Goal: Task Accomplishment & Management: Complete application form

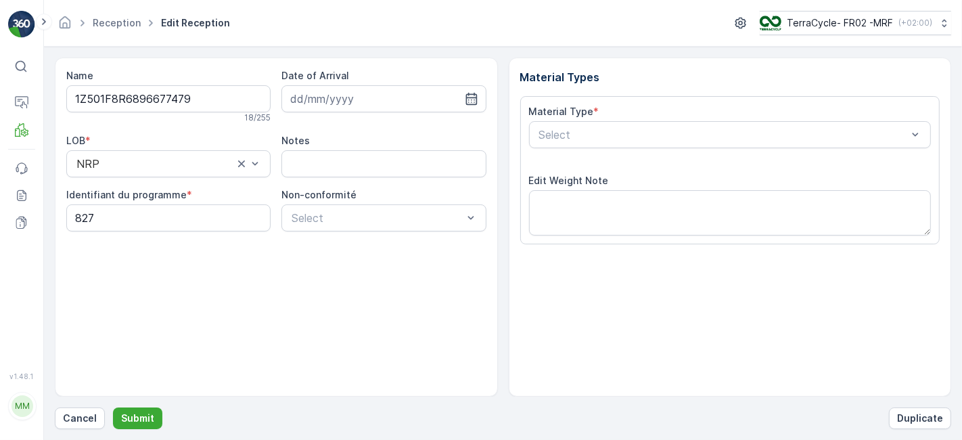
scroll to position [166, 0]
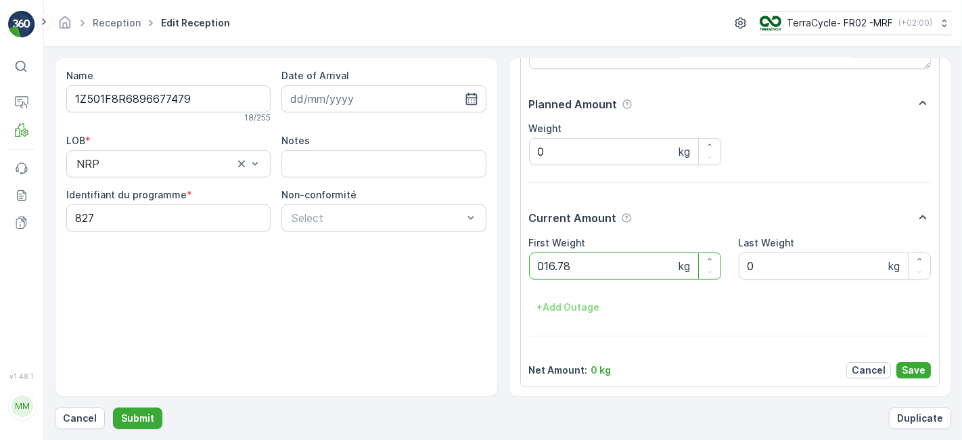
click at [113, 407] on button "Submit" at bounding box center [137, 418] width 49 height 22
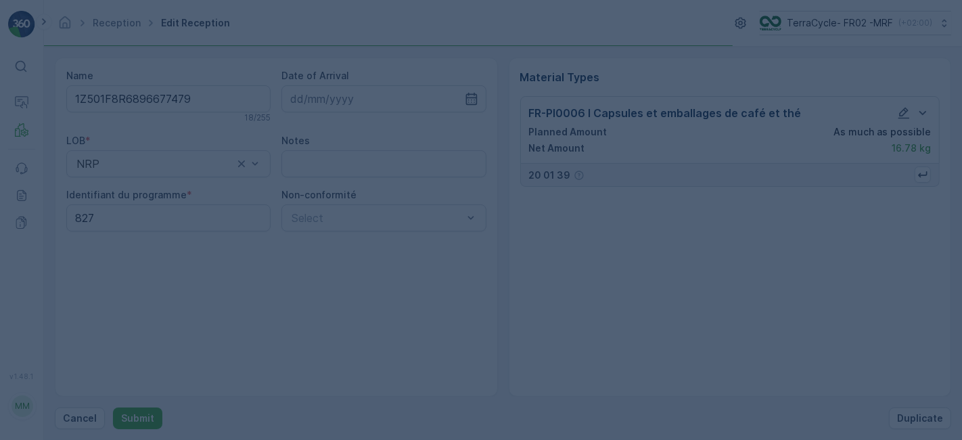
scroll to position [0, 0]
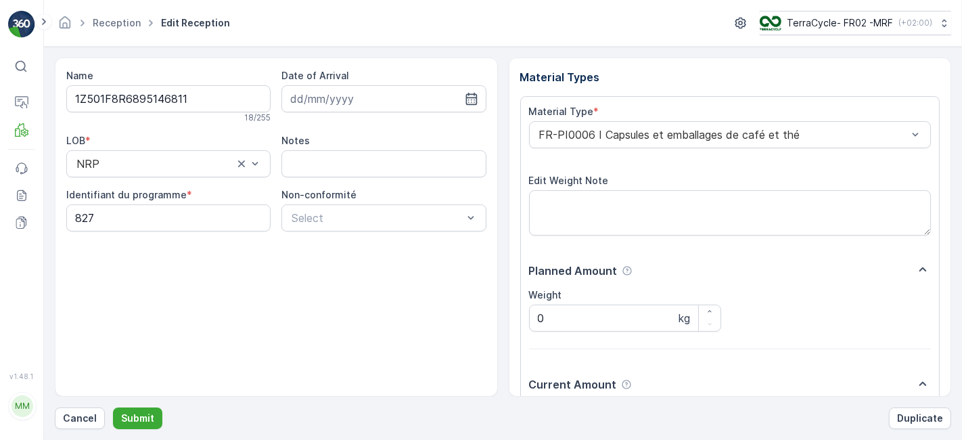
scroll to position [166, 0]
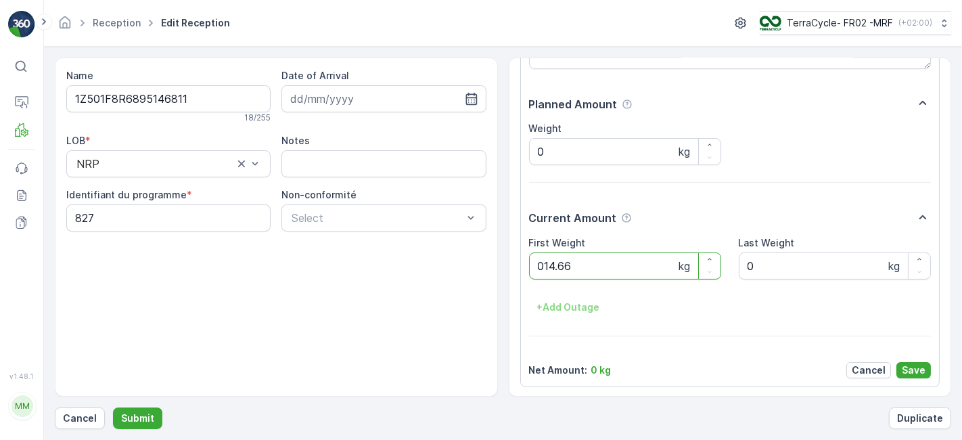
click at [113, 407] on button "Submit" at bounding box center [137, 418] width 49 height 22
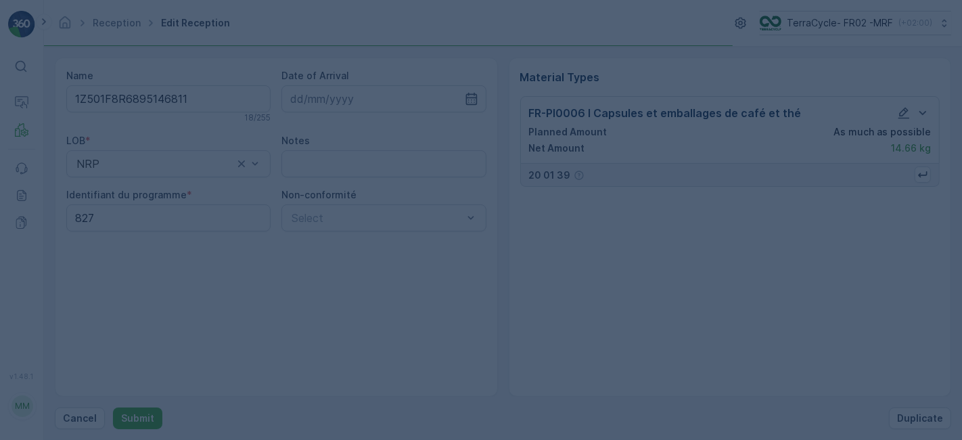
scroll to position [0, 0]
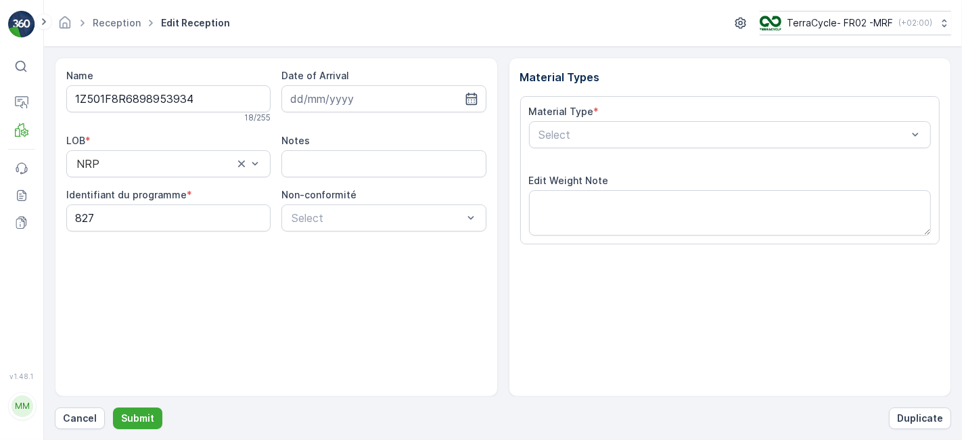
scroll to position [166, 0]
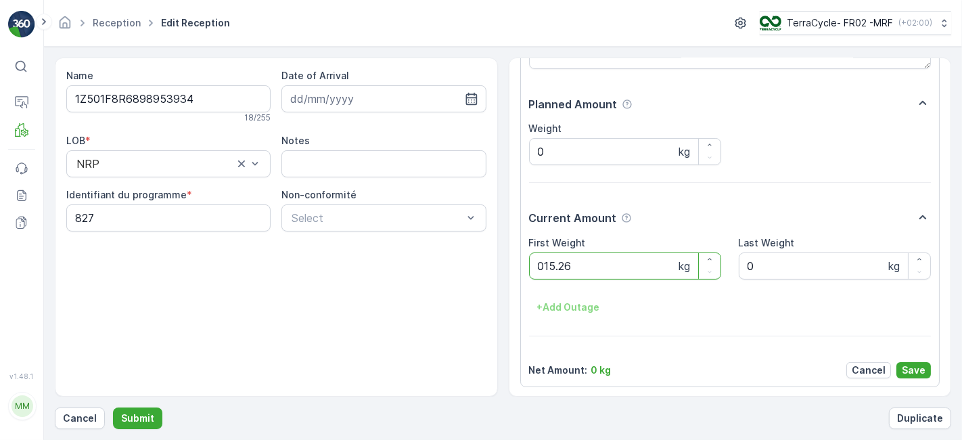
click at [113, 407] on button "Submit" at bounding box center [137, 418] width 49 height 22
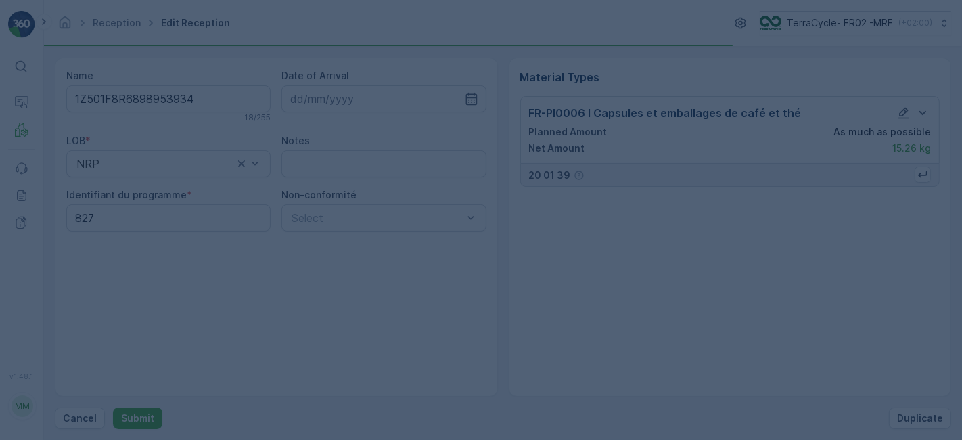
scroll to position [0, 0]
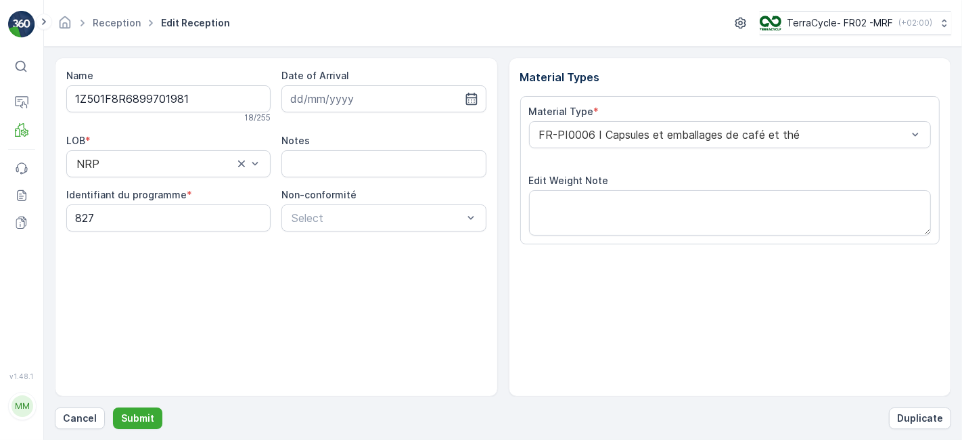
scroll to position [166, 0]
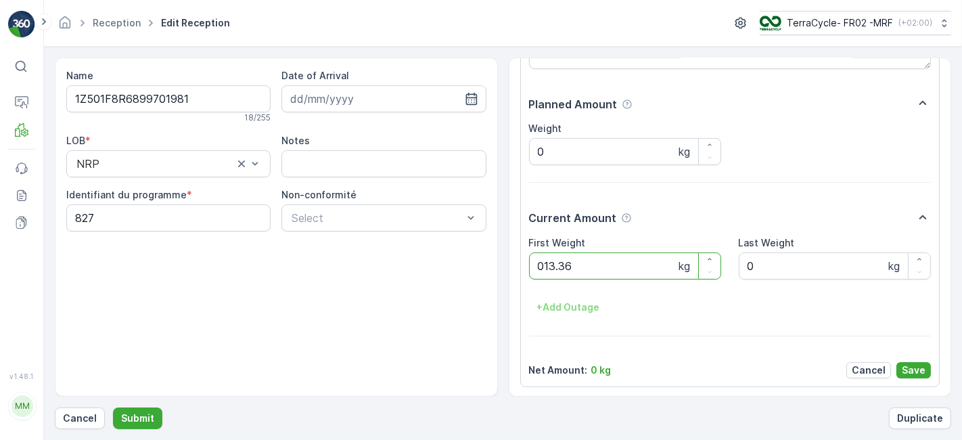
click at [113, 407] on button "Submit" at bounding box center [137, 418] width 49 height 22
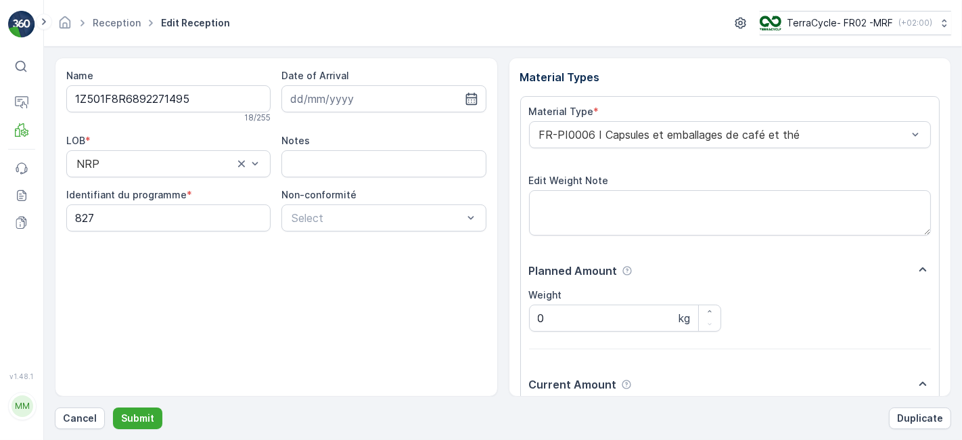
scroll to position [166, 0]
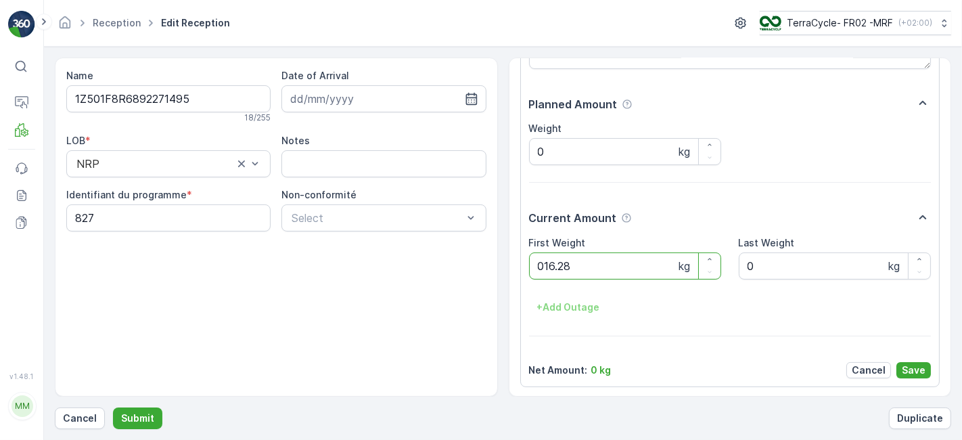
click at [113, 407] on button "Submit" at bounding box center [137, 418] width 49 height 22
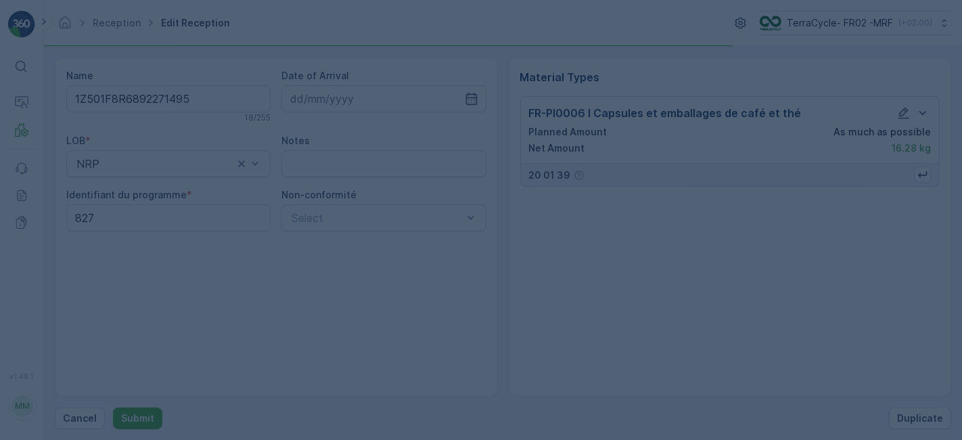
scroll to position [0, 0]
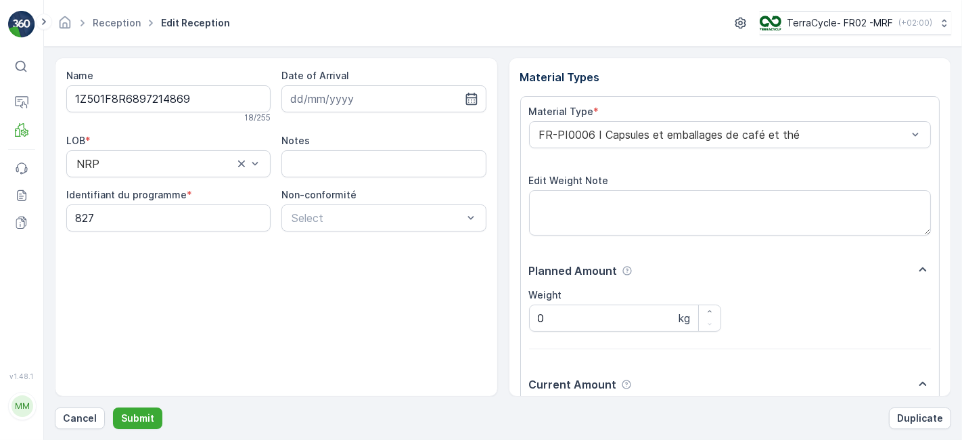
scroll to position [166, 0]
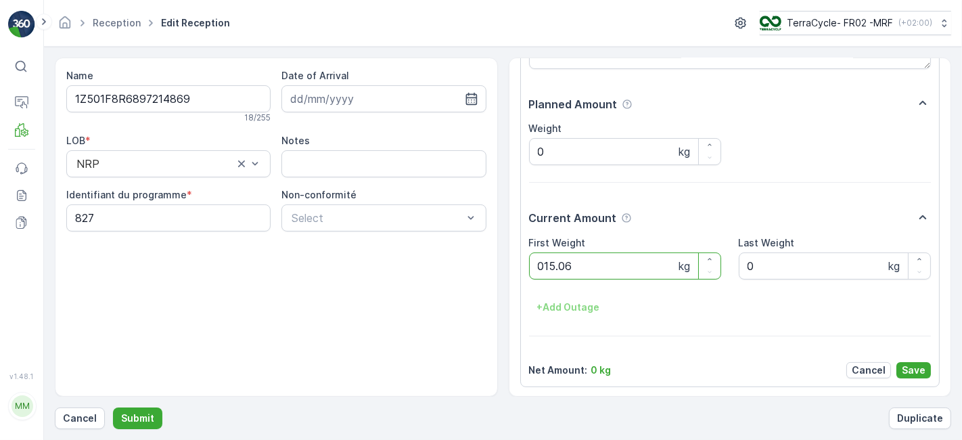
click at [113, 407] on button "Submit" at bounding box center [137, 418] width 49 height 22
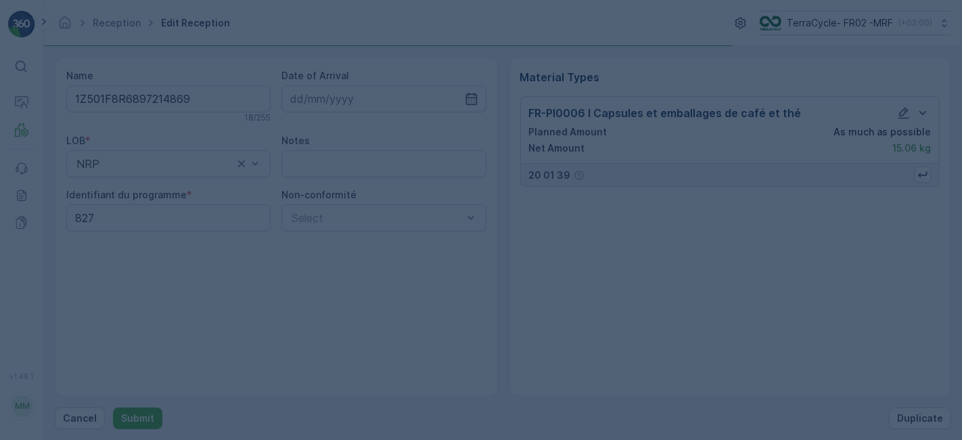
scroll to position [0, 0]
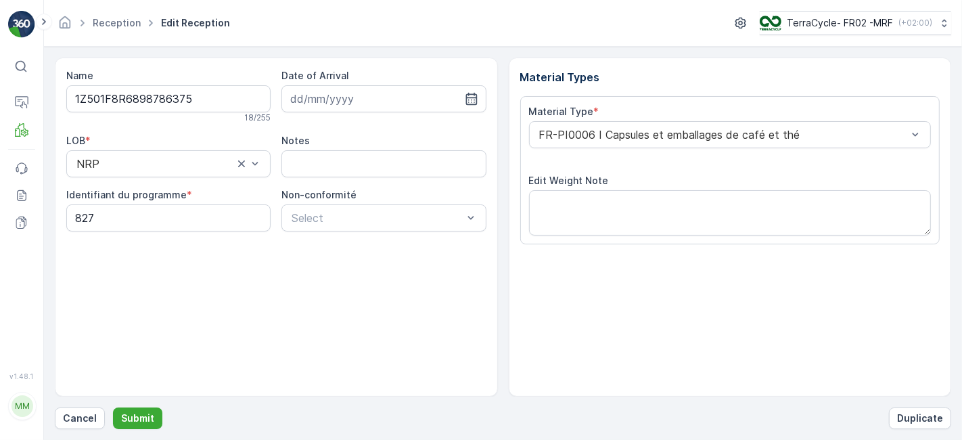
scroll to position [166, 0]
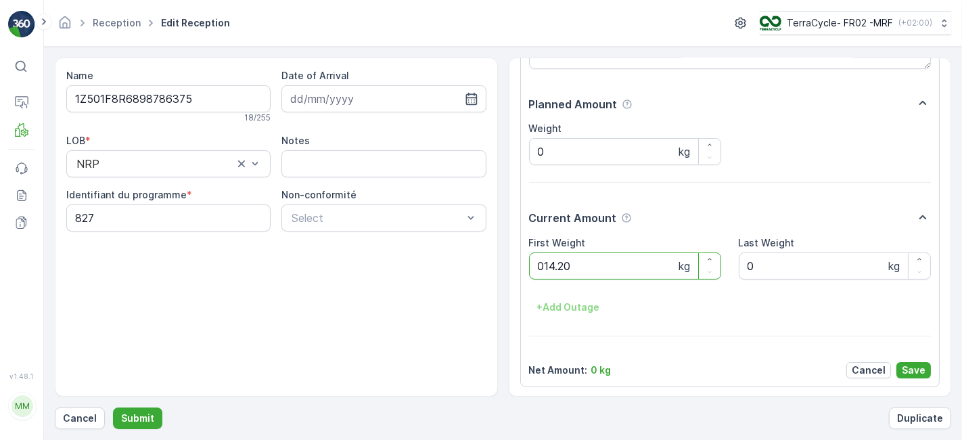
click at [113, 407] on button "Submit" at bounding box center [137, 418] width 49 height 22
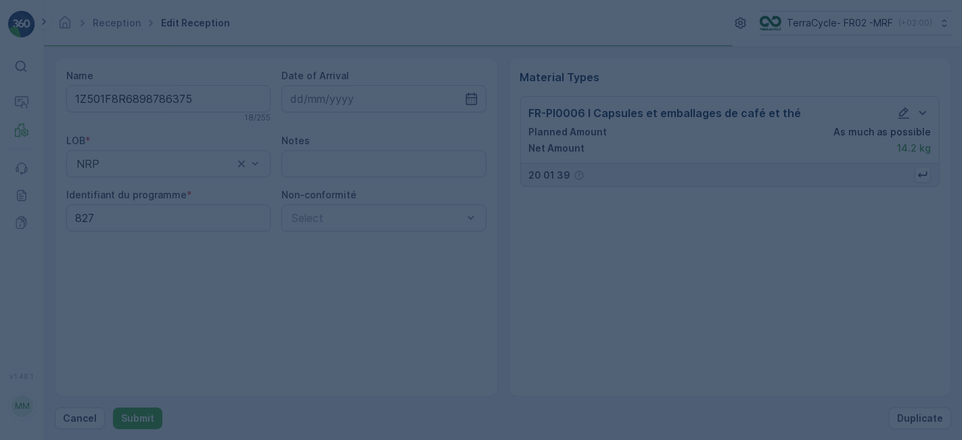
scroll to position [0, 0]
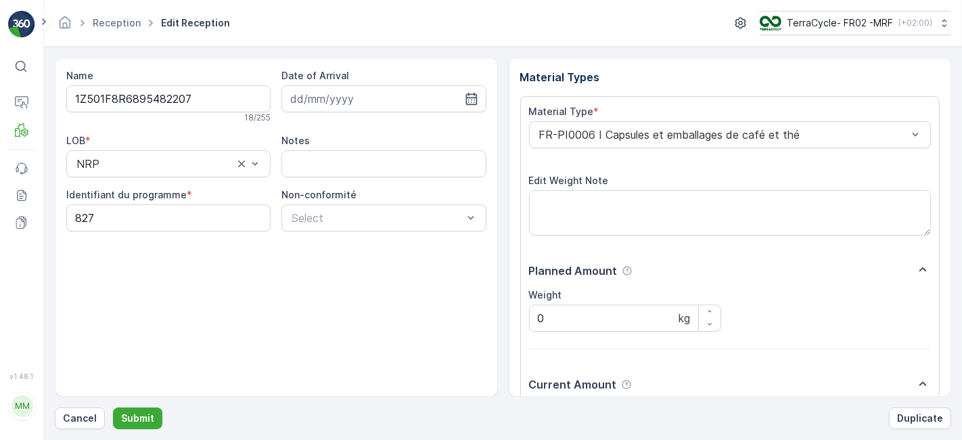
scroll to position [166, 0]
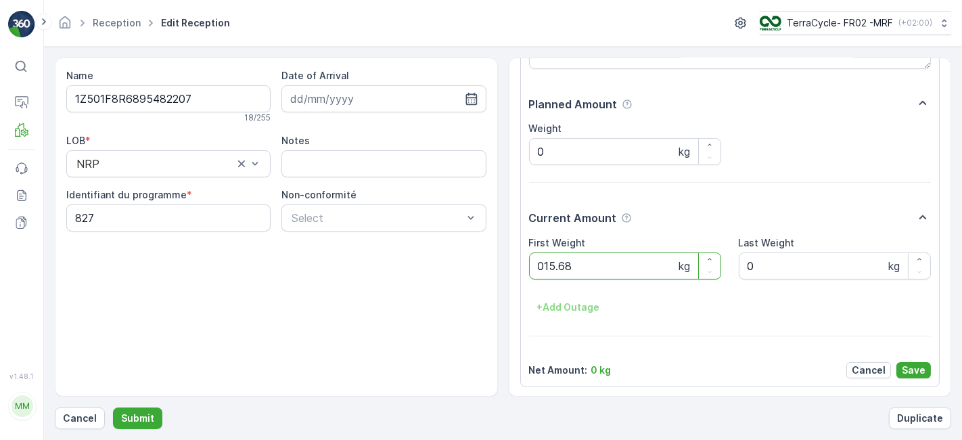
click at [113, 407] on button "Submit" at bounding box center [137, 418] width 49 height 22
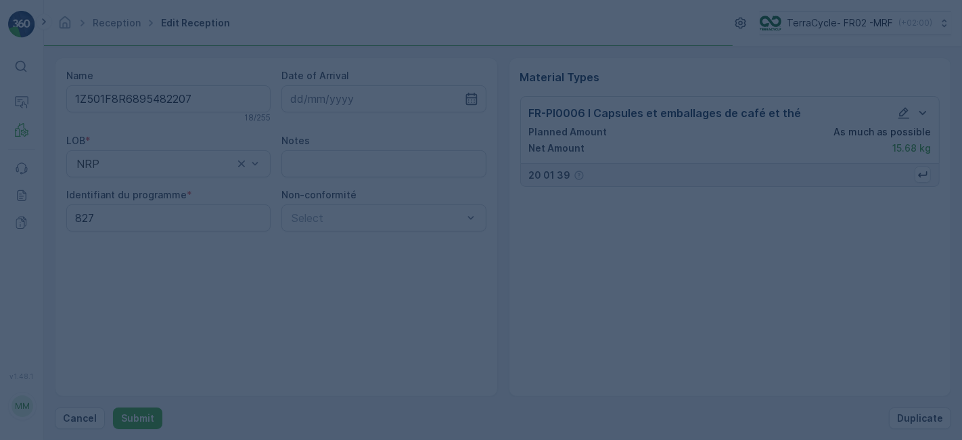
scroll to position [0, 0]
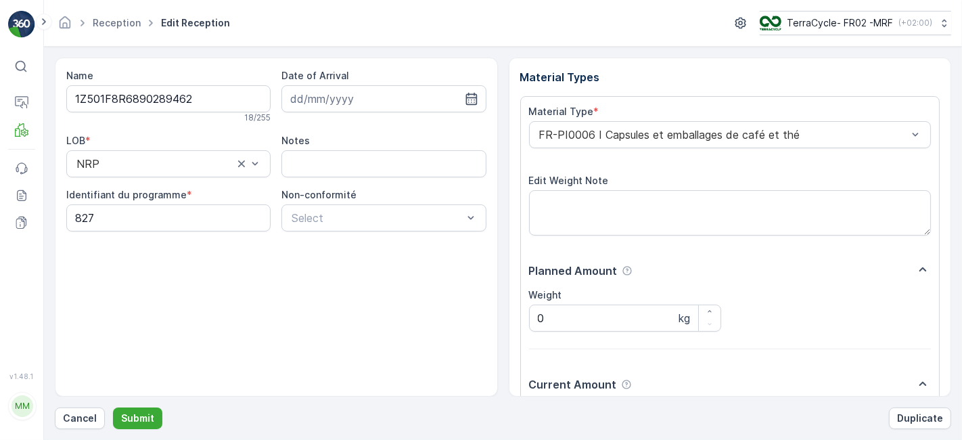
scroll to position [166, 0]
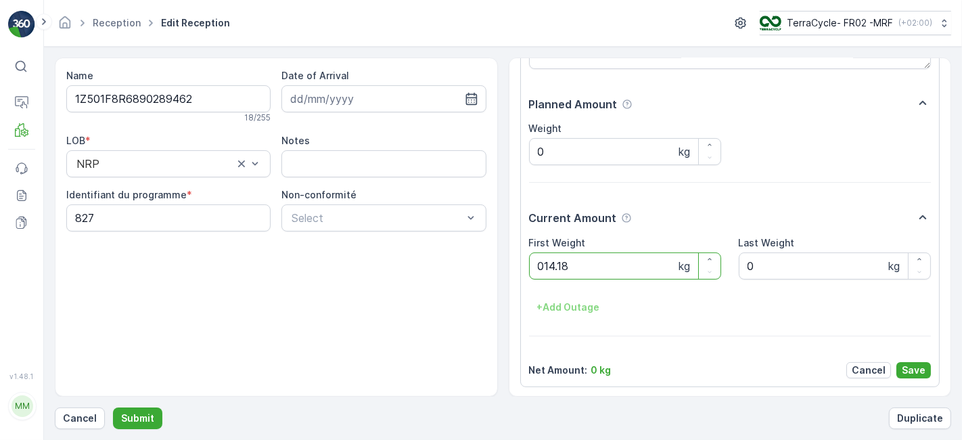
click at [113, 407] on button "Submit" at bounding box center [137, 418] width 49 height 22
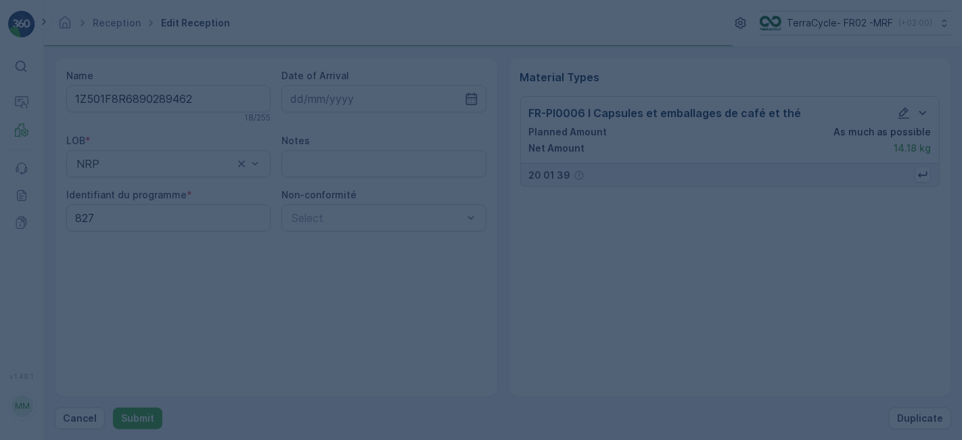
scroll to position [0, 0]
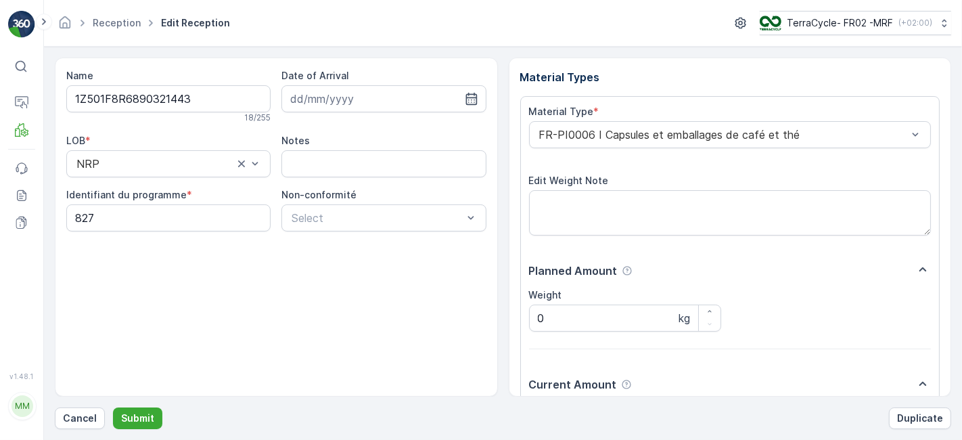
scroll to position [166, 0]
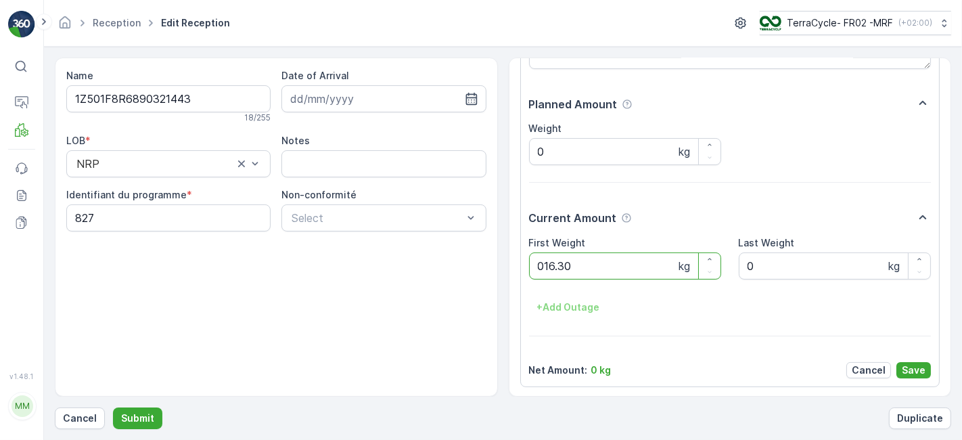
click at [113, 407] on button "Submit" at bounding box center [137, 418] width 49 height 22
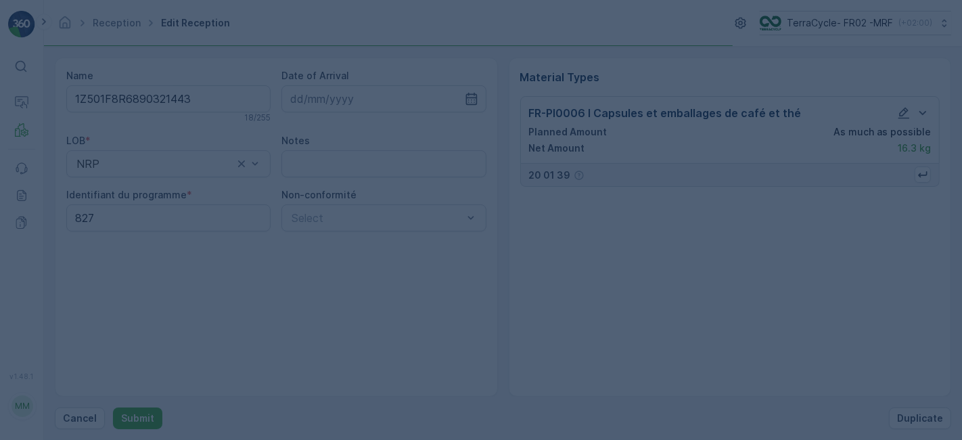
scroll to position [0, 0]
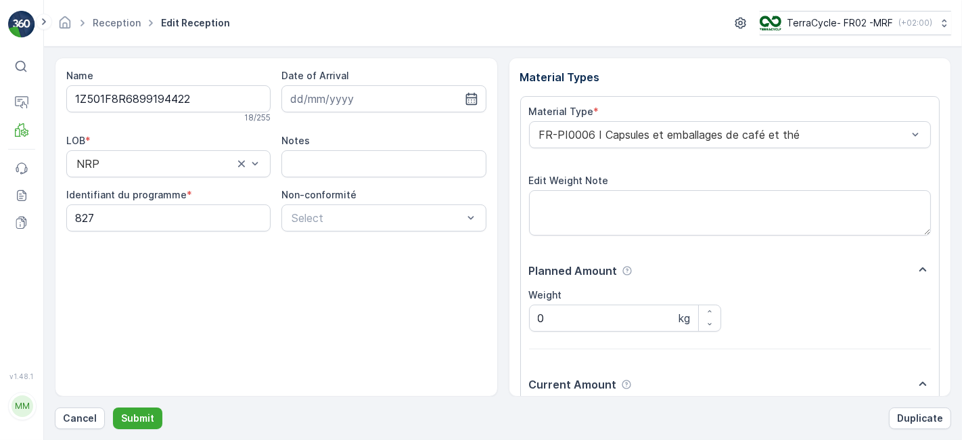
scroll to position [166, 0]
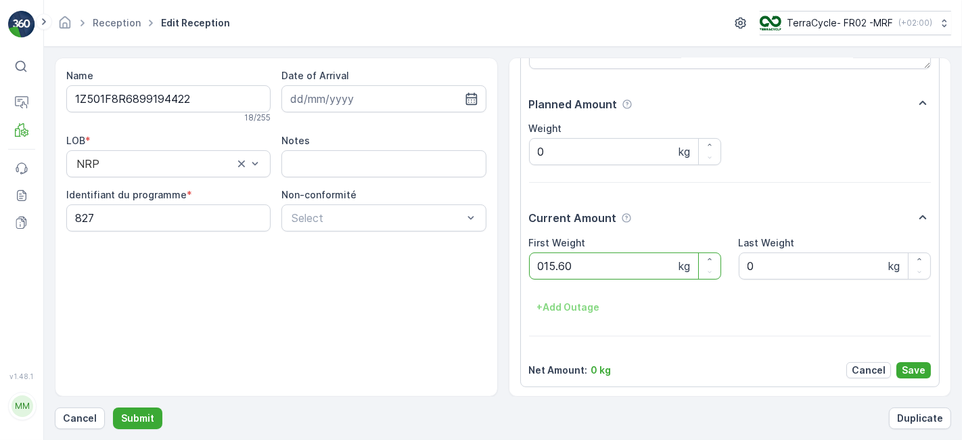
click at [113, 407] on button "Submit" at bounding box center [137, 418] width 49 height 22
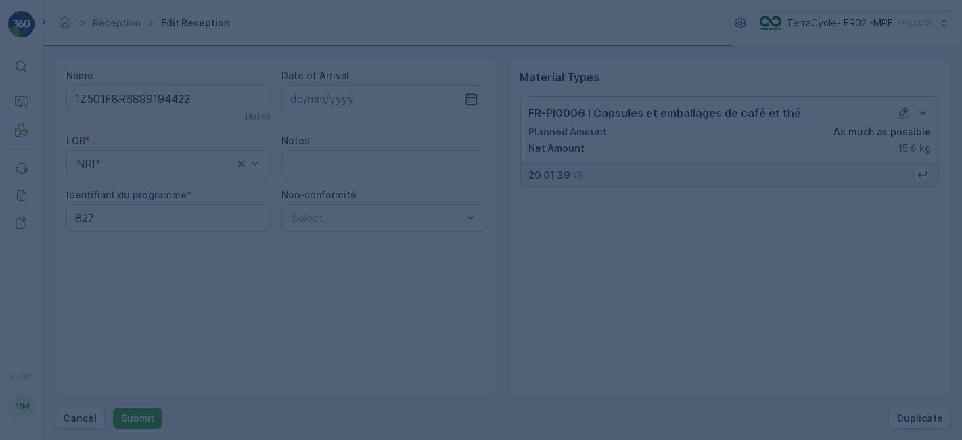
scroll to position [0, 0]
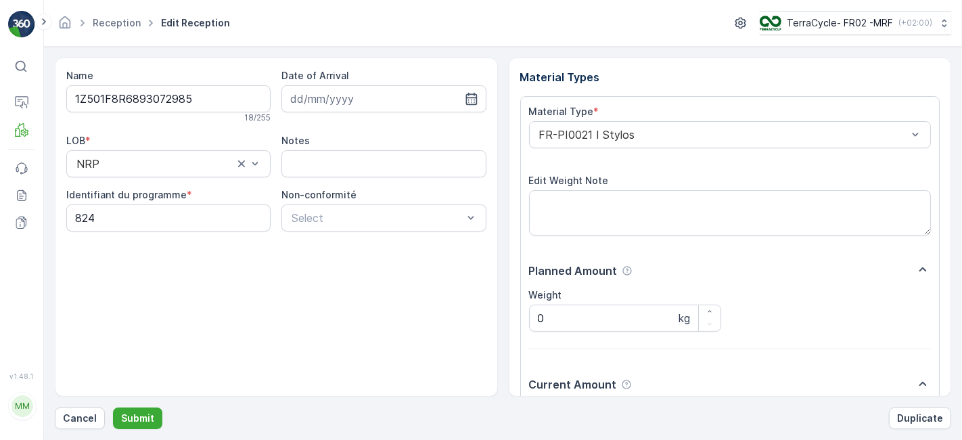
scroll to position [166, 0]
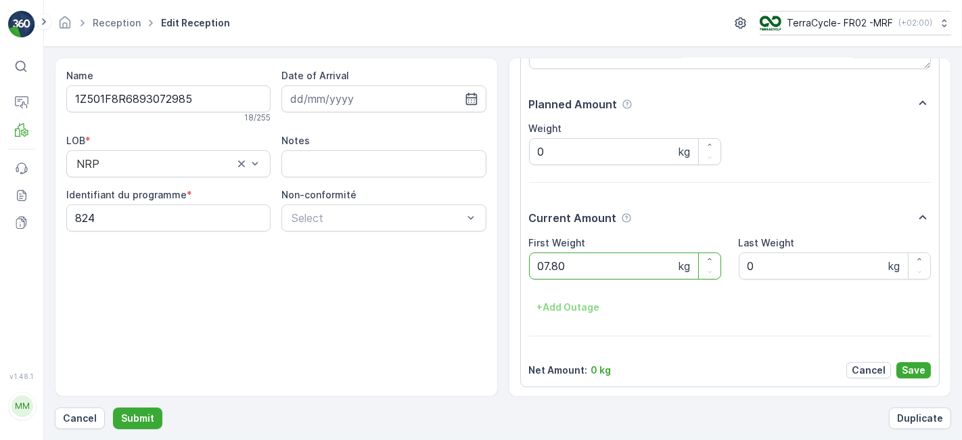
click at [113, 407] on button "Submit" at bounding box center [137, 418] width 49 height 22
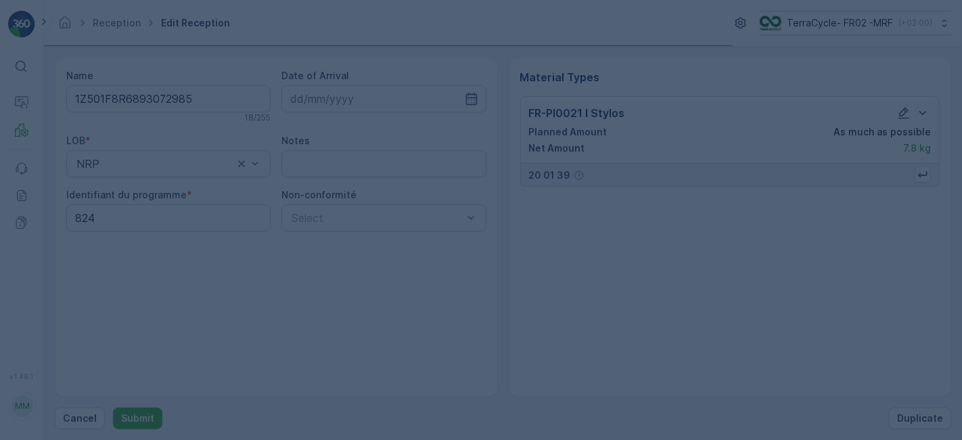
scroll to position [0, 0]
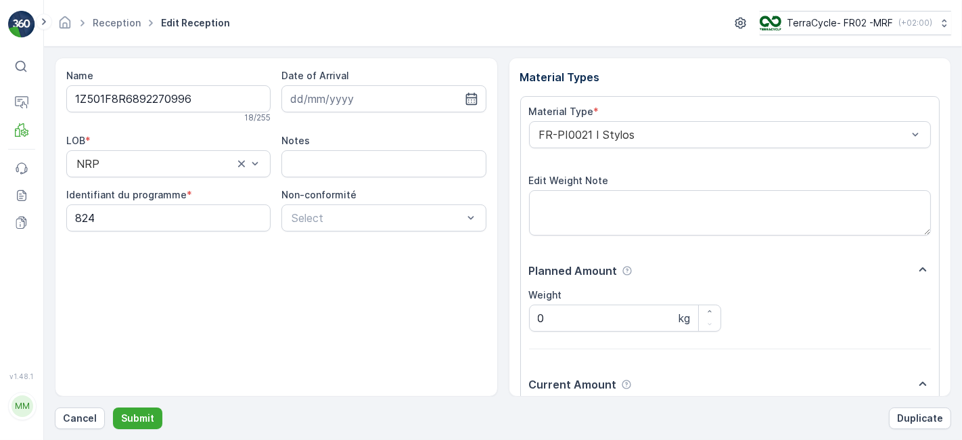
scroll to position [166, 0]
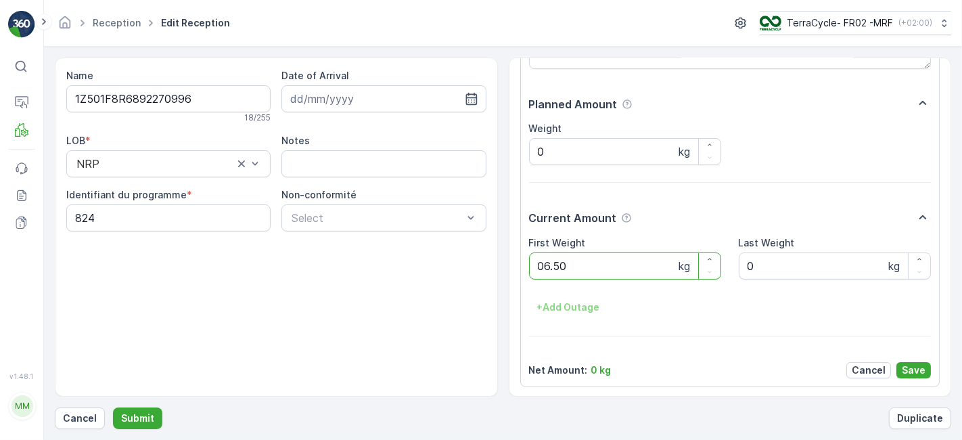
click at [113, 407] on button "Submit" at bounding box center [137, 418] width 49 height 22
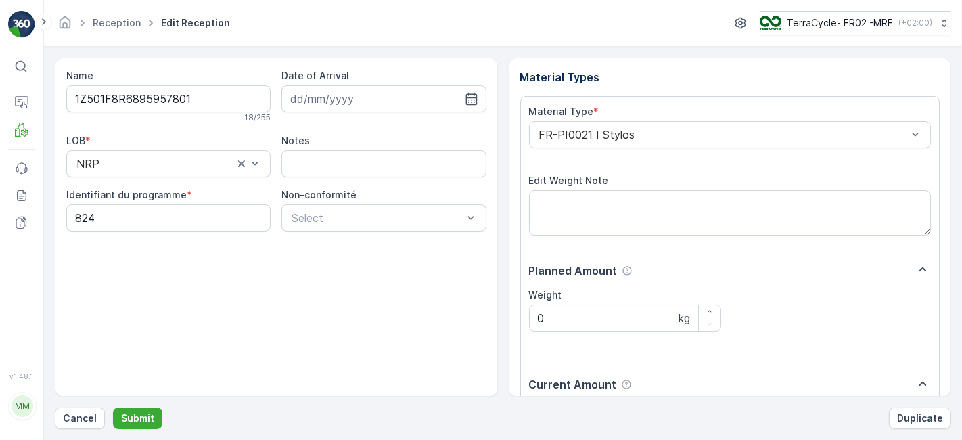
scroll to position [166, 0]
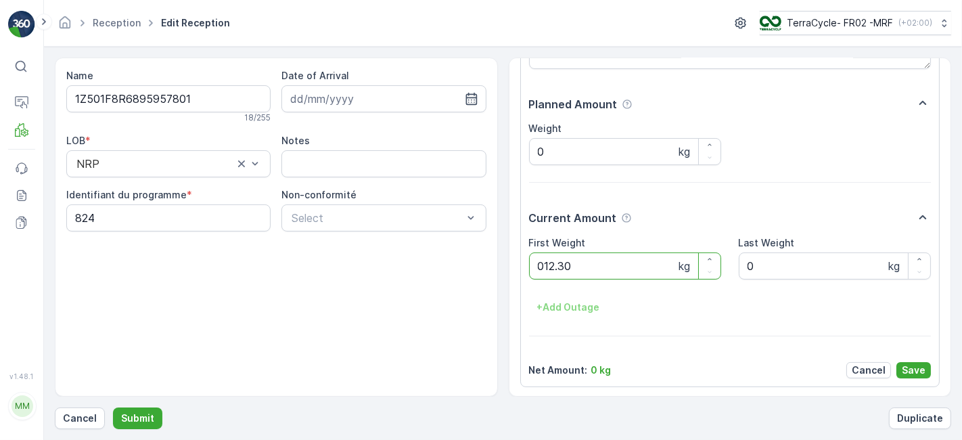
click at [113, 407] on button "Submit" at bounding box center [137, 418] width 49 height 22
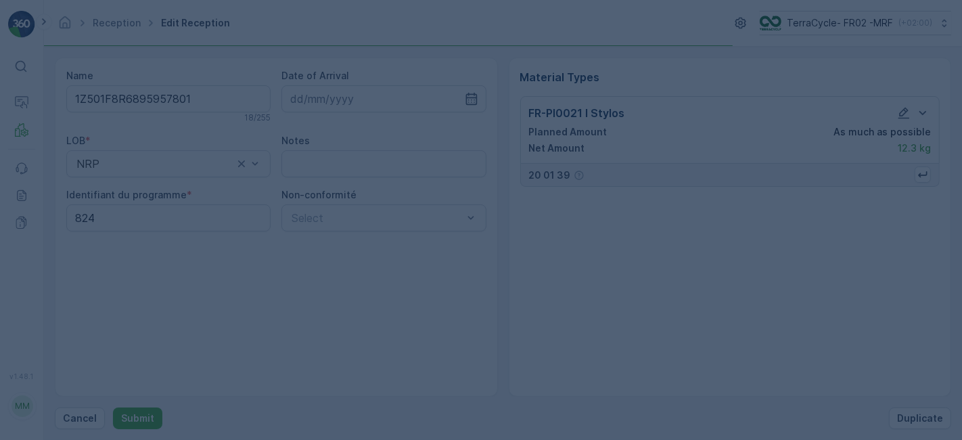
scroll to position [0, 0]
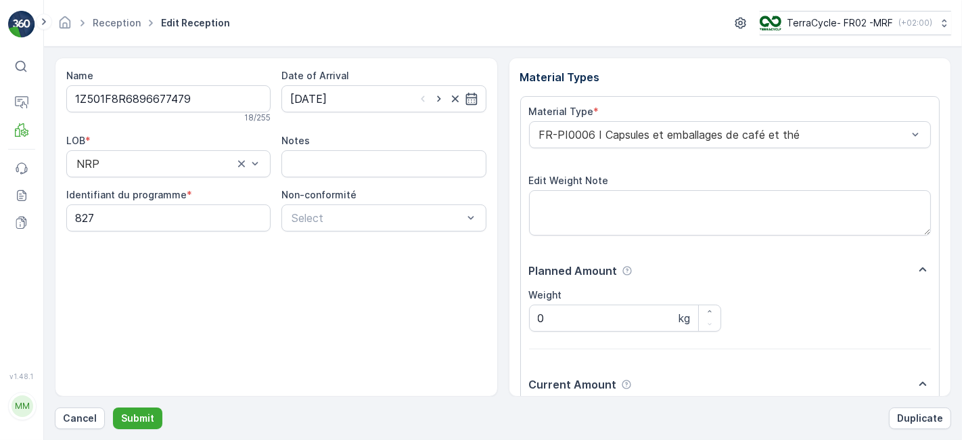
scroll to position [166, 0]
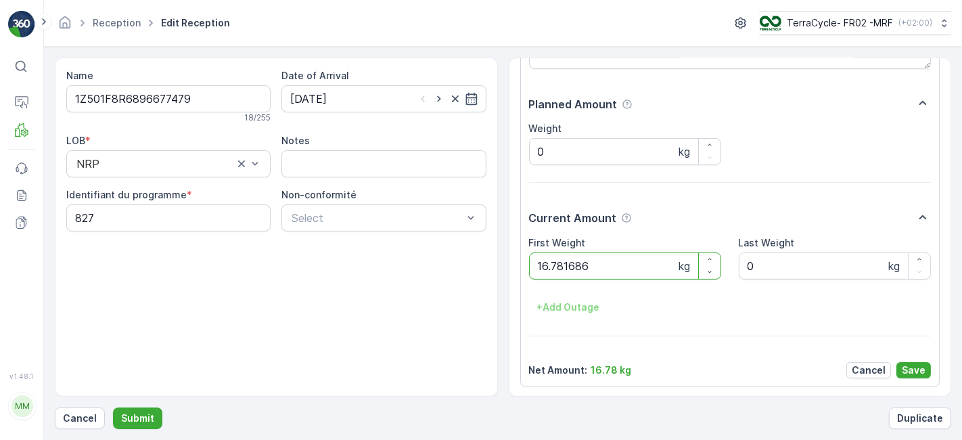
click at [113, 407] on button "Submit" at bounding box center [137, 418] width 49 height 22
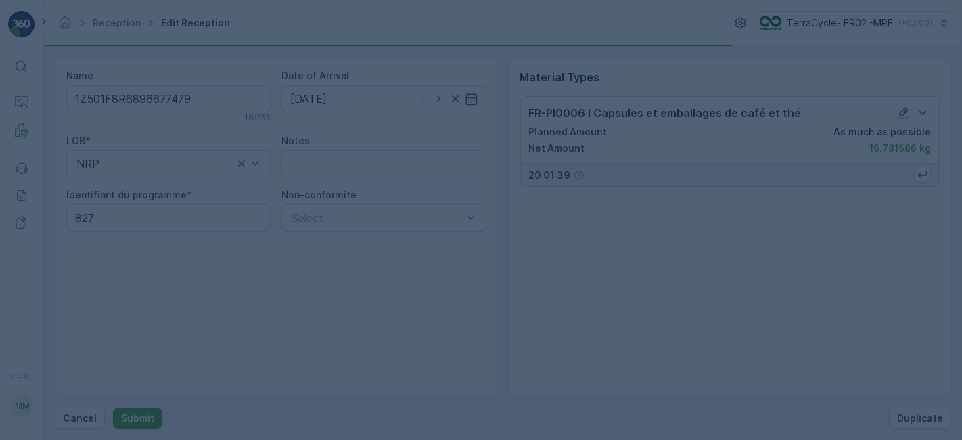
scroll to position [0, 0]
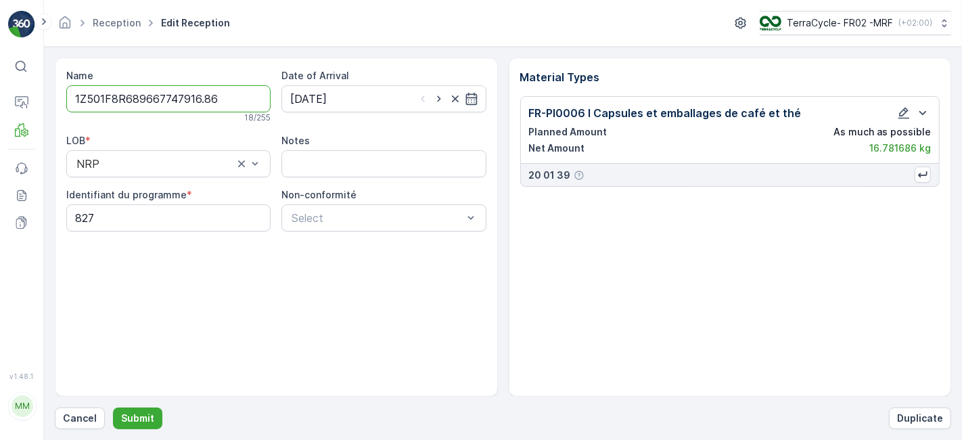
type input "1Z501F8R689667747916.86"
click at [113, 407] on button "Submit" at bounding box center [137, 418] width 49 height 22
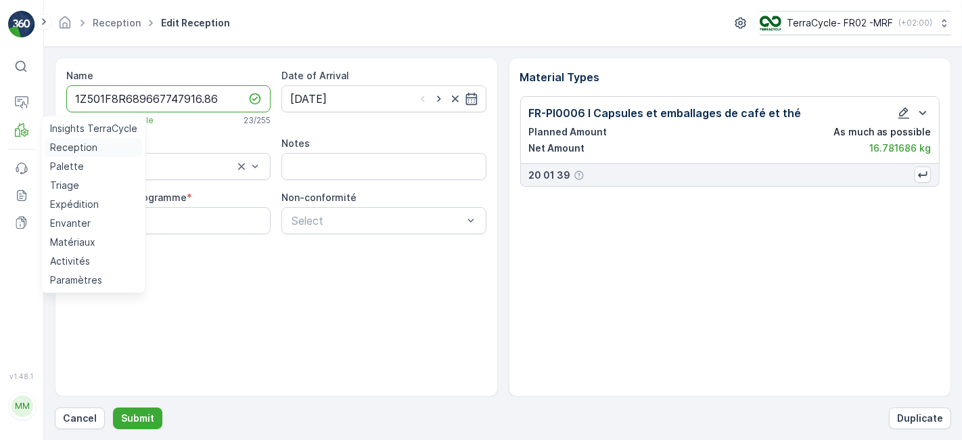
click at [65, 150] on p "Reception" at bounding box center [73, 148] width 47 height 14
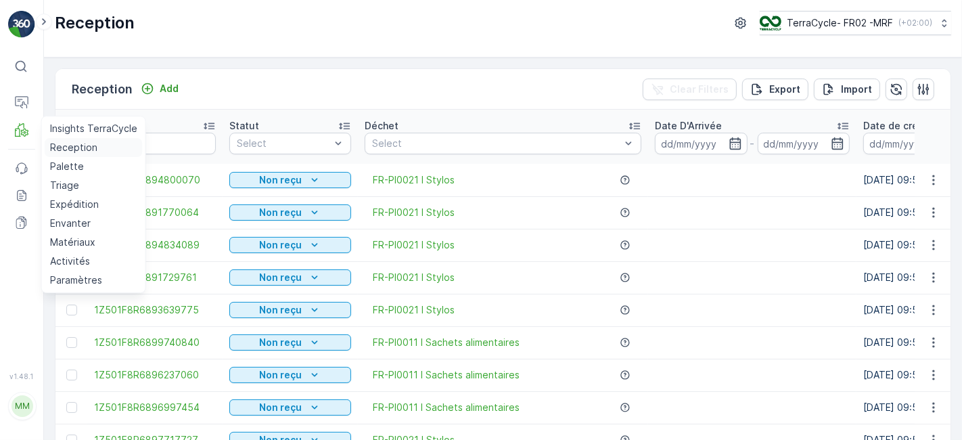
click at [45, 138] on link "Reception" at bounding box center [94, 147] width 98 height 19
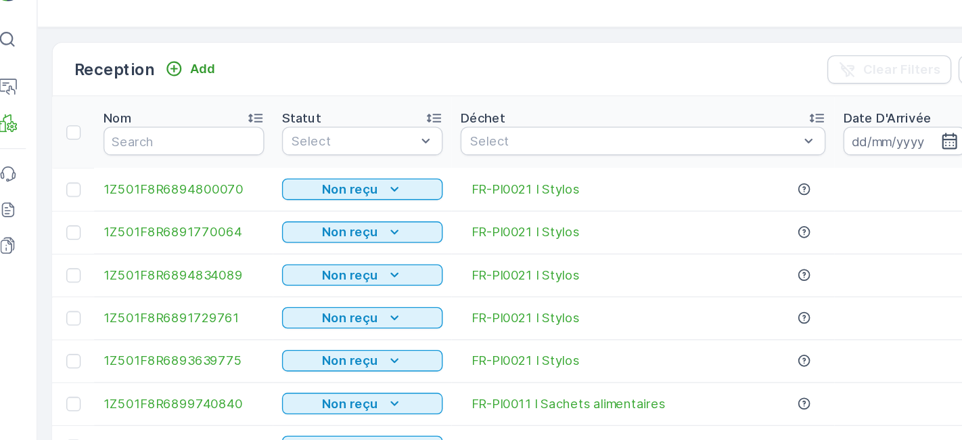
click at [160, 110] on th "Nom" at bounding box center [154, 137] width 135 height 54
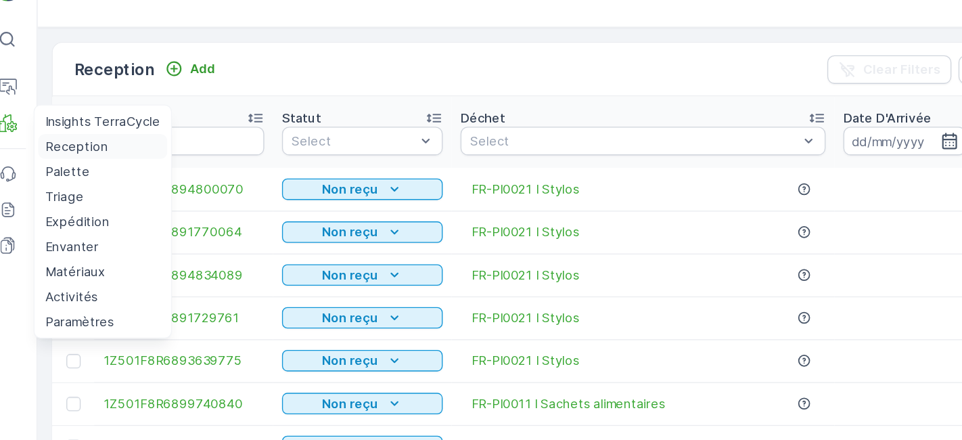
click at [72, 142] on p "Reception" at bounding box center [73, 148] width 47 height 14
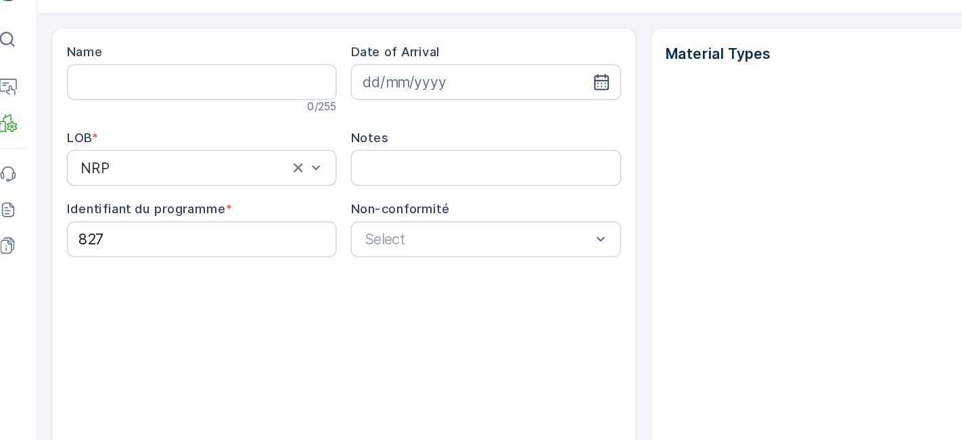
type input "1Z501F8R6896677479"
type input "[DATE]"
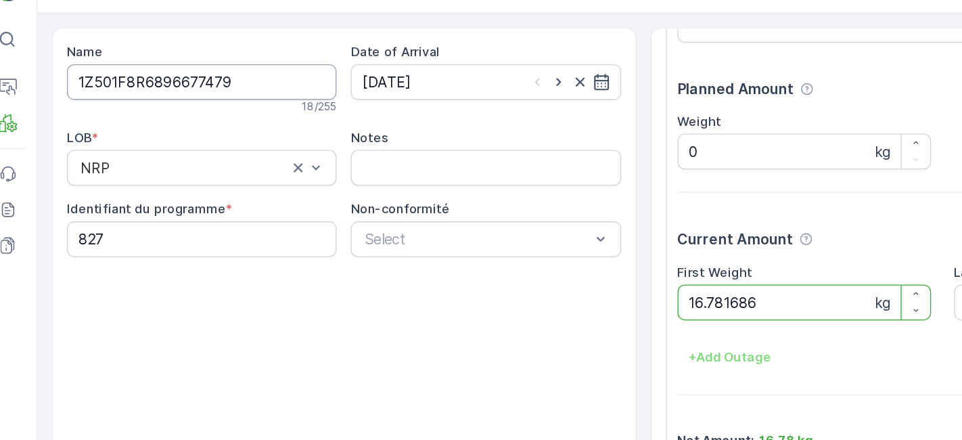
click at [113, 407] on button "Submit" at bounding box center [137, 418] width 49 height 22
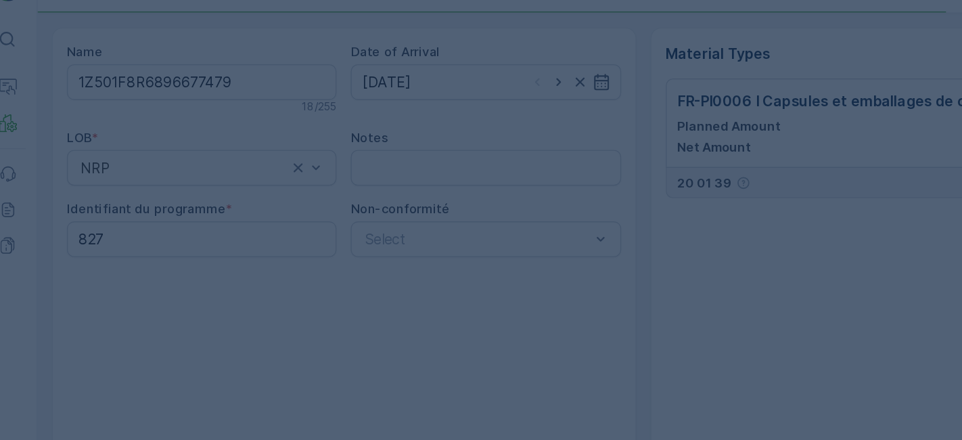
scroll to position [0, 0]
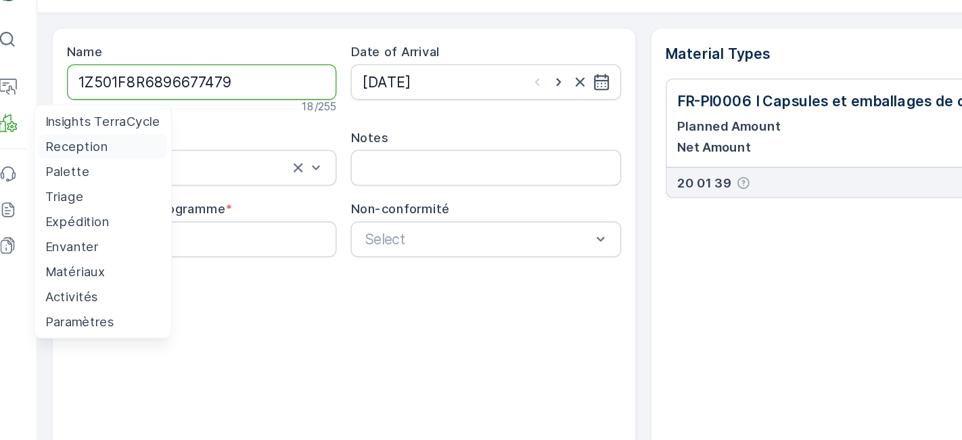
click at [69, 147] on p "Reception" at bounding box center [73, 148] width 47 height 14
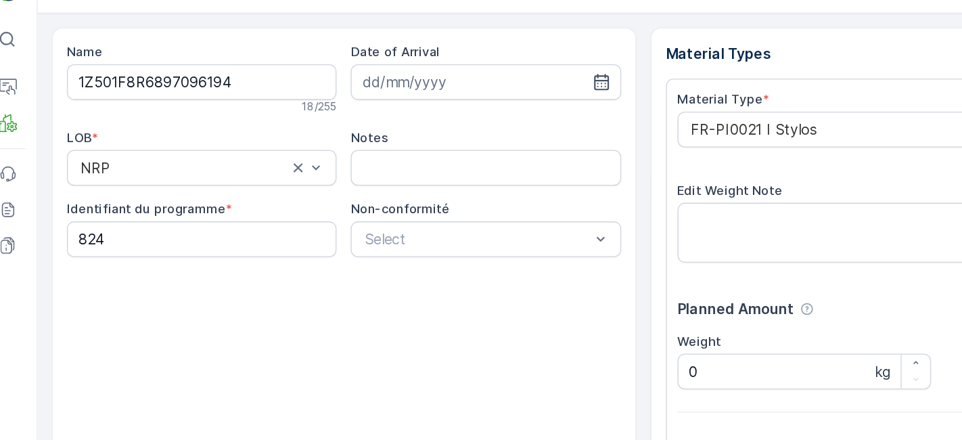
scroll to position [166, 0]
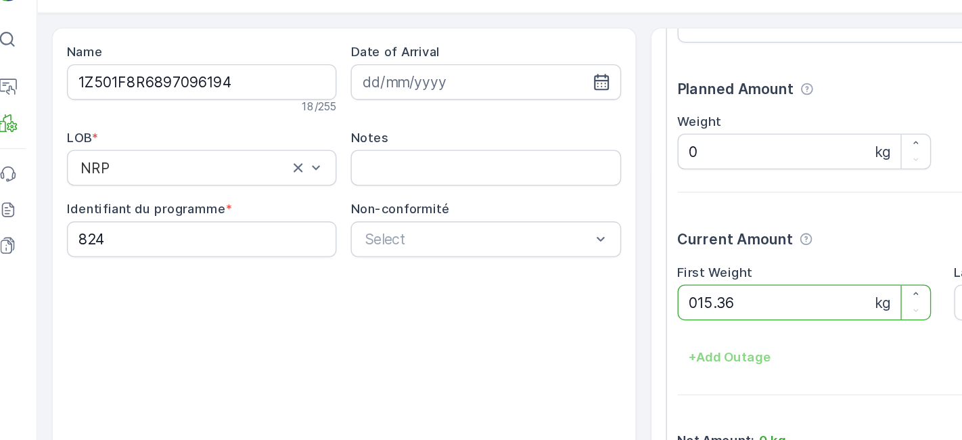
click at [113, 407] on button "Submit" at bounding box center [137, 418] width 49 height 22
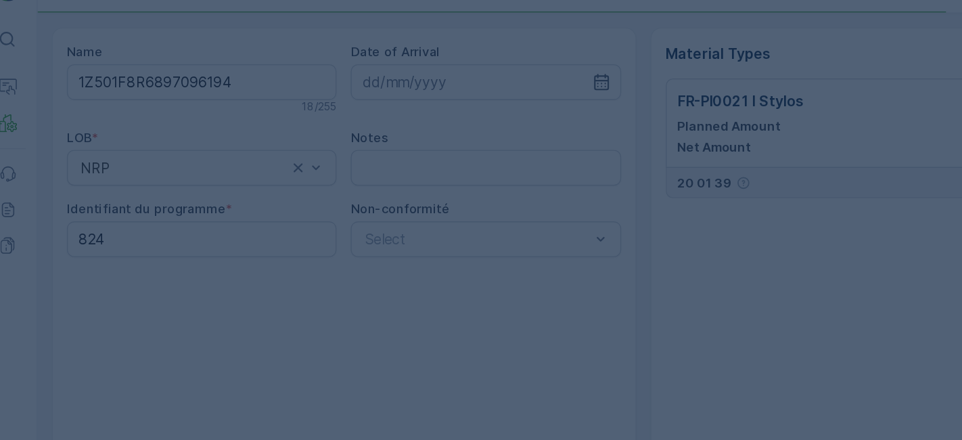
scroll to position [0, 0]
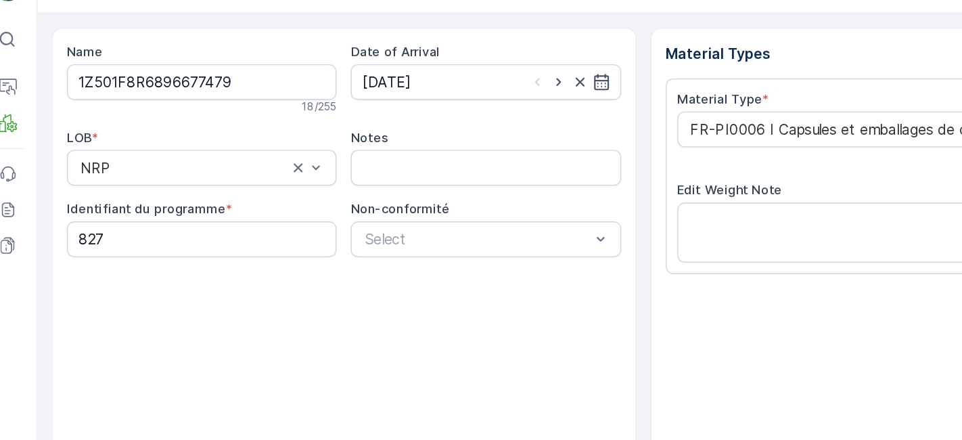
scroll to position [166, 0]
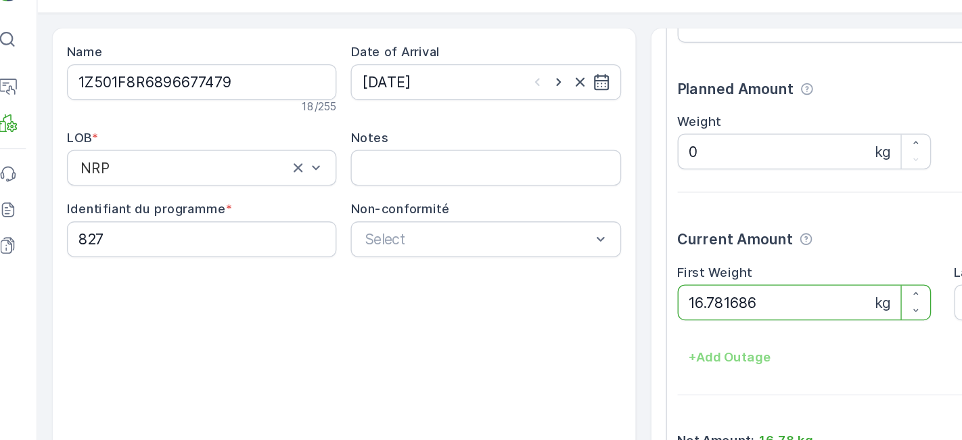
click at [113, 407] on button "Submit" at bounding box center [137, 418] width 49 height 22
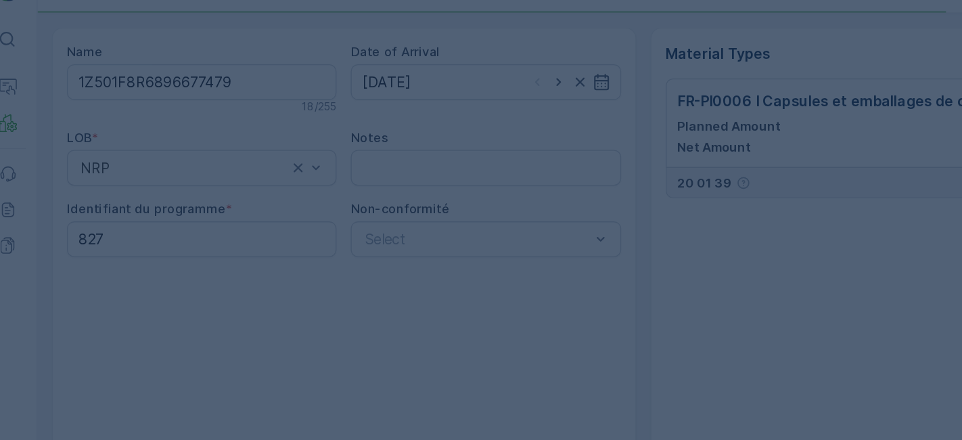
scroll to position [0, 0]
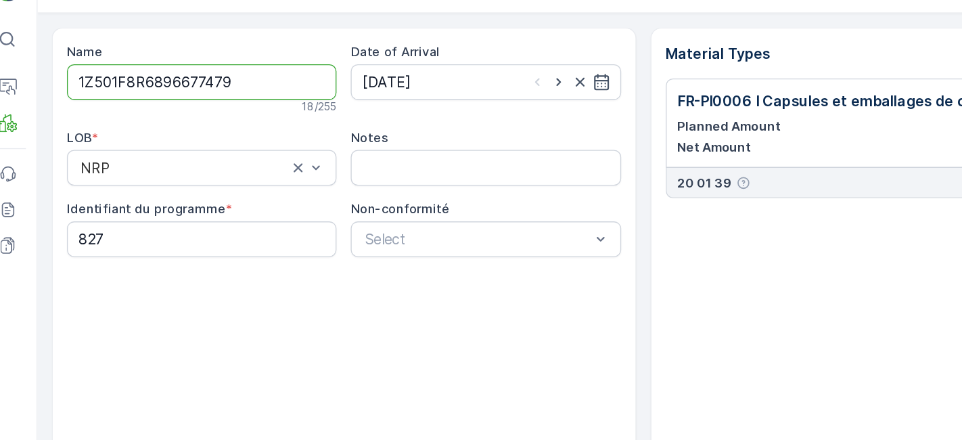
click at [113, 407] on button "Submit" at bounding box center [137, 418] width 49 height 22
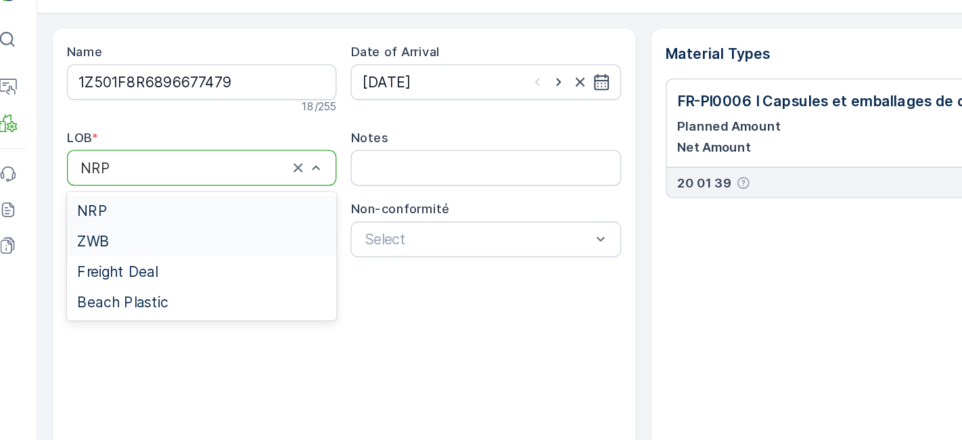
click at [218, 213] on div "ZWB" at bounding box center [168, 219] width 189 height 12
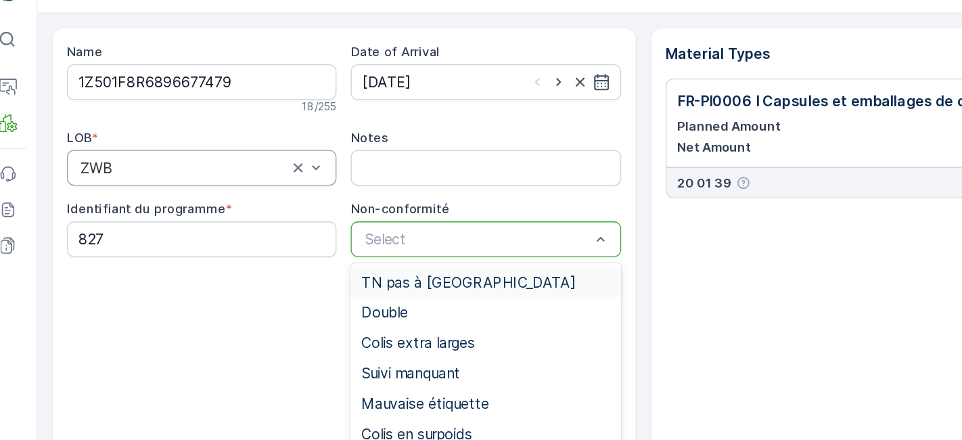
click at [377, 218] on div at bounding box center [376, 218] width 173 height 12
click at [332, 339] on span "Mauvaise étiquette" at bounding box center [337, 342] width 97 height 12
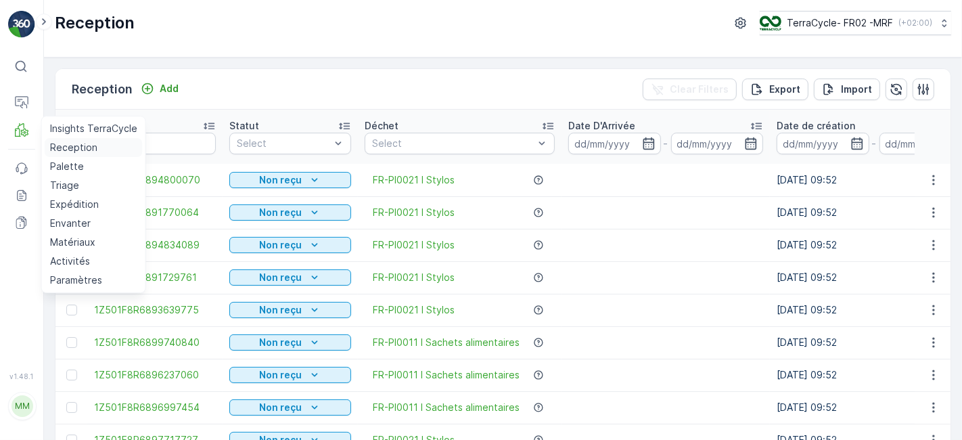
click at [60, 145] on p "Reception" at bounding box center [73, 148] width 47 height 14
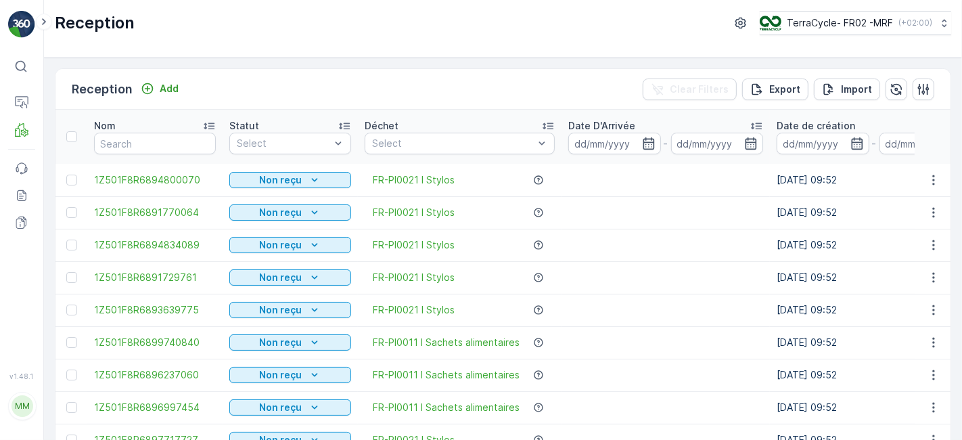
click at [198, 79] on div "Reception Add Clear Filters Export Import" at bounding box center [502, 89] width 895 height 41
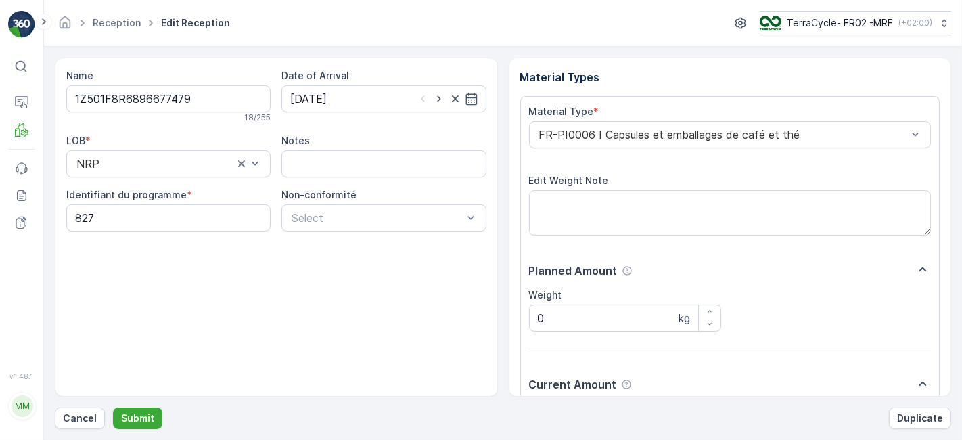
scroll to position [166, 0]
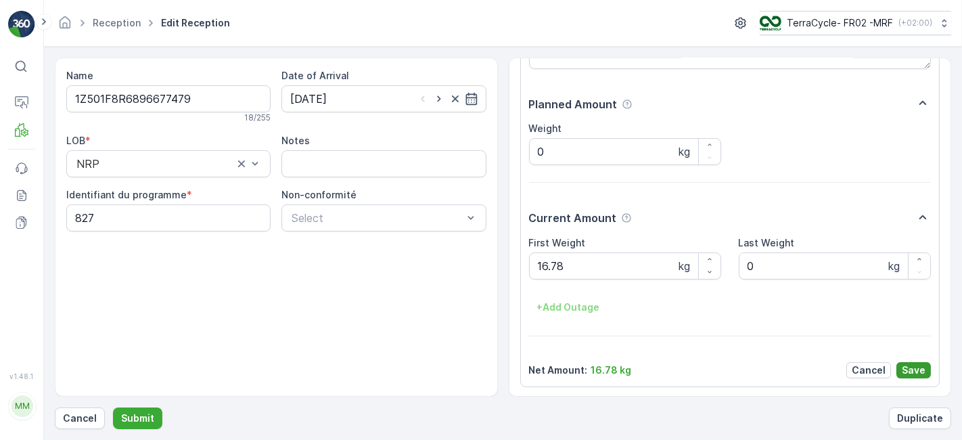
click at [913, 366] on p "Save" at bounding box center [914, 370] width 24 height 14
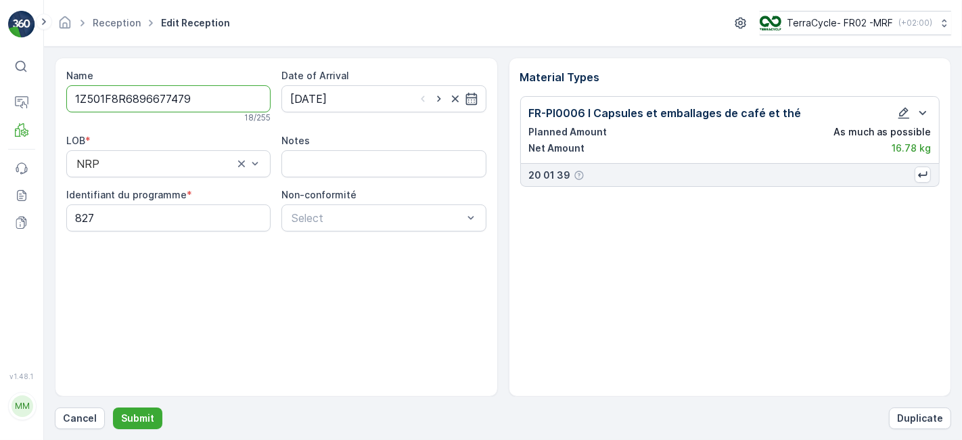
scroll to position [0, 0]
click at [134, 420] on p "Submit" at bounding box center [137, 418] width 33 height 14
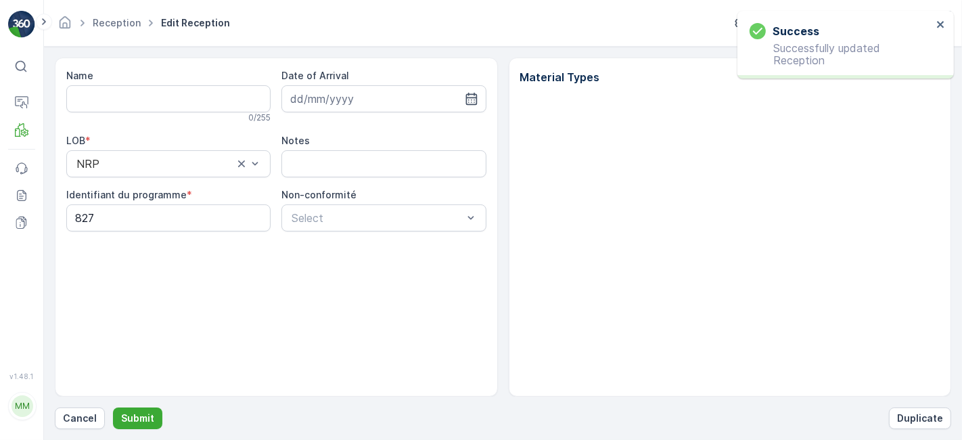
type input "1Z501F8R6896677479"
type input "[DATE]"
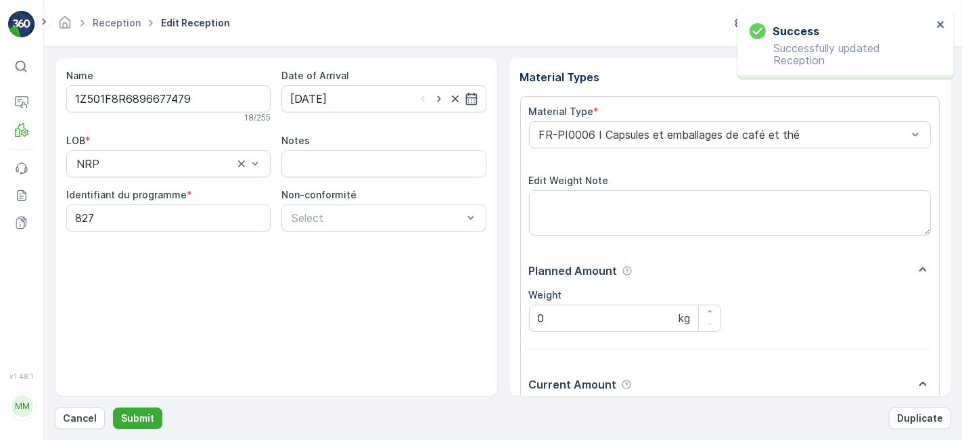
scroll to position [166, 0]
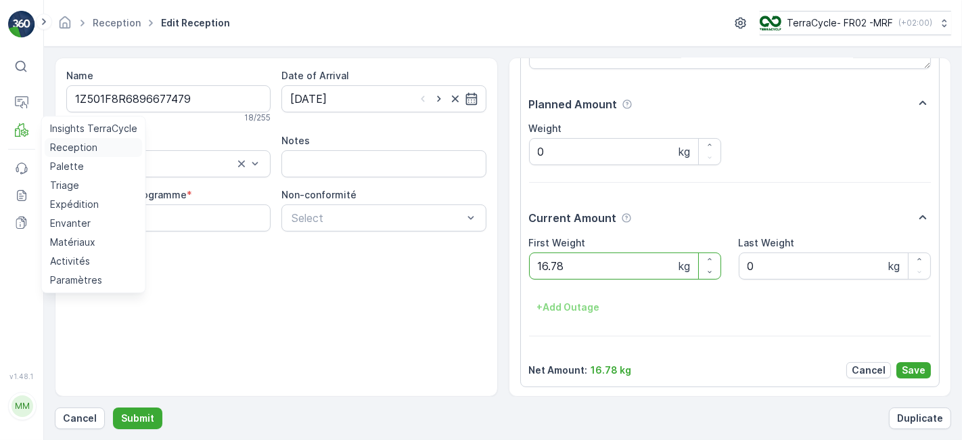
click at [66, 149] on p "Reception" at bounding box center [73, 148] width 47 height 14
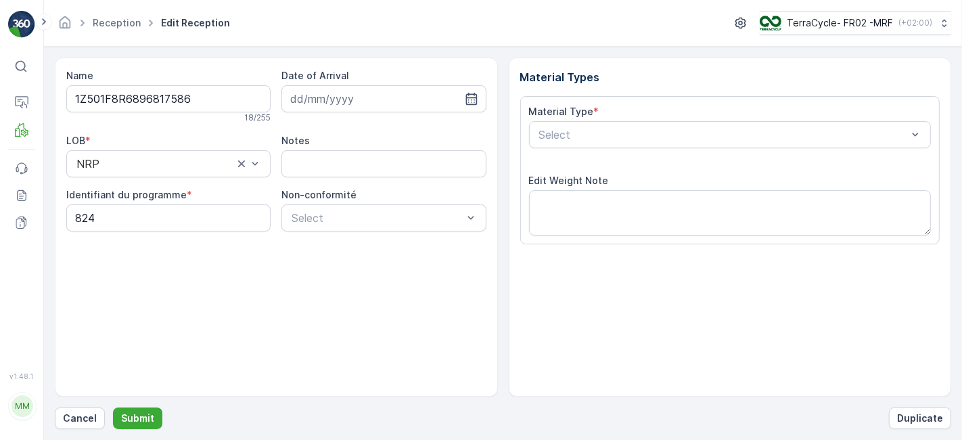
scroll to position [166, 0]
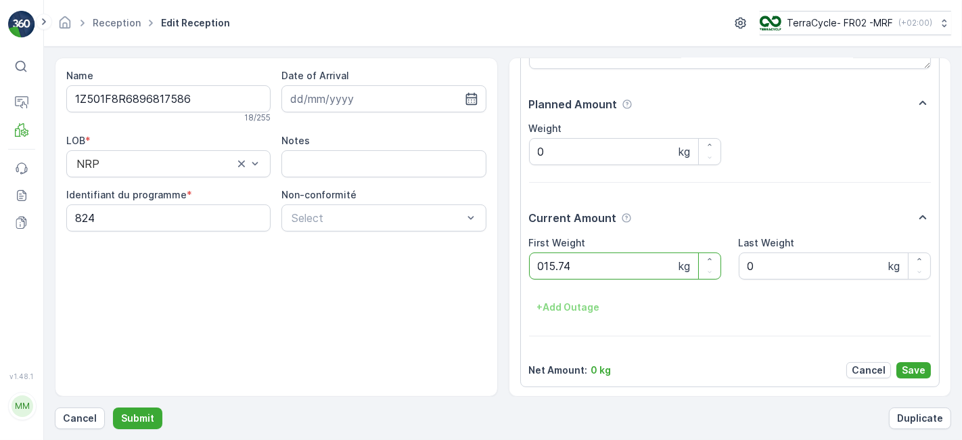
click at [113, 407] on button "Submit" at bounding box center [137, 418] width 49 height 22
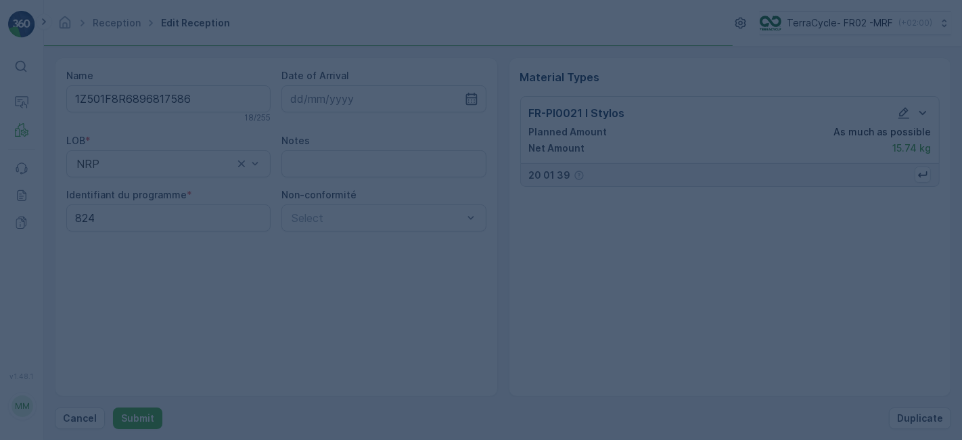
scroll to position [0, 0]
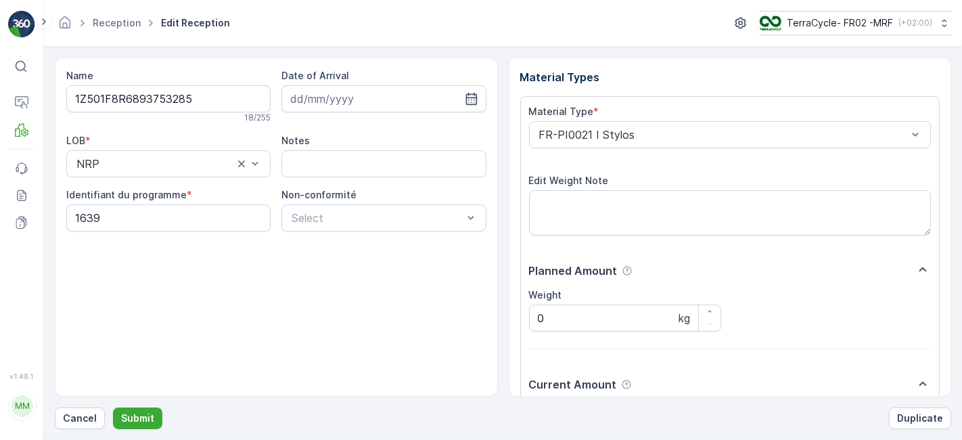
scroll to position [166, 0]
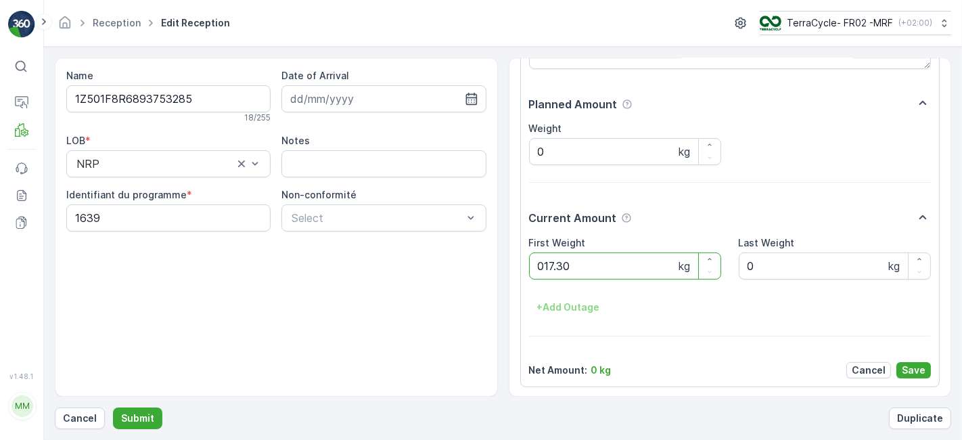
click at [113, 407] on button "Submit" at bounding box center [137, 418] width 49 height 22
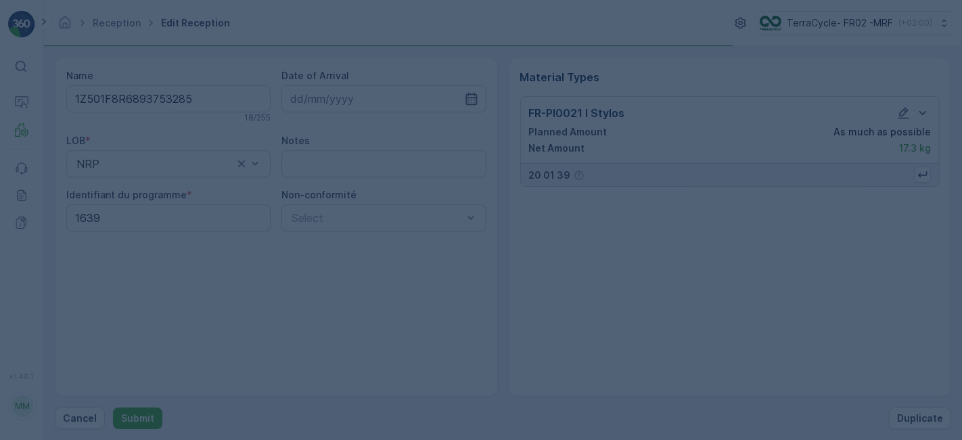
scroll to position [0, 0]
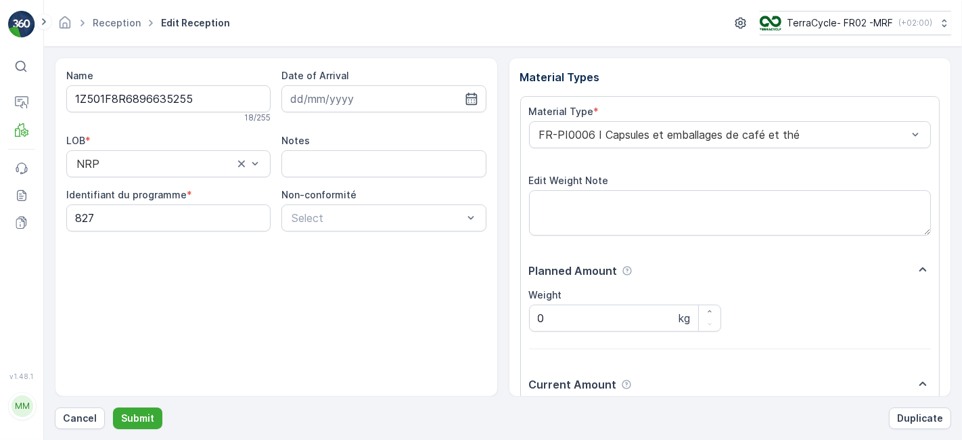
scroll to position [166, 0]
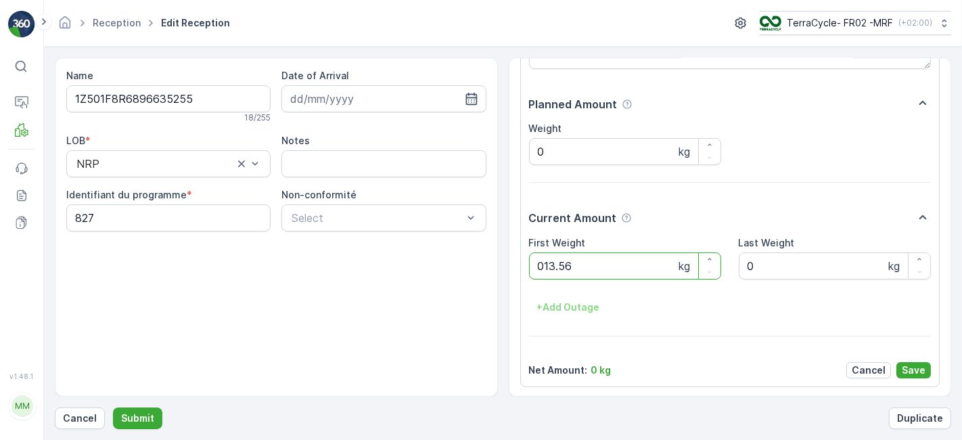
click at [113, 407] on button "Submit" at bounding box center [137, 418] width 49 height 22
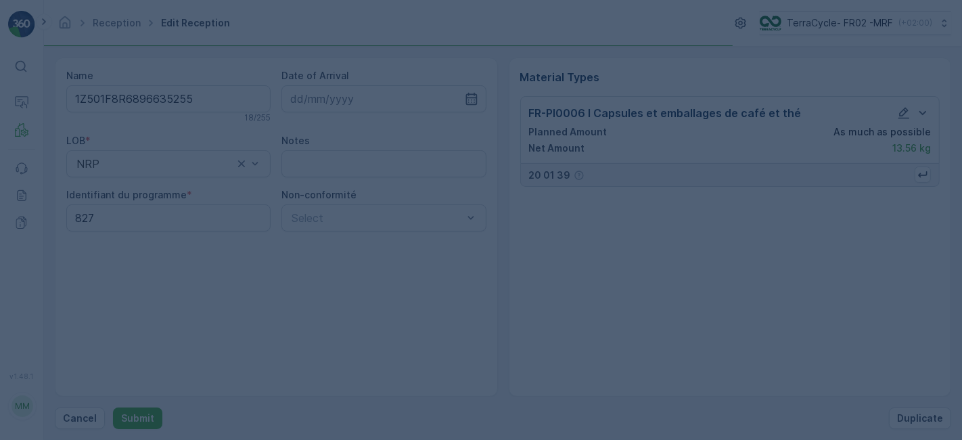
scroll to position [0, 0]
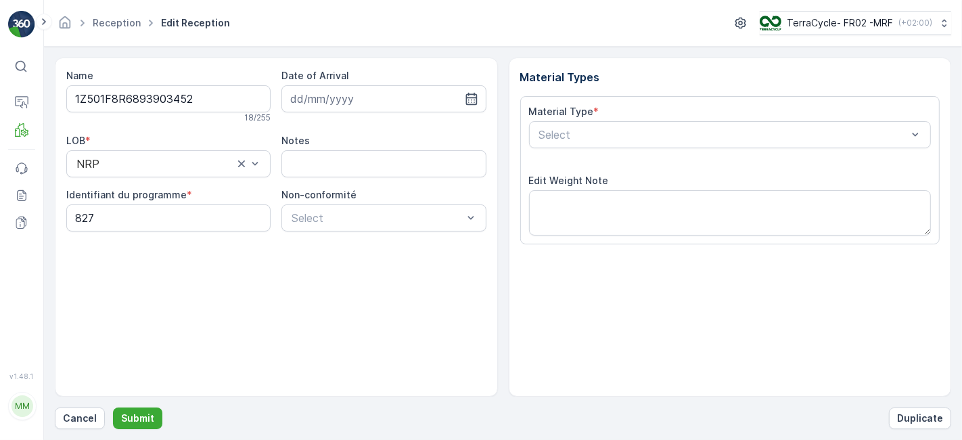
scroll to position [166, 0]
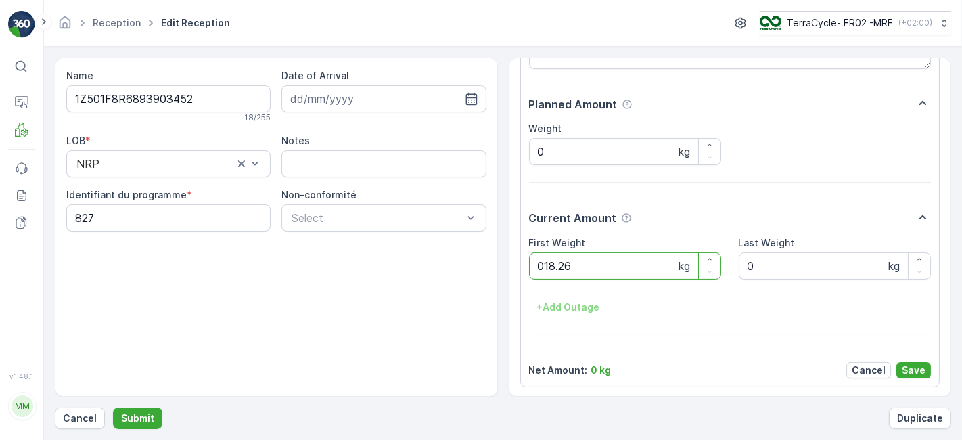
click at [113, 407] on button "Submit" at bounding box center [137, 418] width 49 height 22
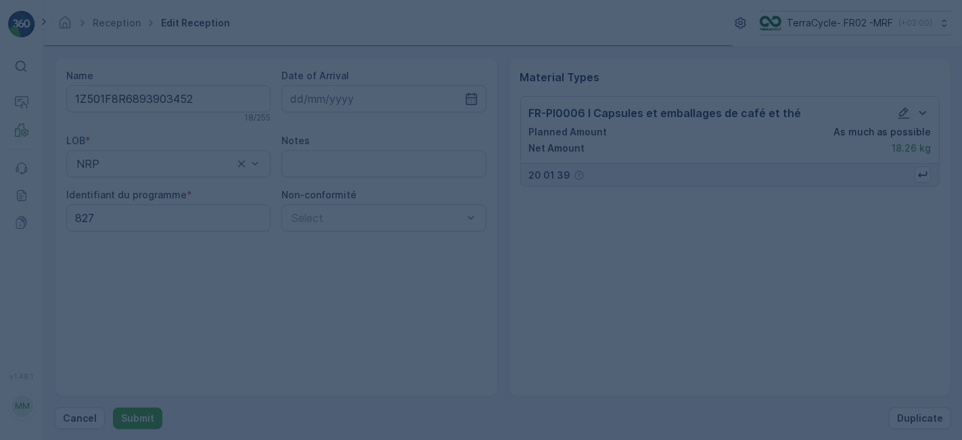
scroll to position [0, 0]
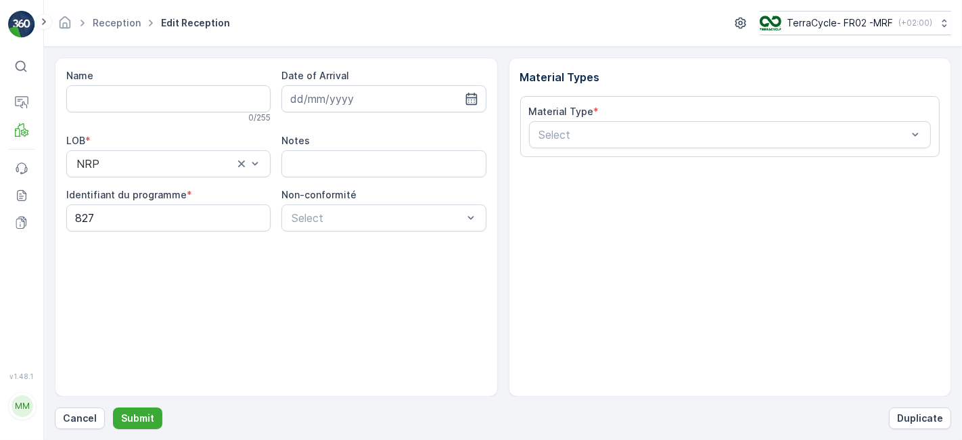
type input "1Z501F8R6896635255"
type input "[DATE]"
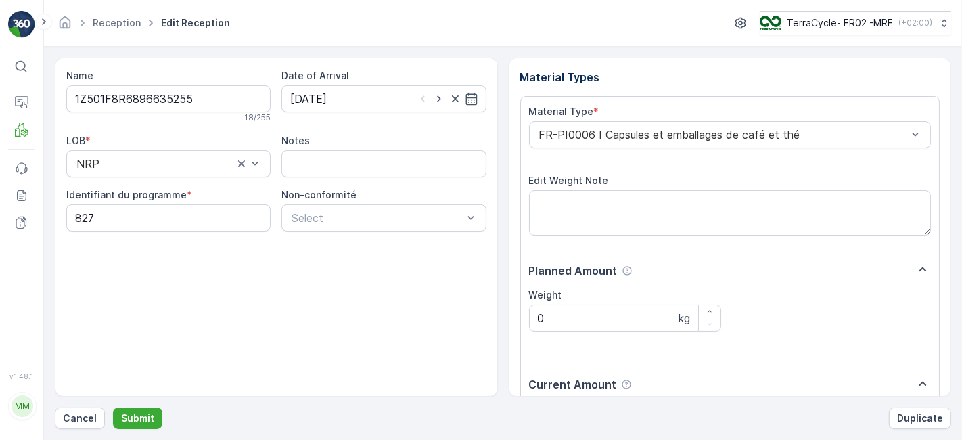
scroll to position [166, 0]
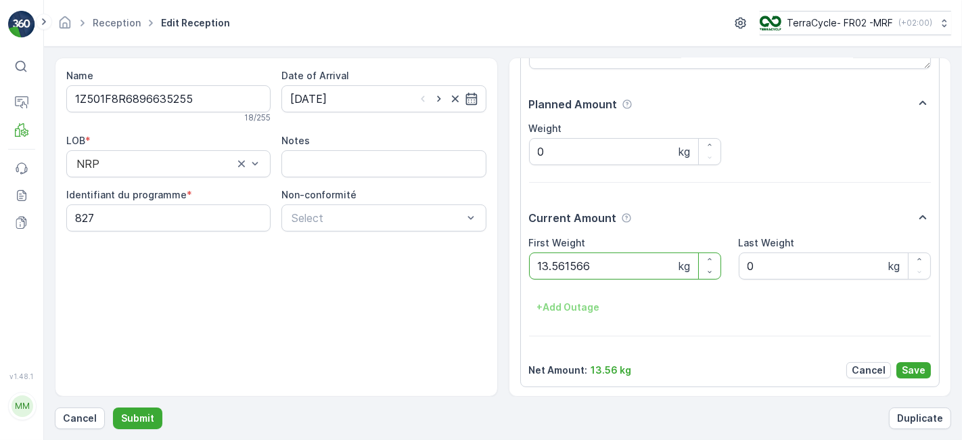
click at [113, 407] on button "Submit" at bounding box center [137, 418] width 49 height 22
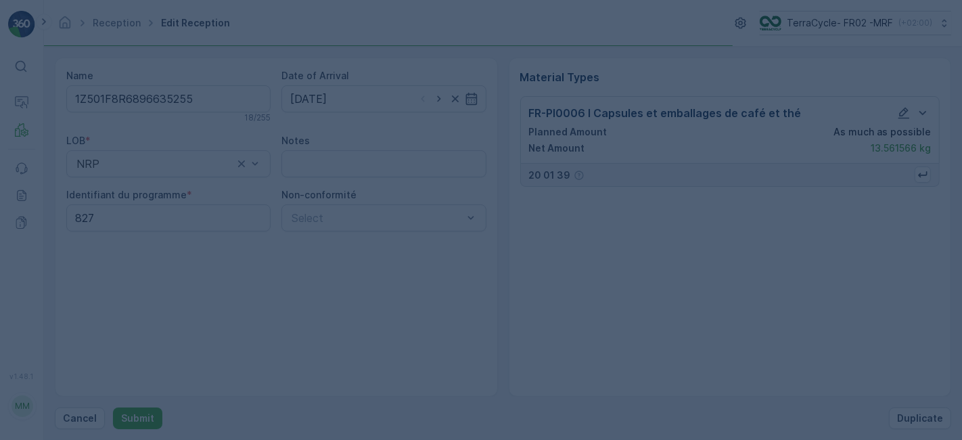
scroll to position [0, 0]
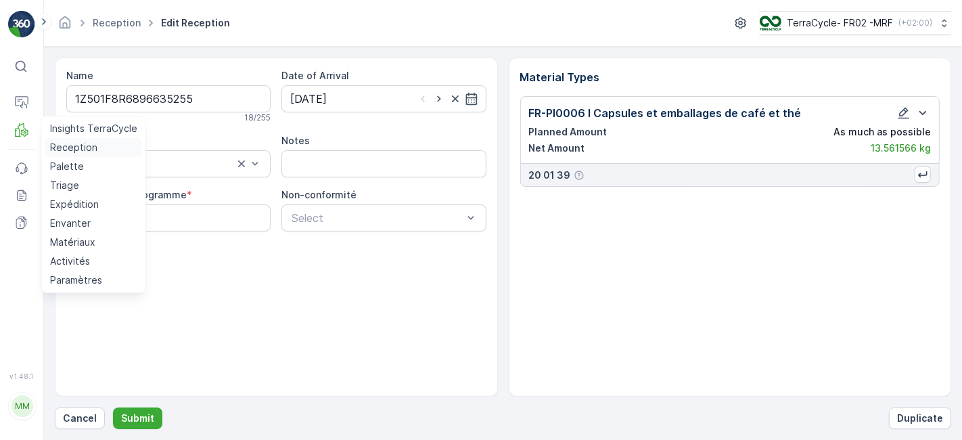
click at [71, 152] on p "Reception" at bounding box center [73, 148] width 47 height 14
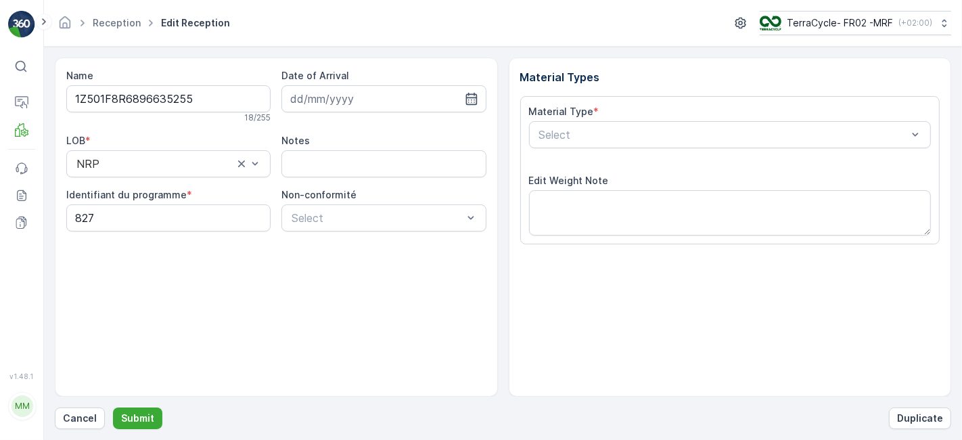
type input "[DATE]"
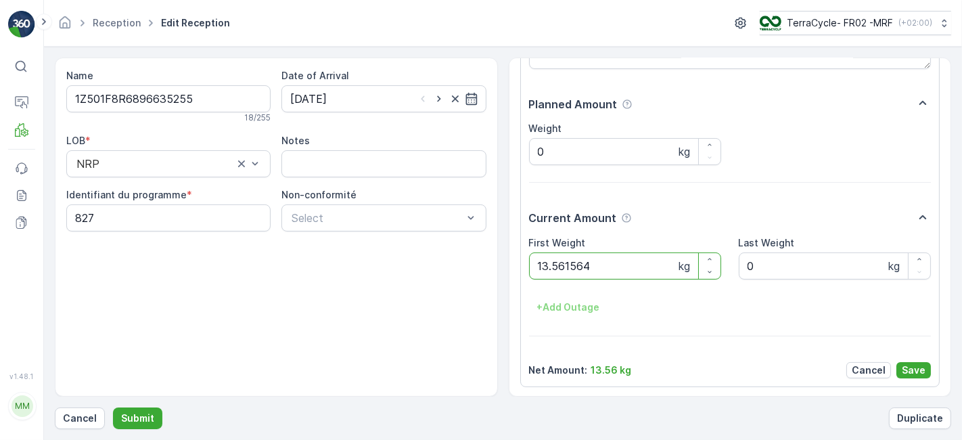
click at [113, 407] on button "Submit" at bounding box center [137, 418] width 49 height 22
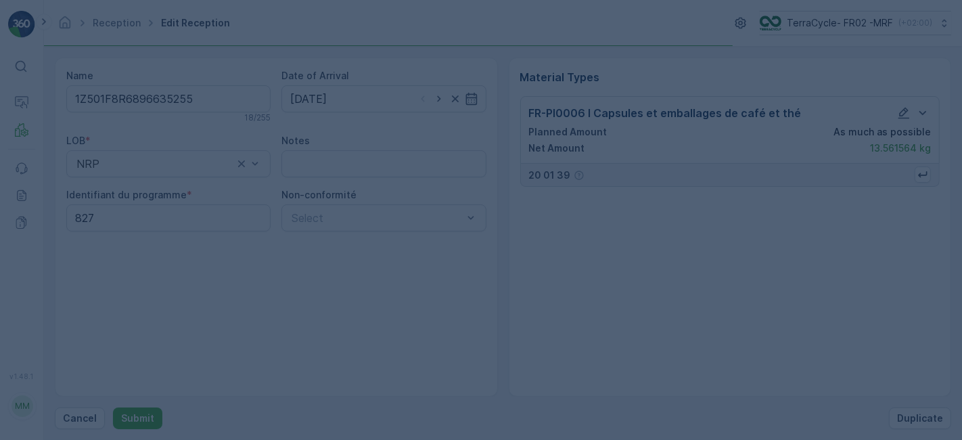
scroll to position [0, 0]
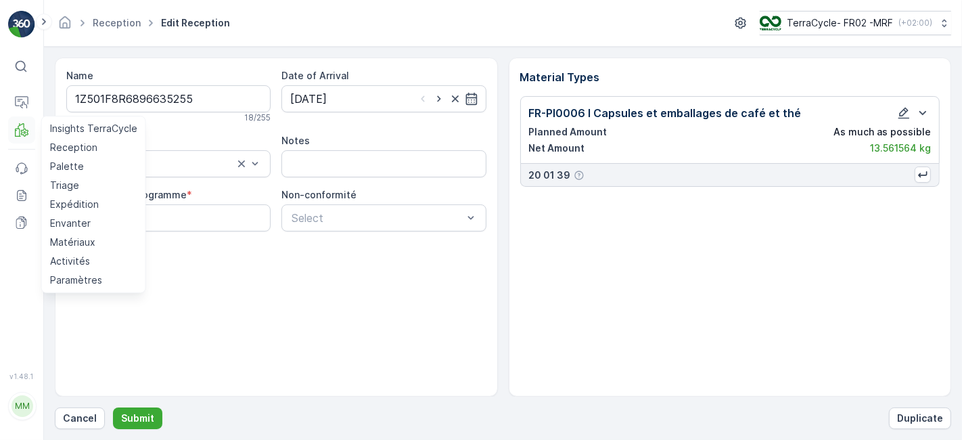
click at [14, 132] on button "MRF" at bounding box center [21, 129] width 27 height 27
click at [66, 144] on p "Reception" at bounding box center [73, 148] width 47 height 14
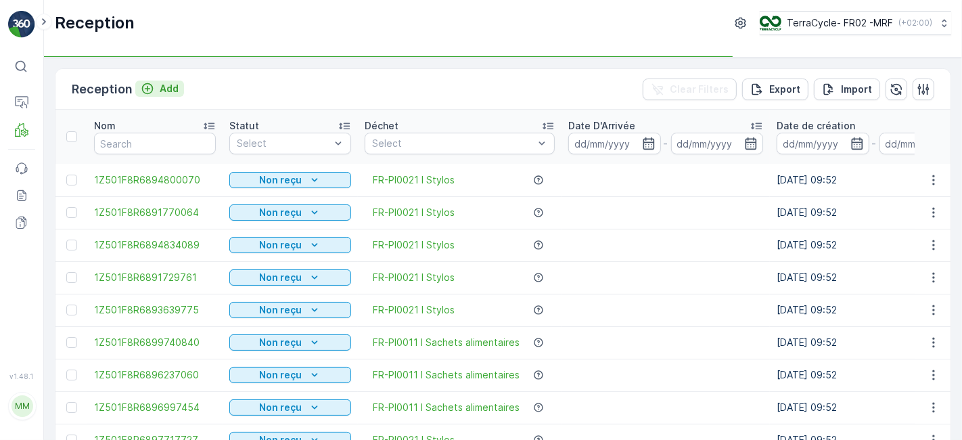
click at [169, 86] on p "Add" at bounding box center [169, 89] width 19 height 14
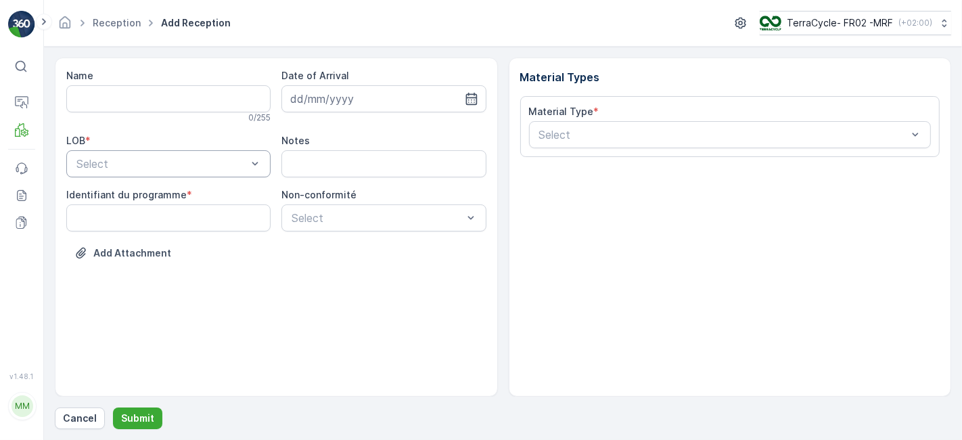
click at [160, 159] on div at bounding box center [161, 164] width 173 height 12
click at [131, 219] on div "ZWB" at bounding box center [168, 219] width 189 height 12
click at [183, 223] on programme "Identifiant du programme" at bounding box center [168, 217] width 204 height 27
type programme "0000"
click at [327, 218] on div at bounding box center [376, 218] width 173 height 12
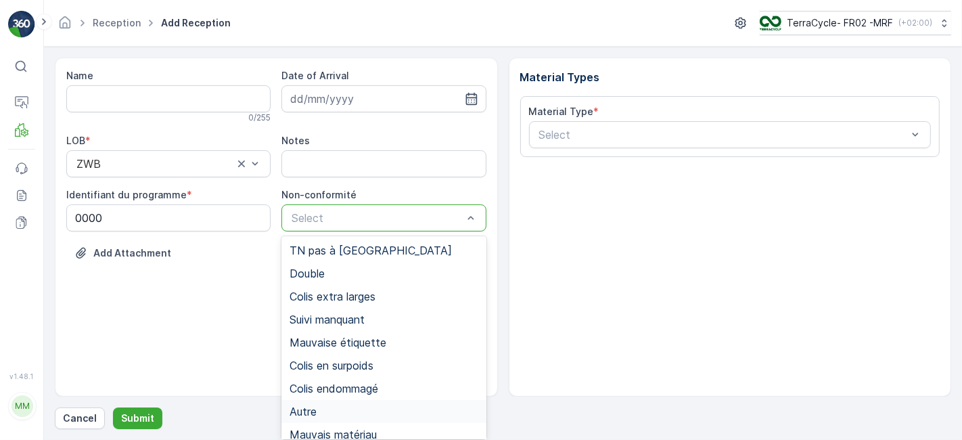
click at [303, 409] on span "Autre" at bounding box center [302, 411] width 27 height 12
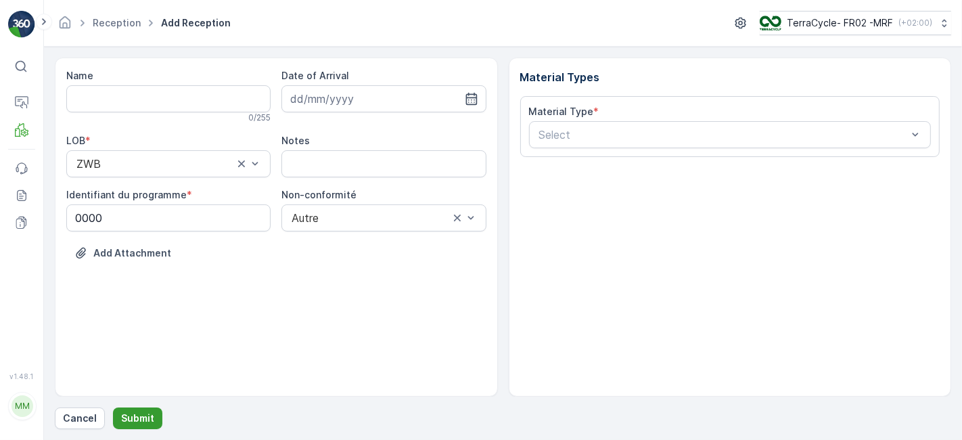
click at [137, 415] on p "Submit" at bounding box center [137, 418] width 33 height 14
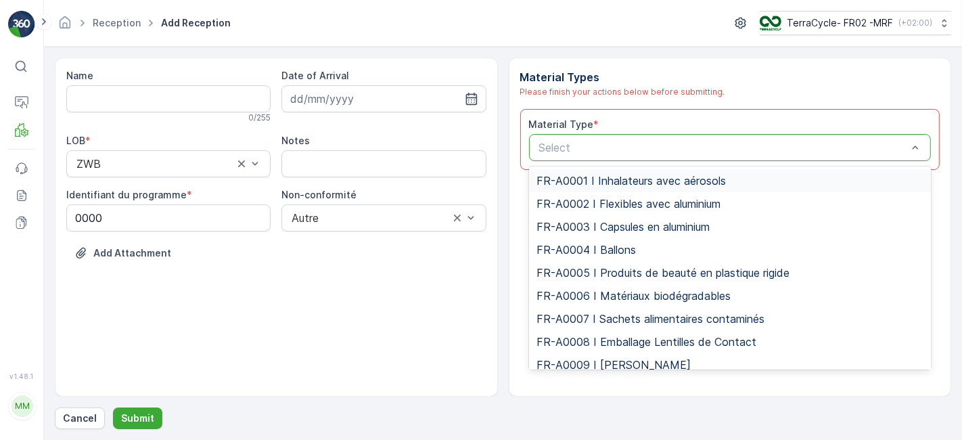
click at [628, 144] on div at bounding box center [723, 147] width 371 height 12
type input "006"
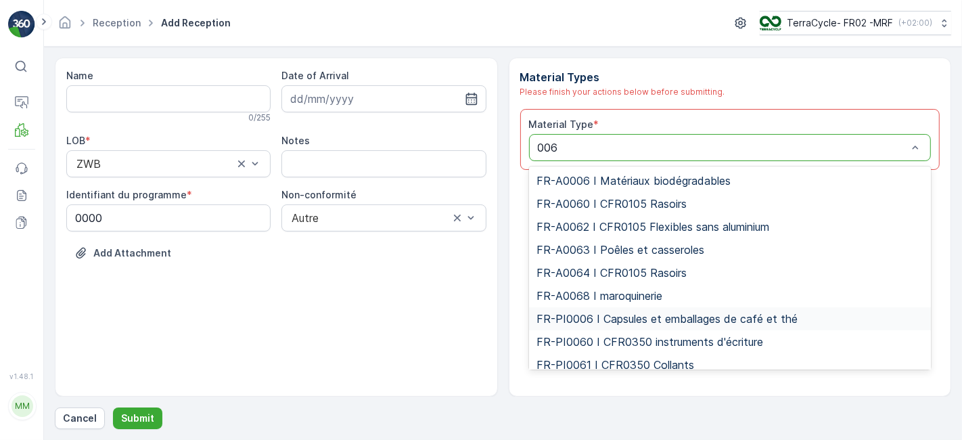
click at [601, 312] on span "FR-PI0006 I Capsules et emballages de café et thé" at bounding box center [667, 318] width 261 height 12
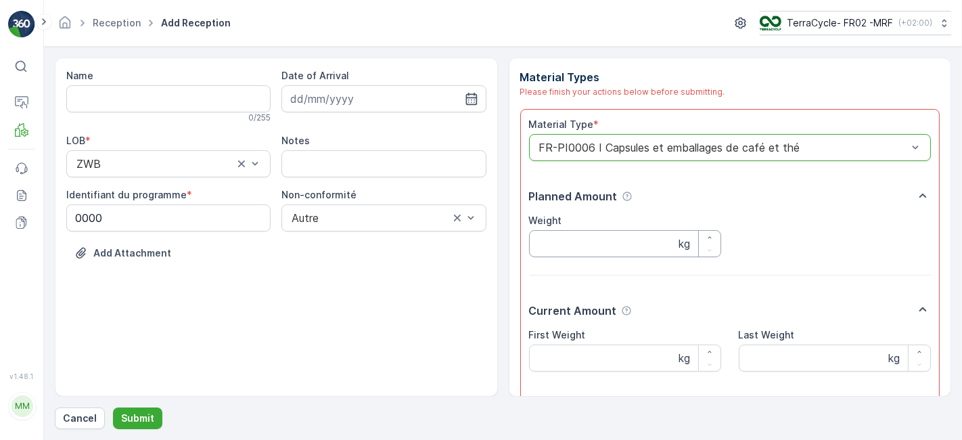
click at [624, 247] on input "Weight" at bounding box center [625, 243] width 192 height 27
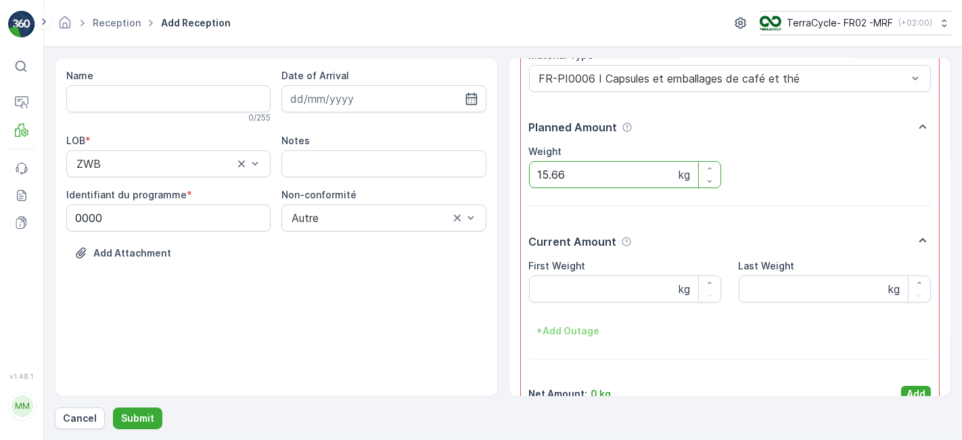
scroll to position [73, 0]
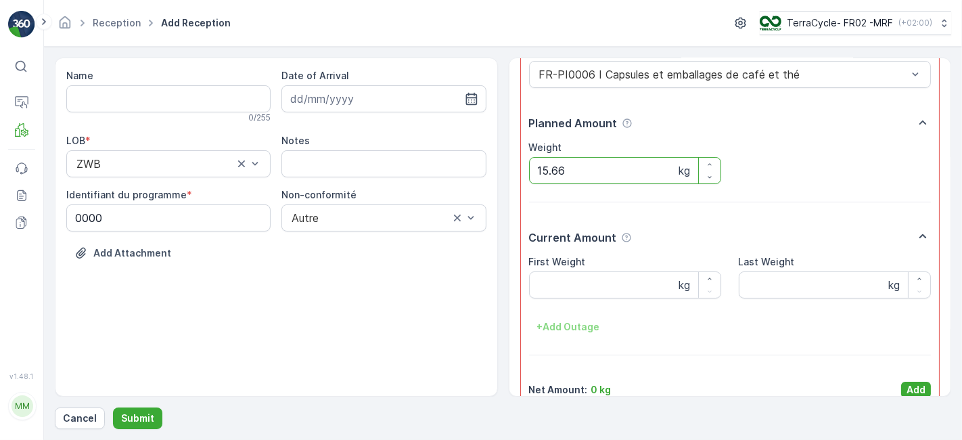
type input "15.66"
drag, startPoint x: 955, startPoint y: 346, endPoint x: 953, endPoint y: 377, distance: 31.9
click at [953, 377] on form "Name 0 / 255 Date of Arrival LOB * ZWB Notes Identifiant du programme * 0000 No…" at bounding box center [503, 243] width 918 height 393
click at [877, 335] on div "+ Add Outage" at bounding box center [730, 327] width 402 height 22
click at [911, 385] on p "Add" at bounding box center [915, 390] width 19 height 14
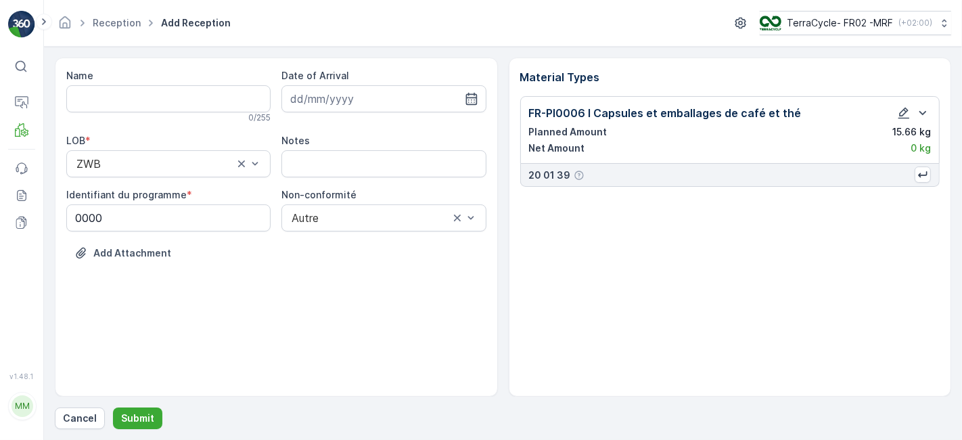
scroll to position [0, 0]
click at [138, 418] on p "Submit" at bounding box center [137, 418] width 33 height 14
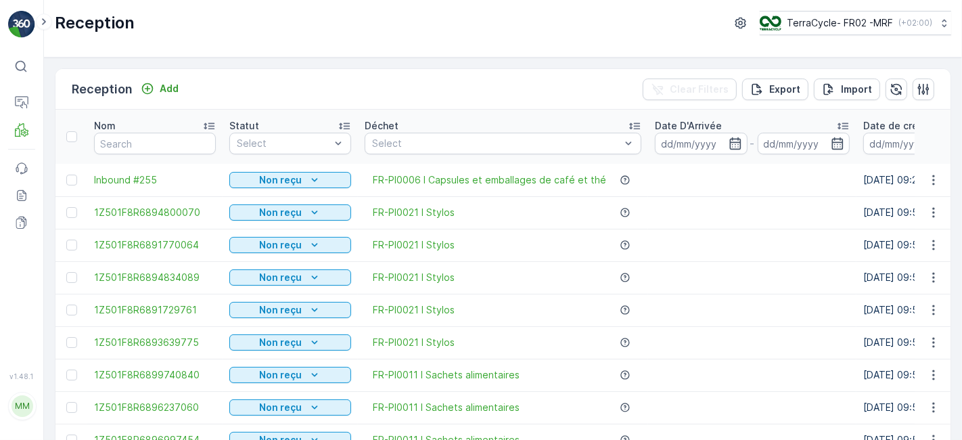
click at [729, 289] on td at bounding box center [752, 277] width 208 height 32
click at [310, 178] on icon "Non reçu" at bounding box center [315, 180] width 14 height 14
click at [260, 218] on span "Scanné" at bounding box center [254, 218] width 34 height 14
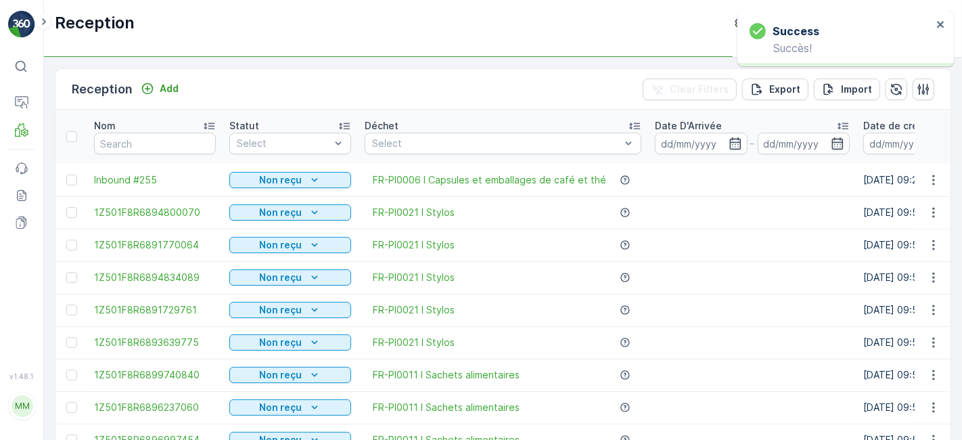
click at [260, 218] on button "Non reçu" at bounding box center [290, 212] width 122 height 16
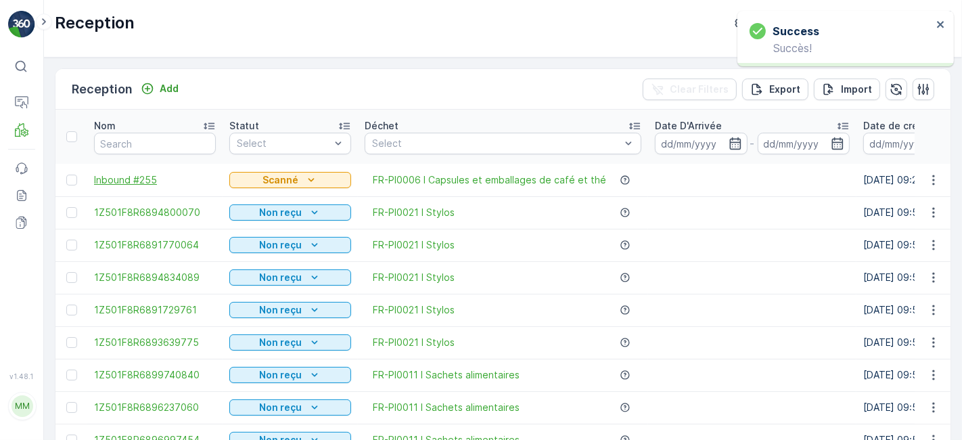
click at [170, 177] on span "Inbound #255" at bounding box center [155, 180] width 122 height 14
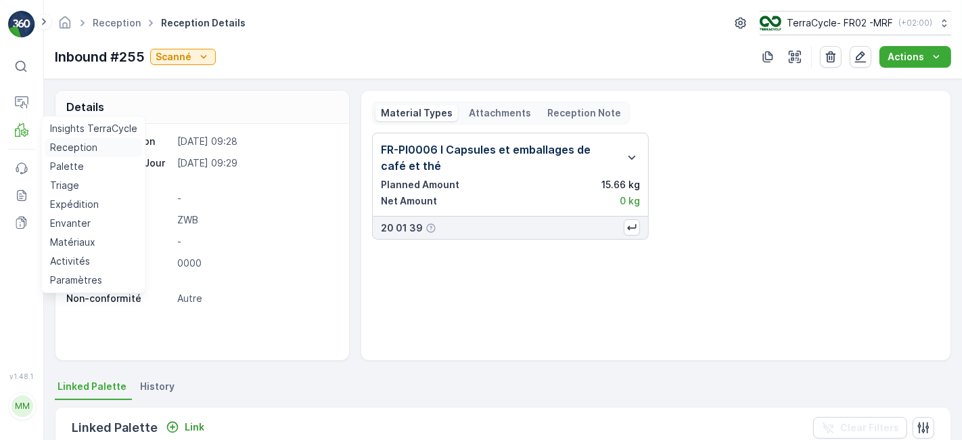
click at [63, 151] on p "Reception" at bounding box center [73, 148] width 47 height 14
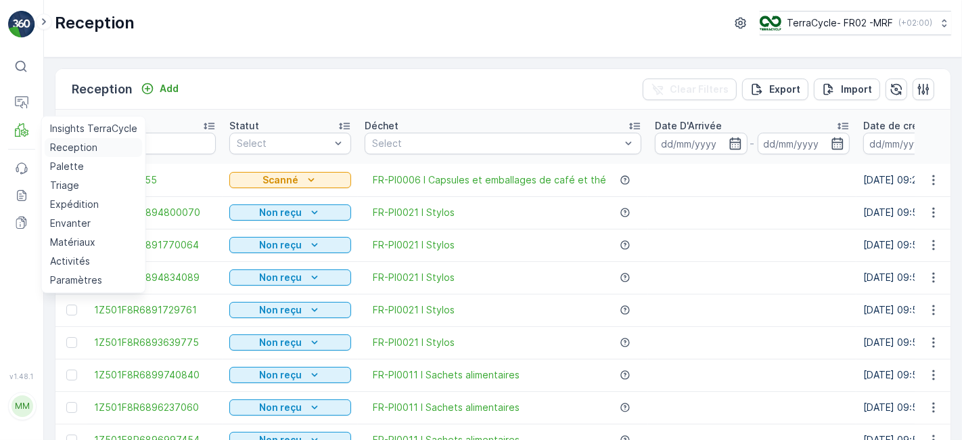
click at [45, 138] on link "Reception" at bounding box center [94, 147] width 98 height 19
click at [63, 151] on p "Reception" at bounding box center [73, 148] width 47 height 14
click at [73, 147] on p "Reception" at bounding box center [73, 148] width 47 height 14
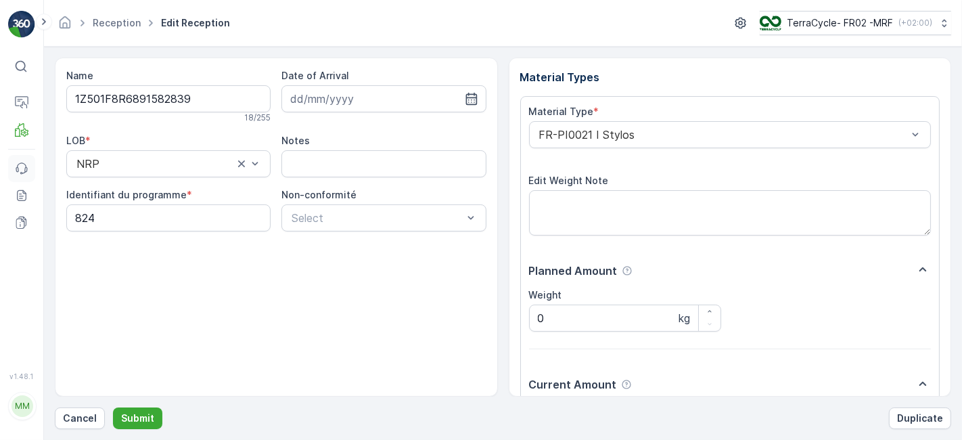
scroll to position [166, 0]
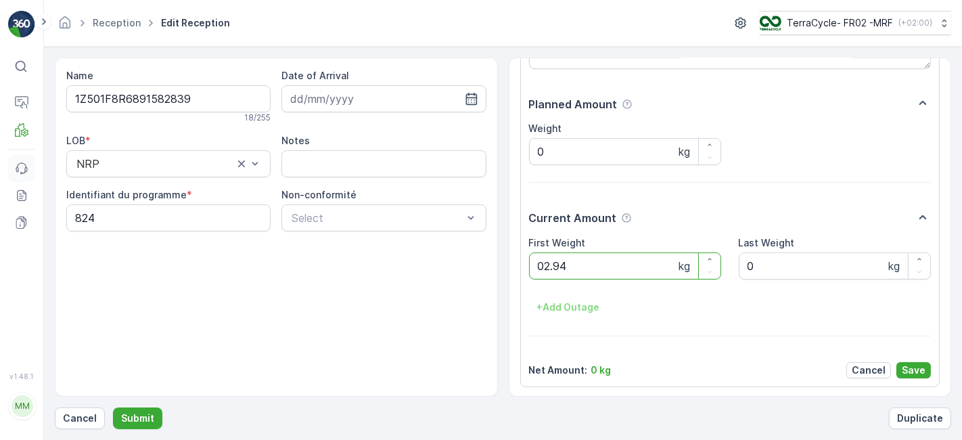
click at [113, 407] on button "Submit" at bounding box center [137, 418] width 49 height 22
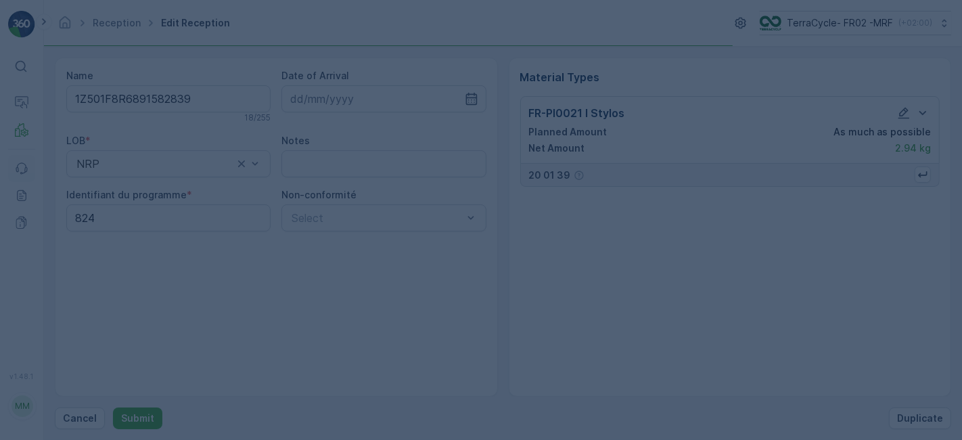
scroll to position [0, 0]
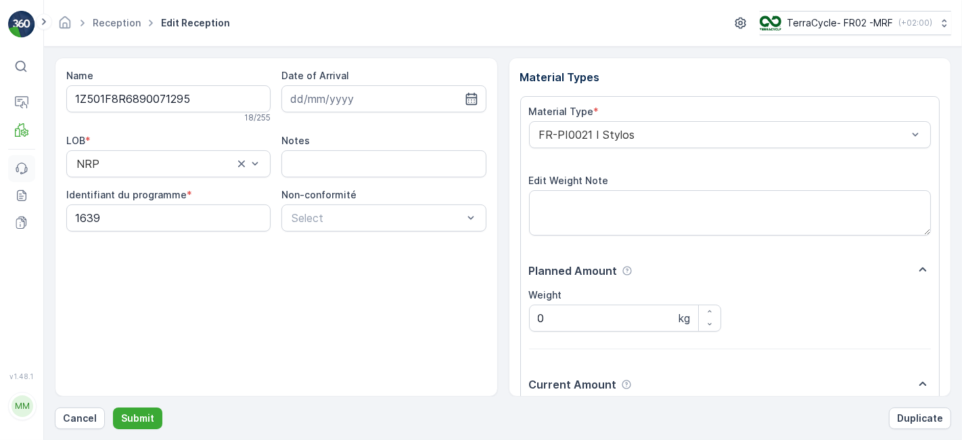
scroll to position [166, 0]
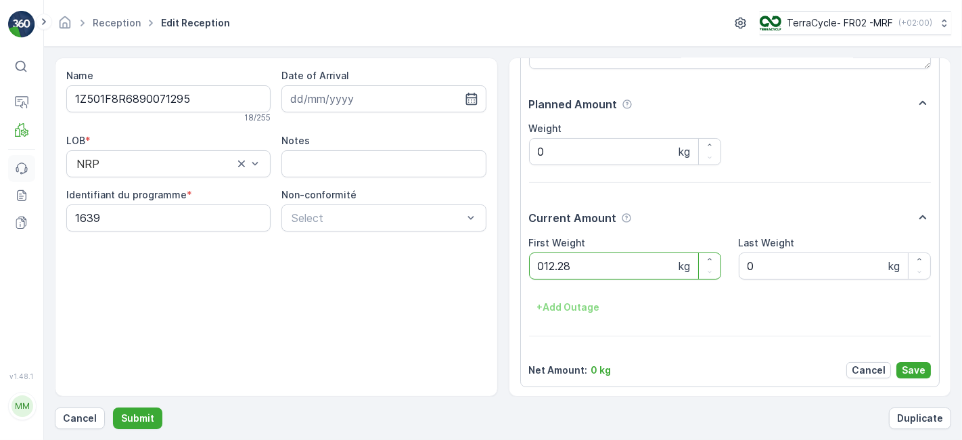
click at [113, 407] on button "Submit" at bounding box center [137, 418] width 49 height 22
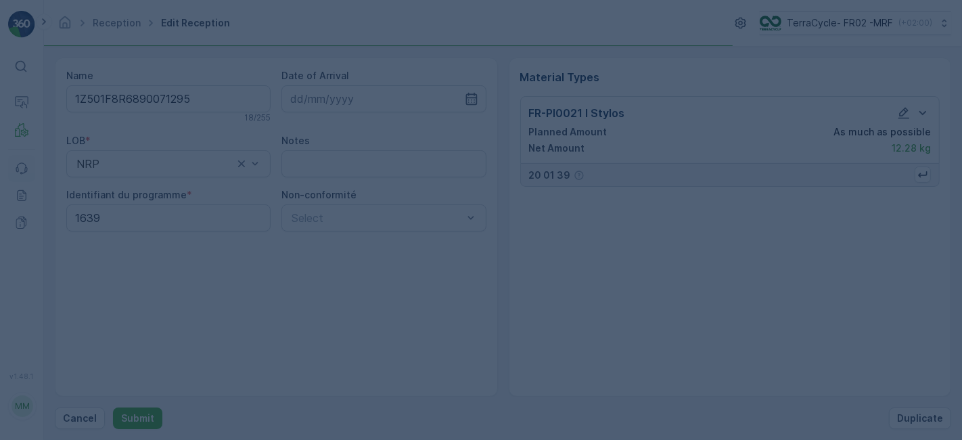
scroll to position [0, 0]
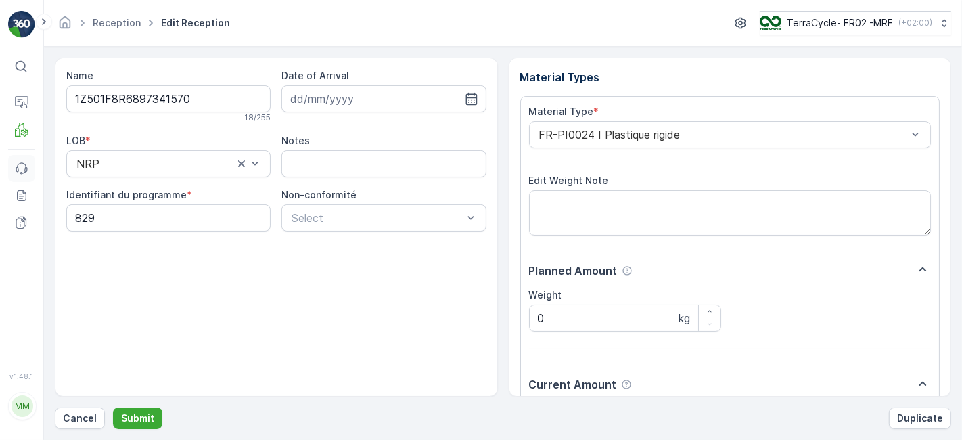
scroll to position [166, 0]
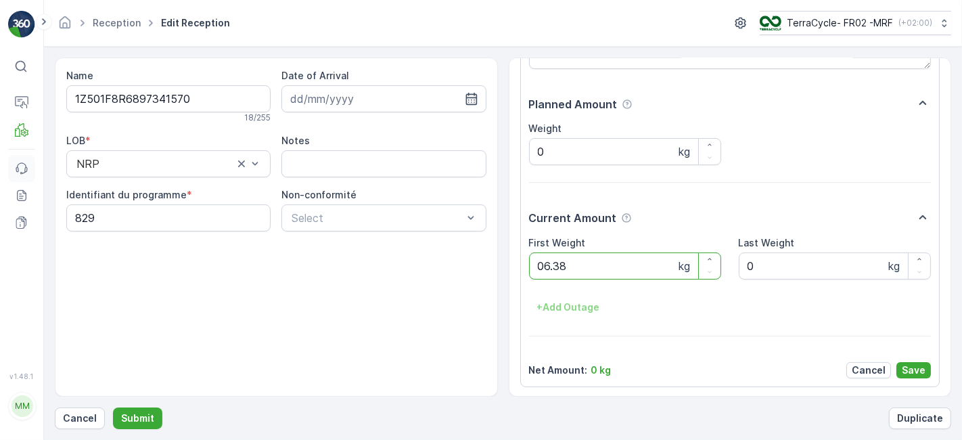
click at [113, 407] on button "Submit" at bounding box center [137, 418] width 49 height 22
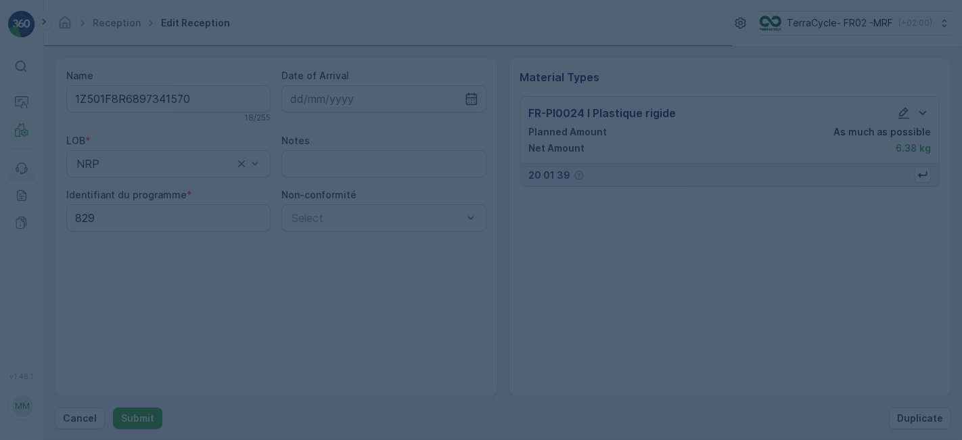
scroll to position [0, 0]
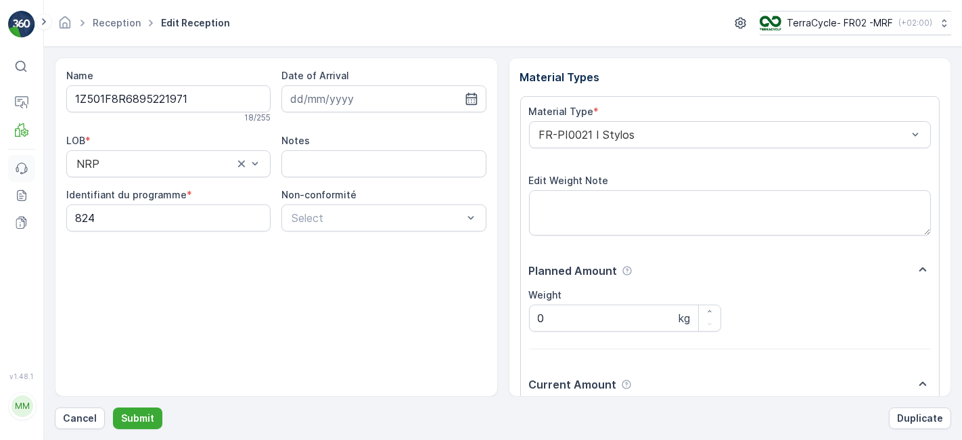
scroll to position [166, 0]
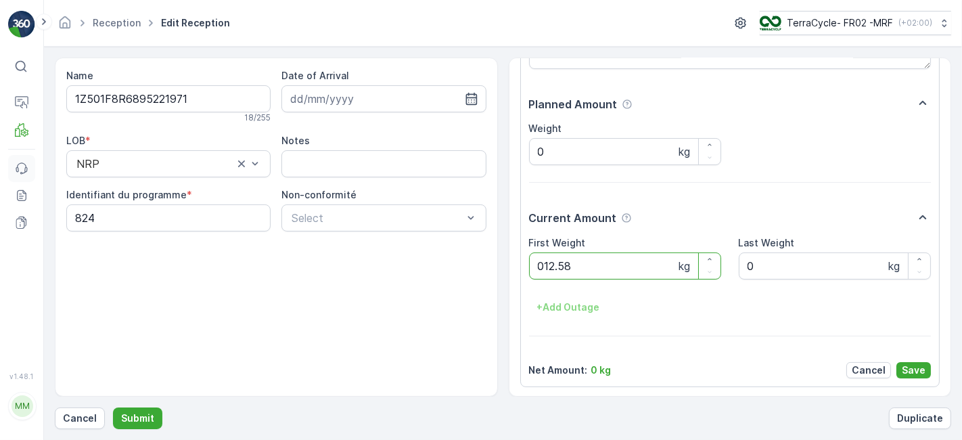
click at [113, 407] on button "Submit" at bounding box center [137, 418] width 49 height 22
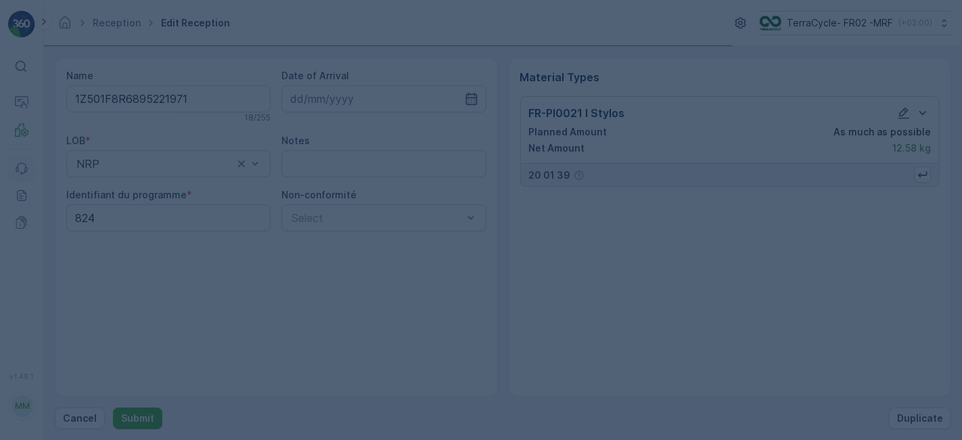
scroll to position [0, 0]
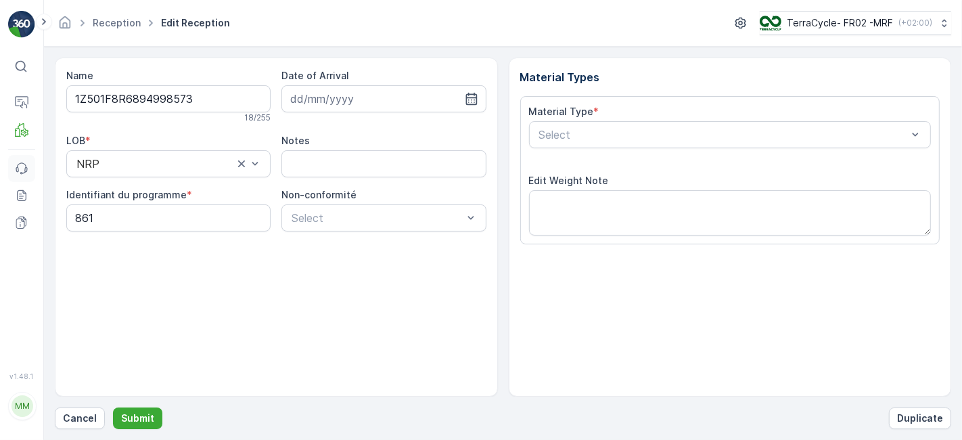
scroll to position [166, 0]
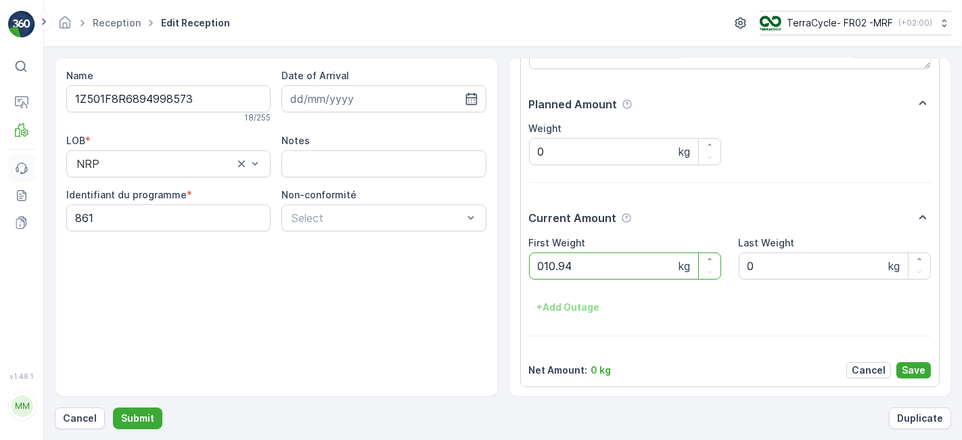
click at [113, 407] on button "Submit" at bounding box center [137, 418] width 49 height 22
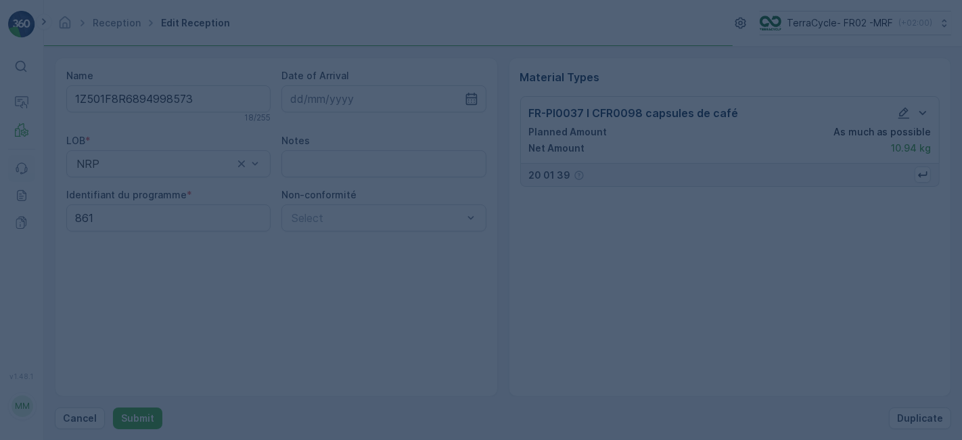
scroll to position [0, 0]
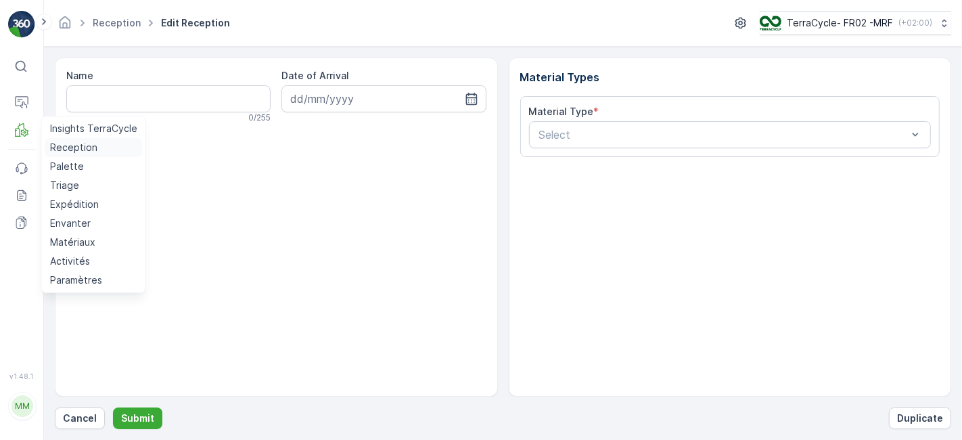
click at [72, 145] on p "Reception" at bounding box center [73, 148] width 47 height 14
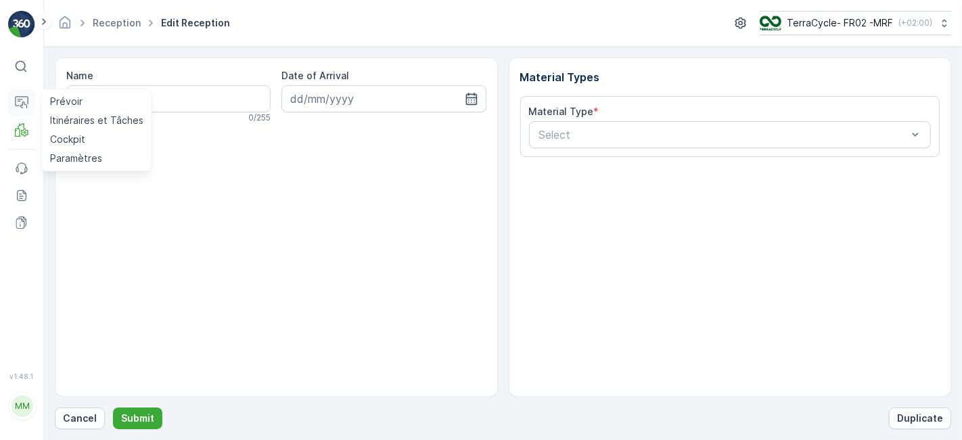
click at [26, 108] on icon at bounding box center [22, 103] width 14 height 14
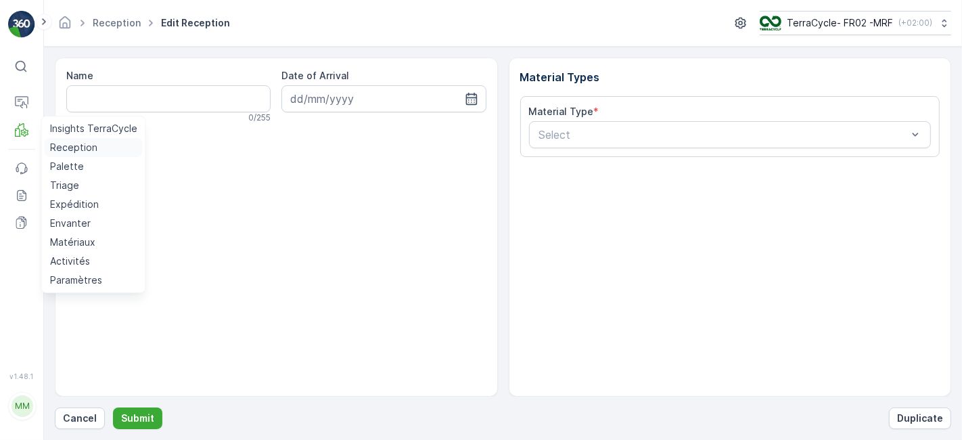
click at [64, 145] on p "Reception" at bounding box center [73, 148] width 47 height 14
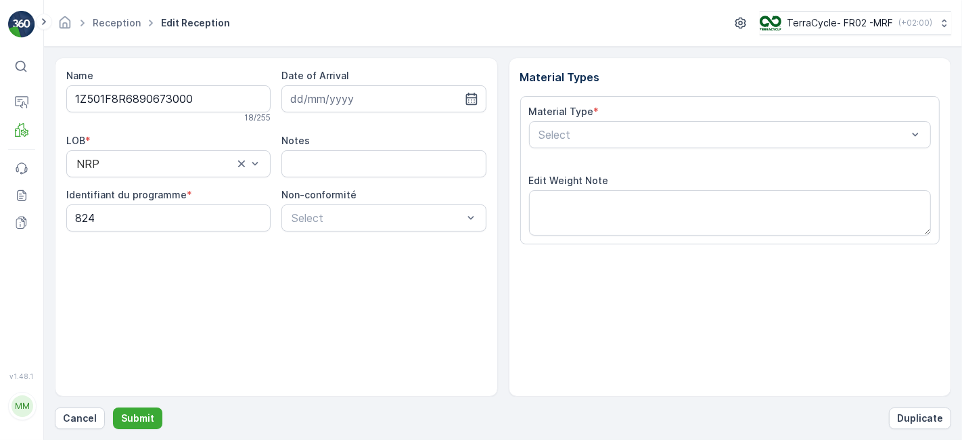
scroll to position [166, 0]
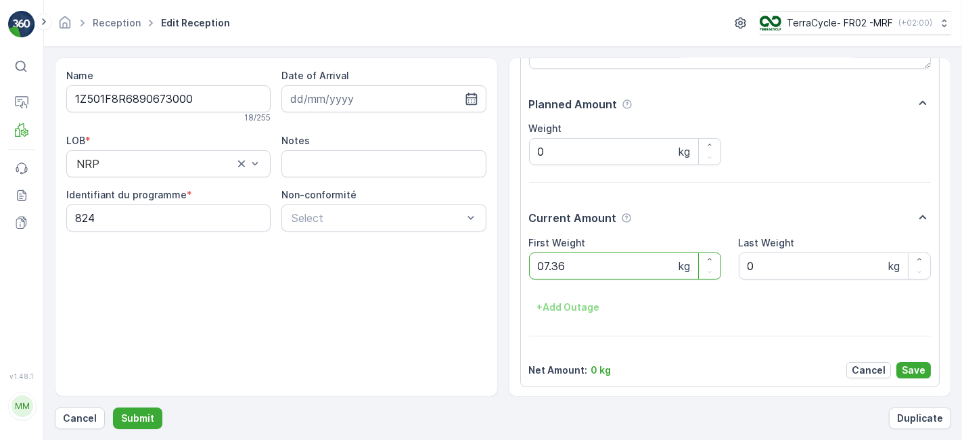
click at [113, 407] on button "Submit" at bounding box center [137, 418] width 49 height 22
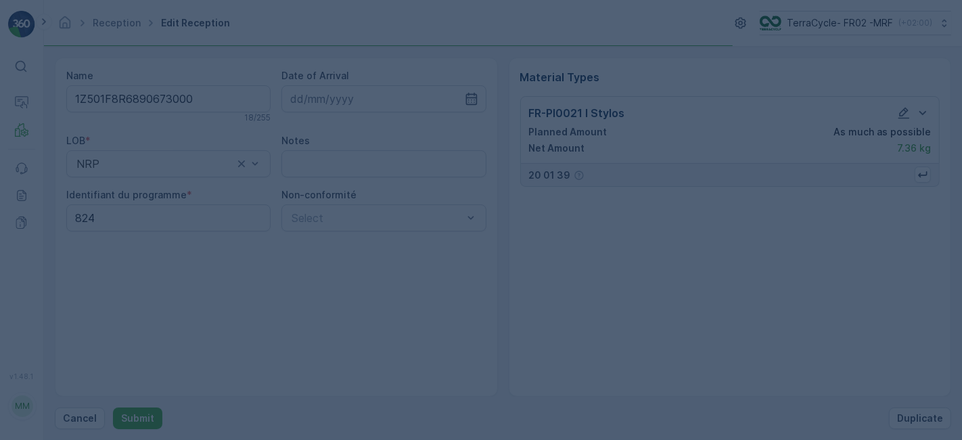
scroll to position [0, 0]
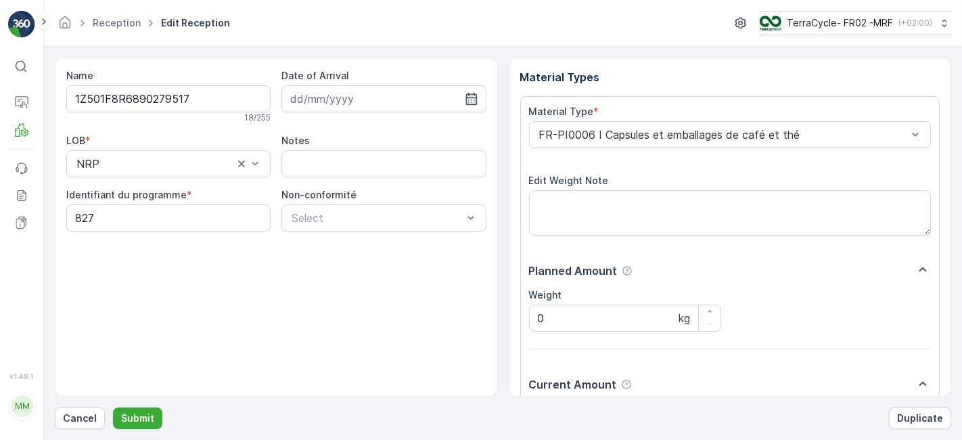
scroll to position [166, 0]
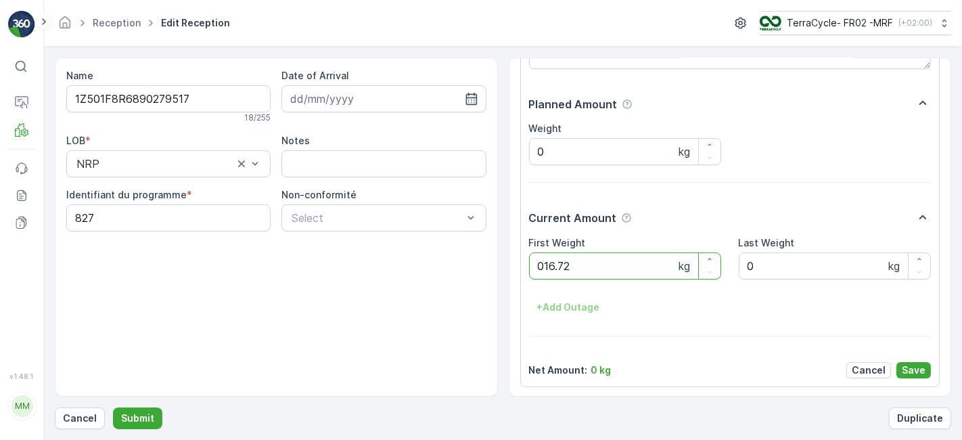
click at [113, 407] on button "Submit" at bounding box center [137, 418] width 49 height 22
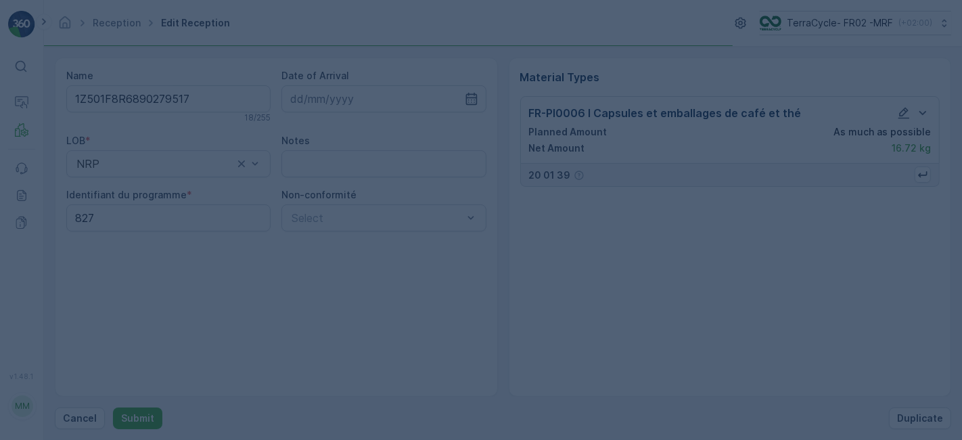
scroll to position [0, 0]
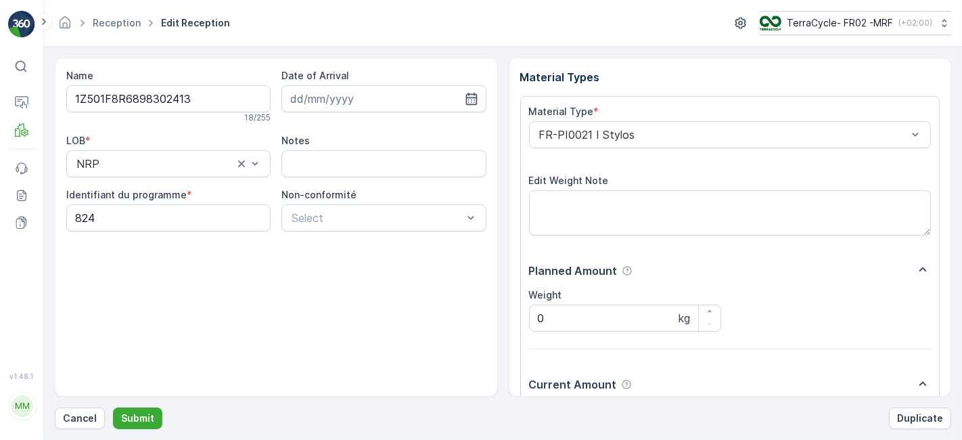
scroll to position [166, 0]
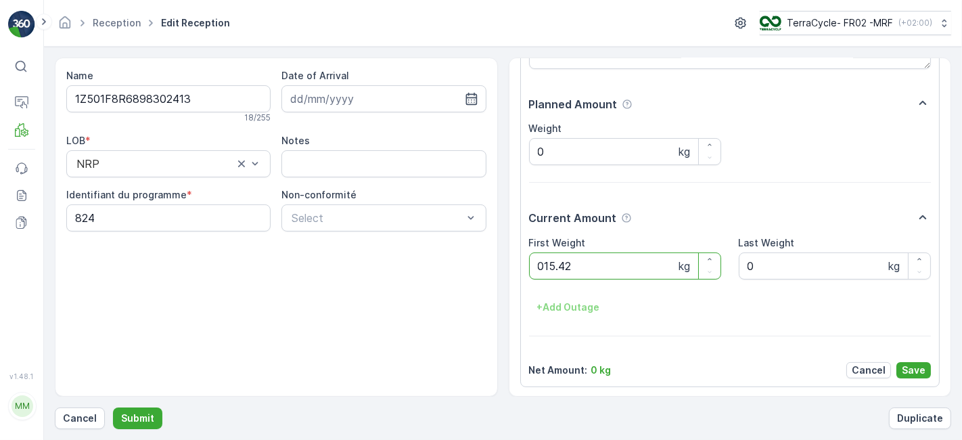
click at [113, 407] on button "Submit" at bounding box center [137, 418] width 49 height 22
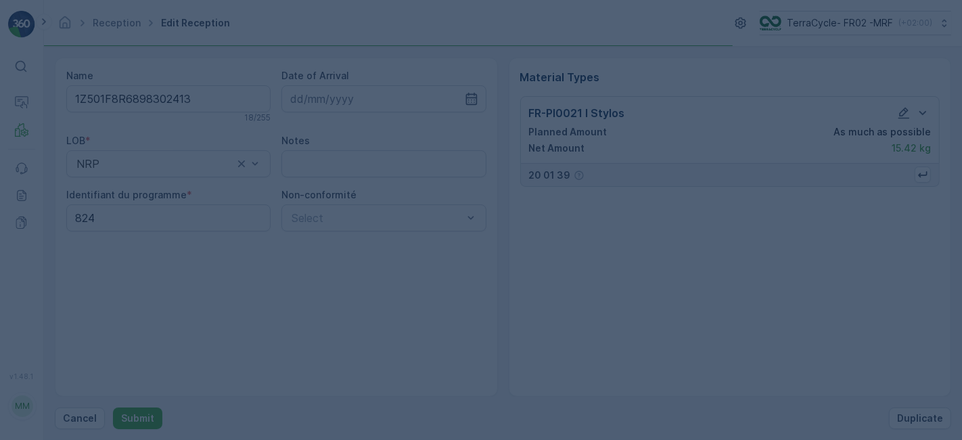
scroll to position [0, 0]
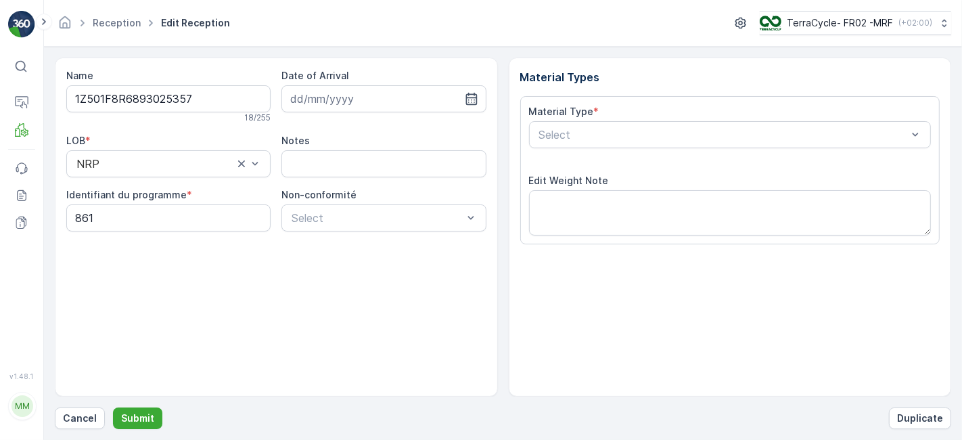
scroll to position [166, 0]
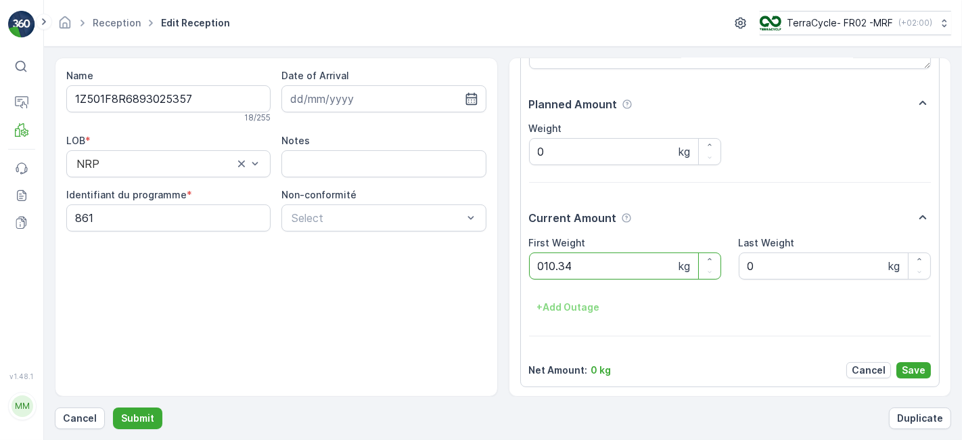
click at [113, 407] on button "Submit" at bounding box center [137, 418] width 49 height 22
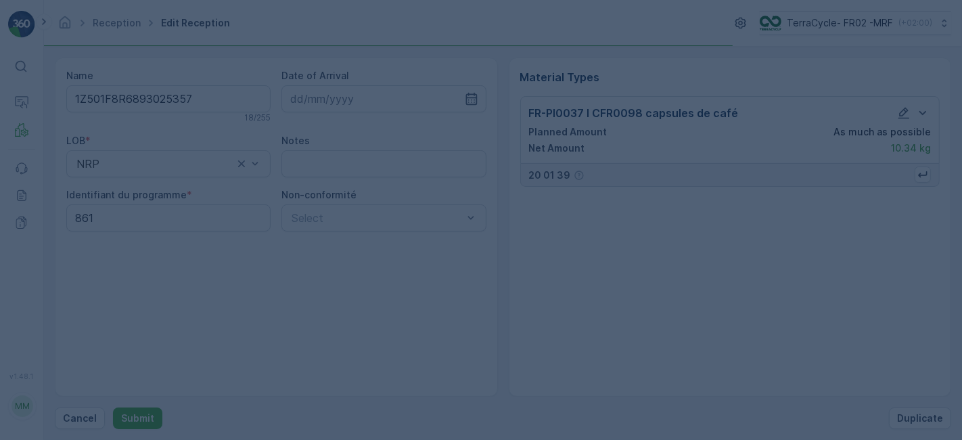
scroll to position [0, 0]
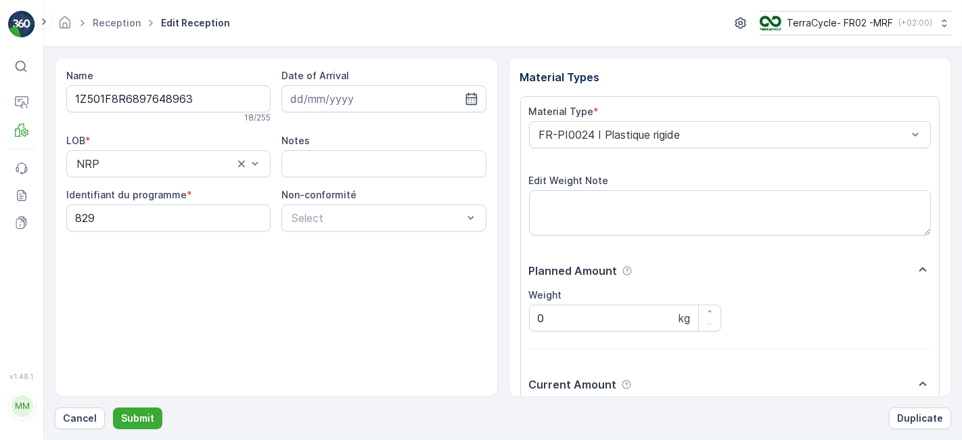
scroll to position [166, 0]
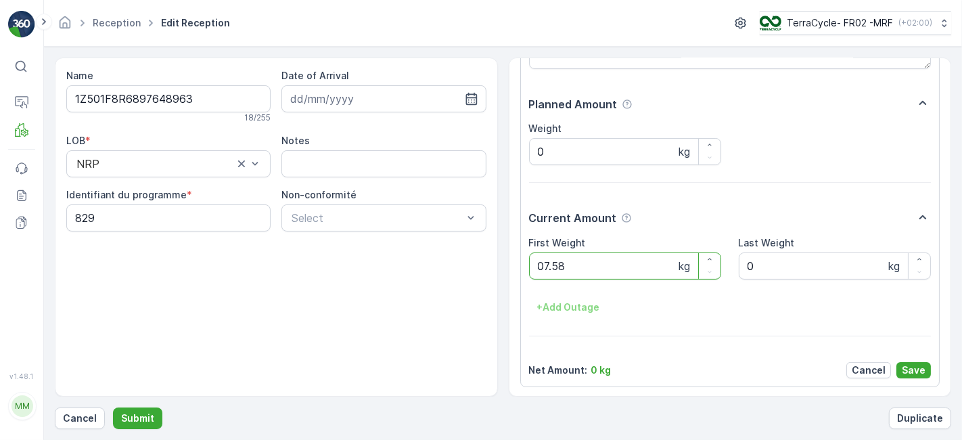
click at [113, 407] on button "Submit" at bounding box center [137, 418] width 49 height 22
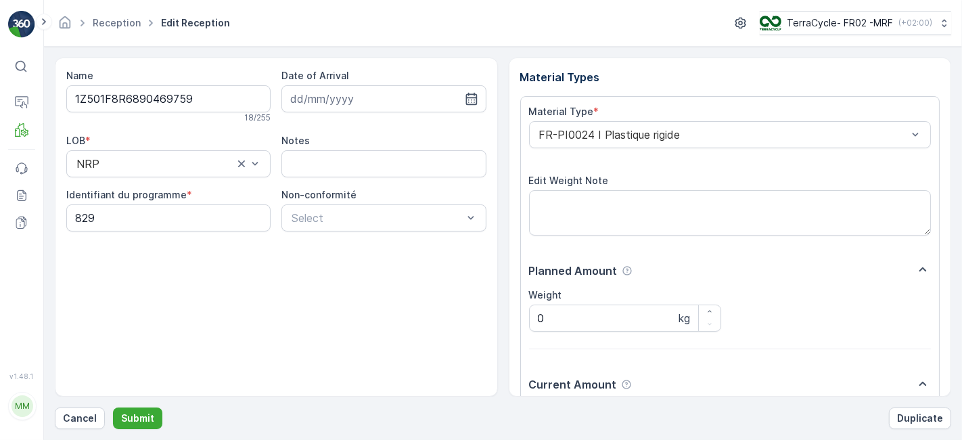
scroll to position [166, 0]
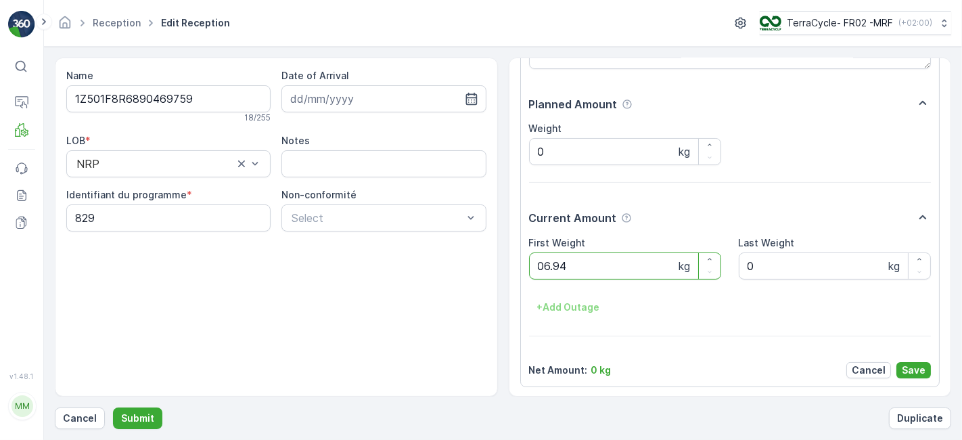
click at [113, 407] on button "Submit" at bounding box center [137, 418] width 49 height 22
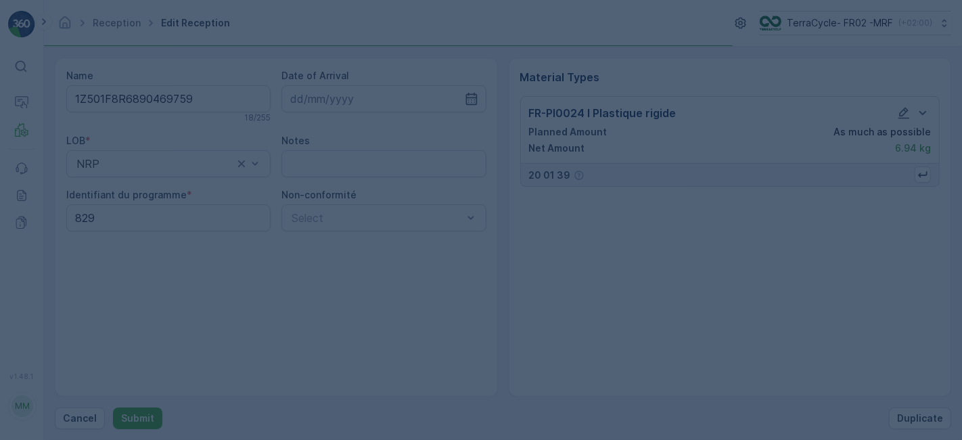
scroll to position [0, 0]
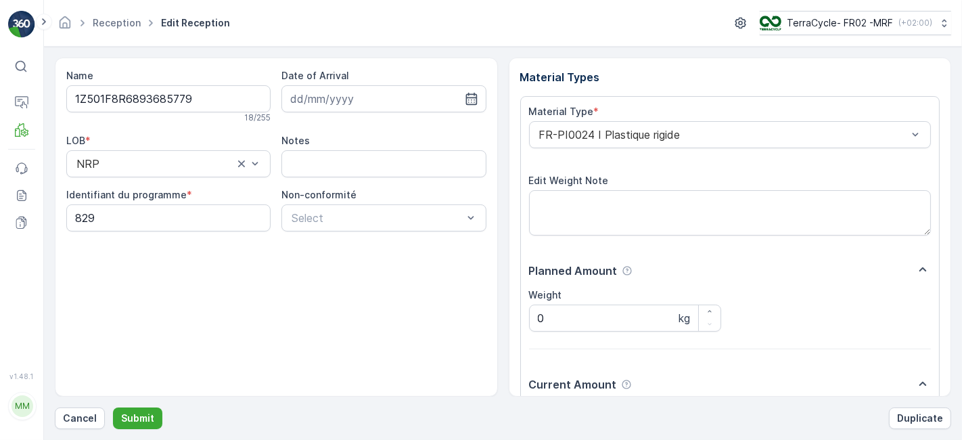
scroll to position [166, 0]
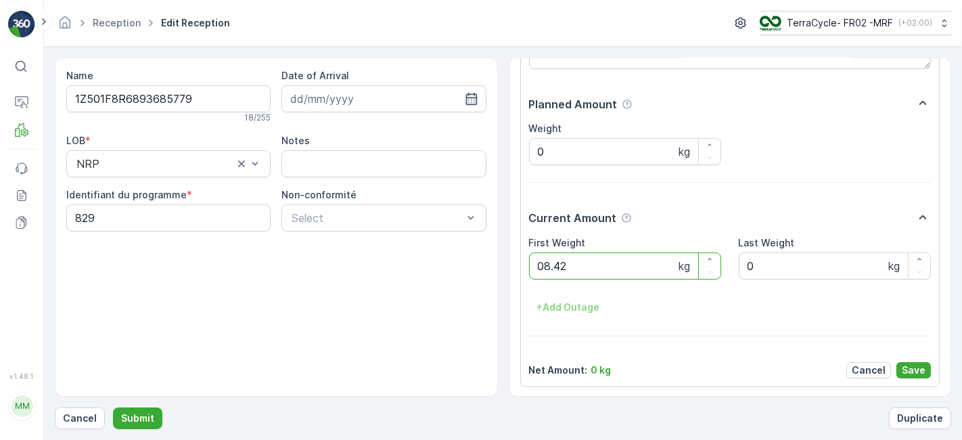
click at [113, 407] on button "Submit" at bounding box center [137, 418] width 49 height 22
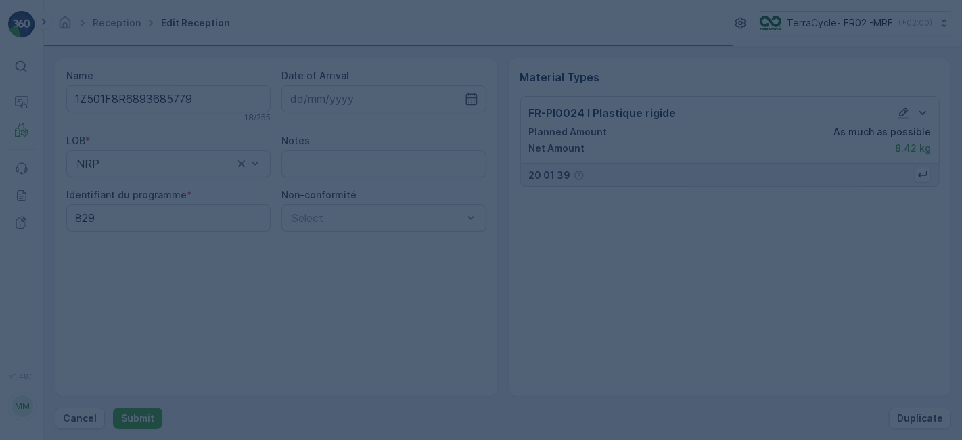
scroll to position [0, 0]
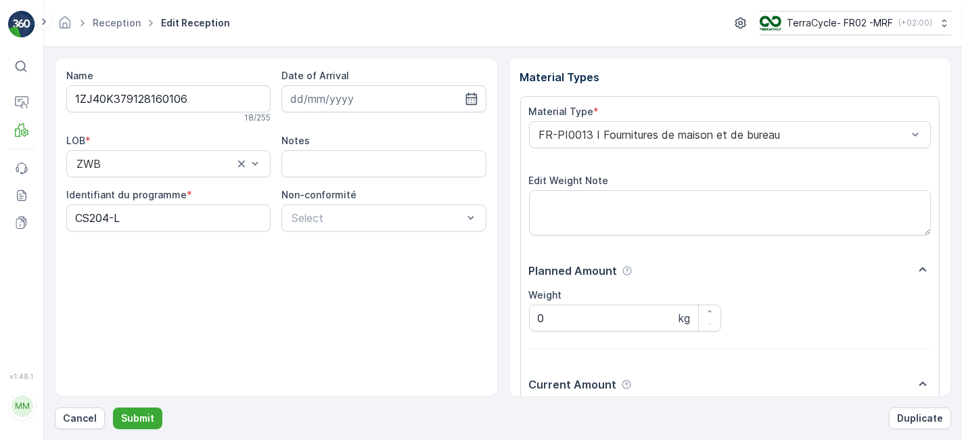
scroll to position [166, 0]
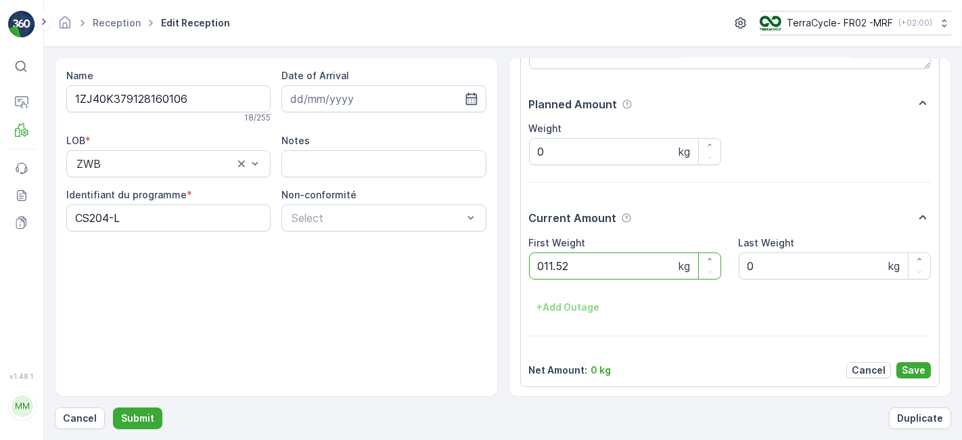
click at [113, 407] on button "Submit" at bounding box center [137, 418] width 49 height 22
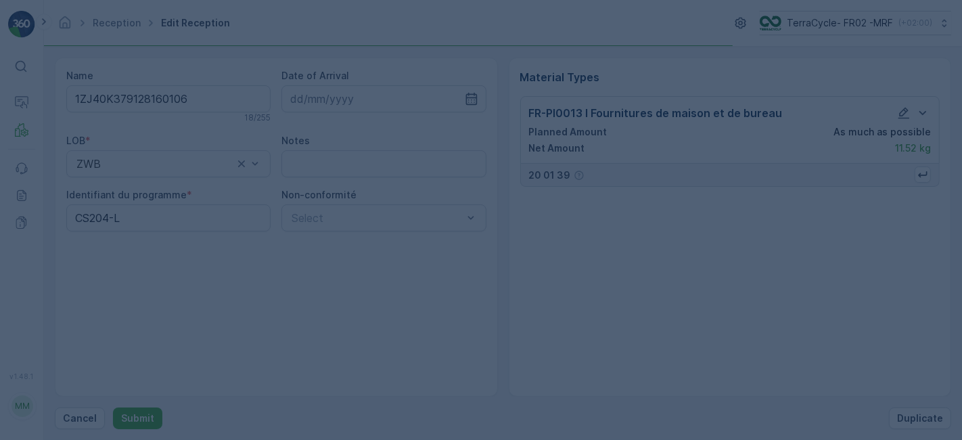
scroll to position [0, 0]
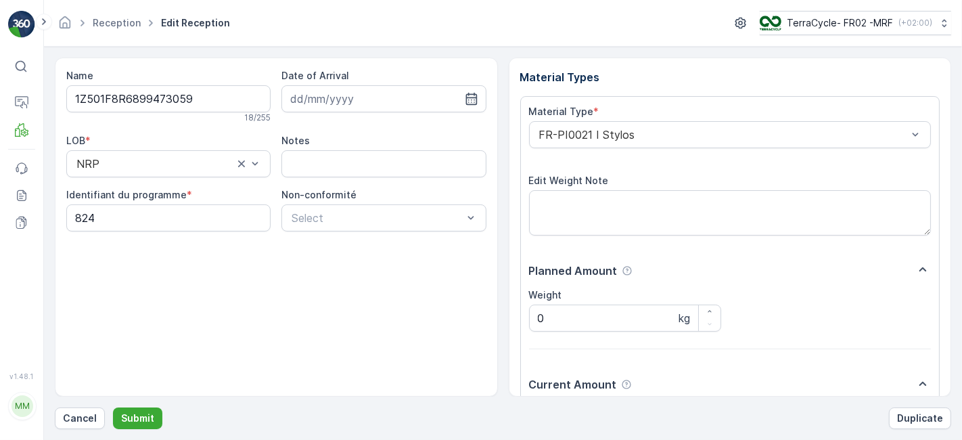
scroll to position [166, 0]
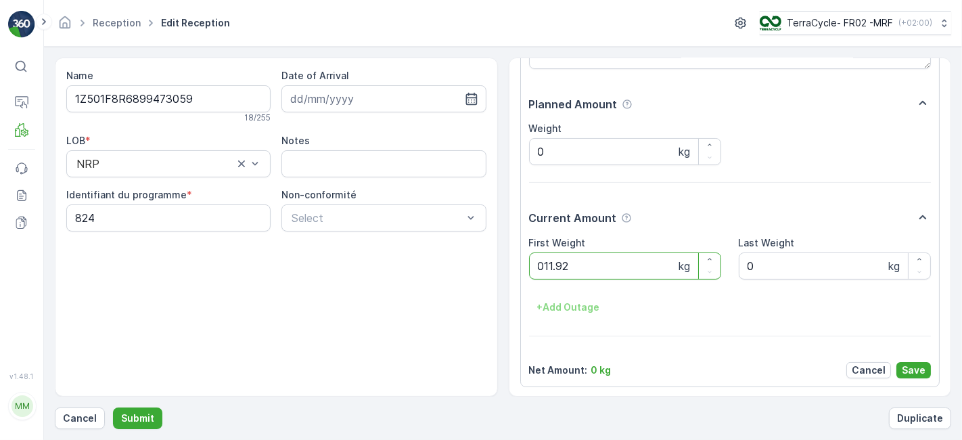
click at [113, 407] on button "Submit" at bounding box center [137, 418] width 49 height 22
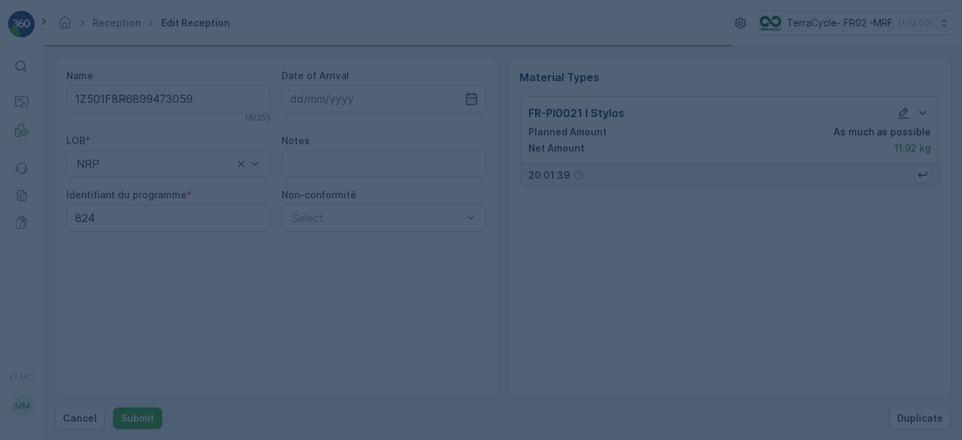
scroll to position [0, 0]
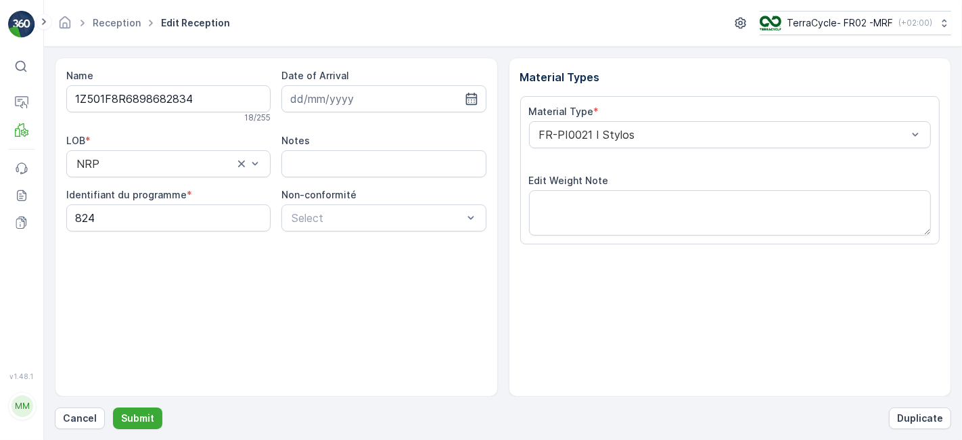
scroll to position [166, 0]
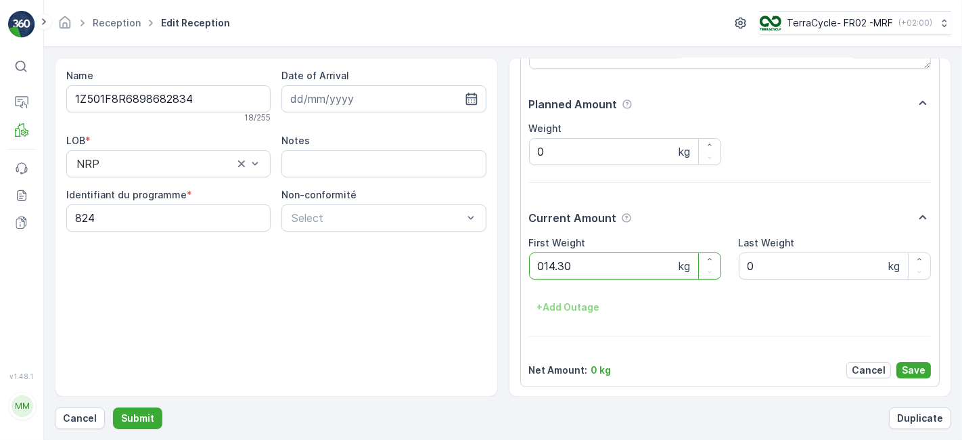
click at [113, 407] on button "Submit" at bounding box center [137, 418] width 49 height 22
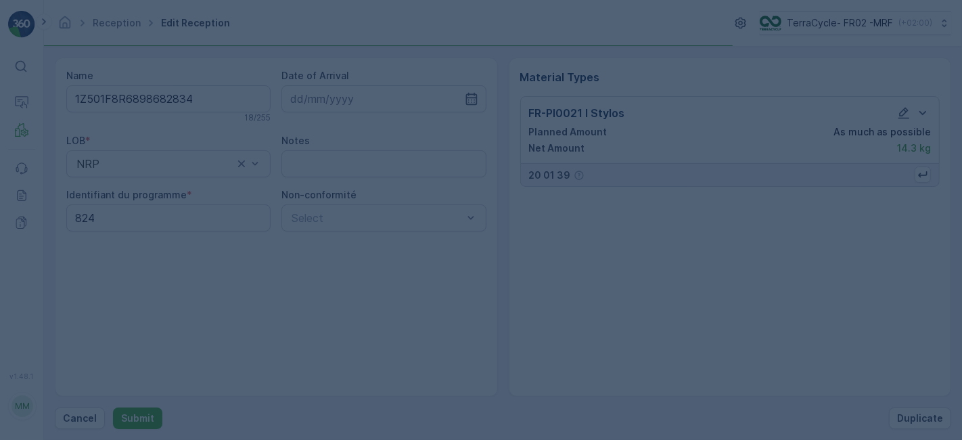
scroll to position [0, 0]
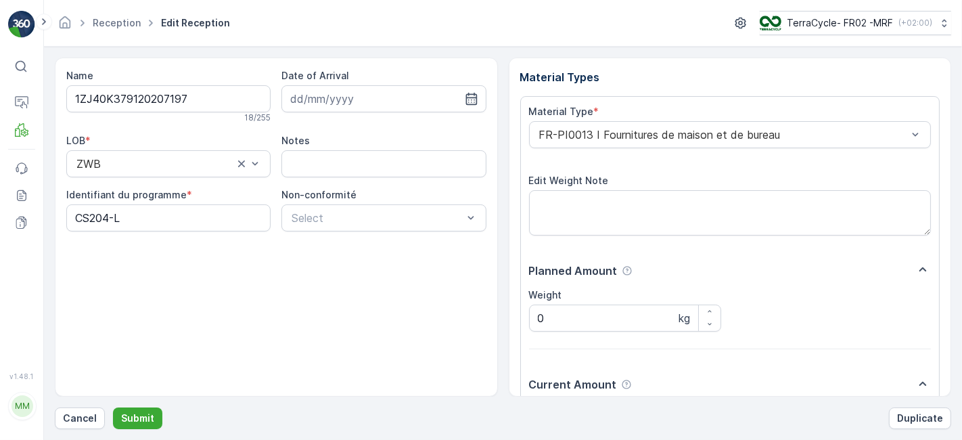
scroll to position [166, 0]
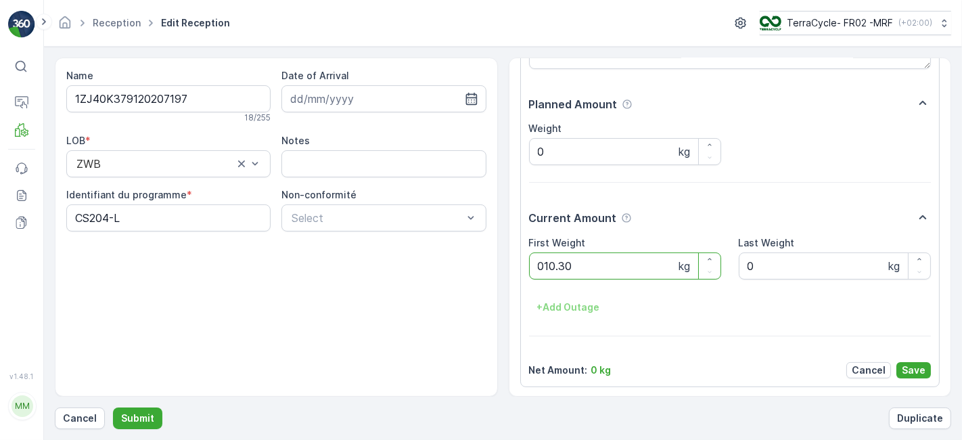
click at [113, 407] on button "Submit" at bounding box center [137, 418] width 49 height 22
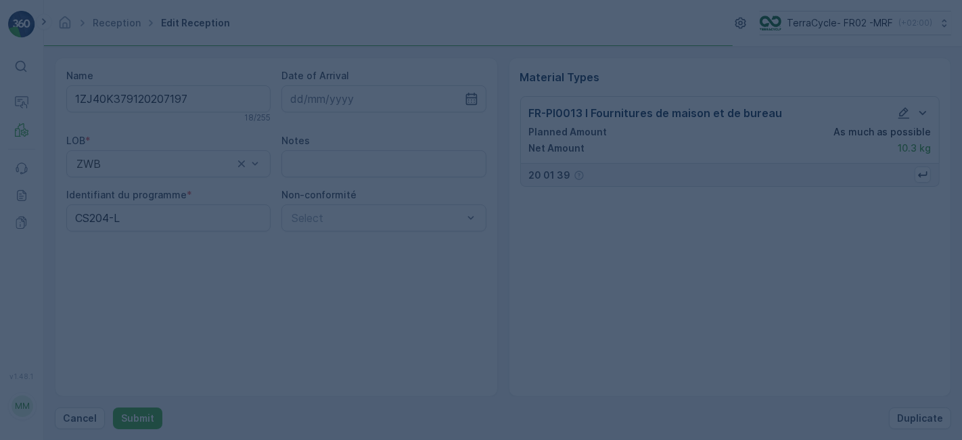
scroll to position [0, 0]
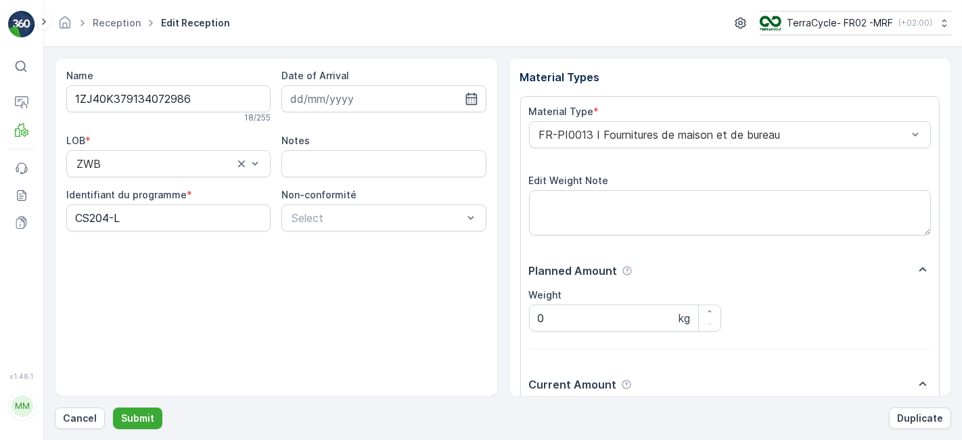
scroll to position [166, 0]
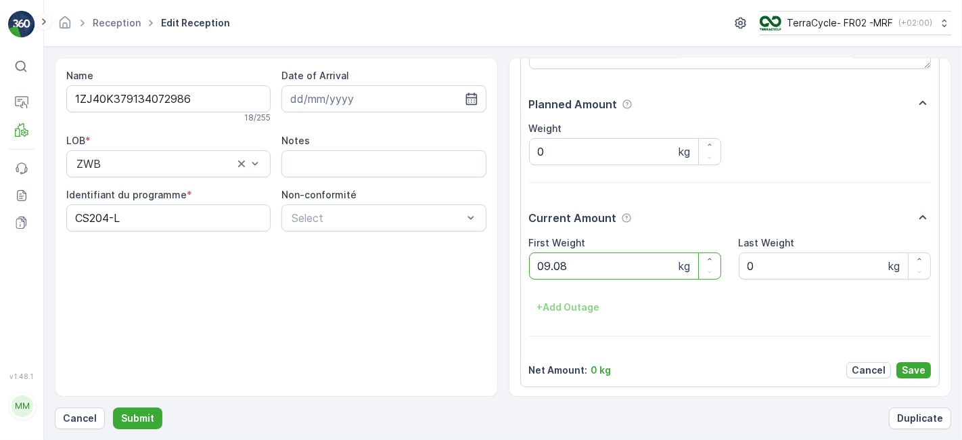
click at [113, 407] on button "Submit" at bounding box center [137, 418] width 49 height 22
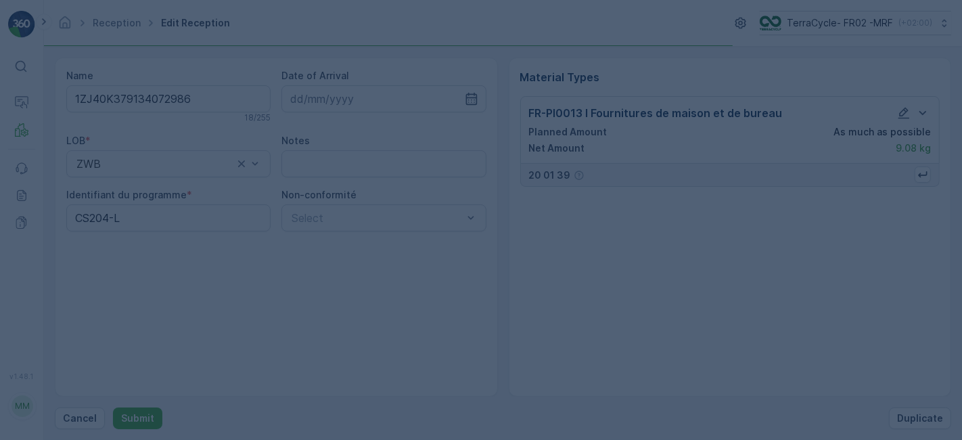
scroll to position [0, 0]
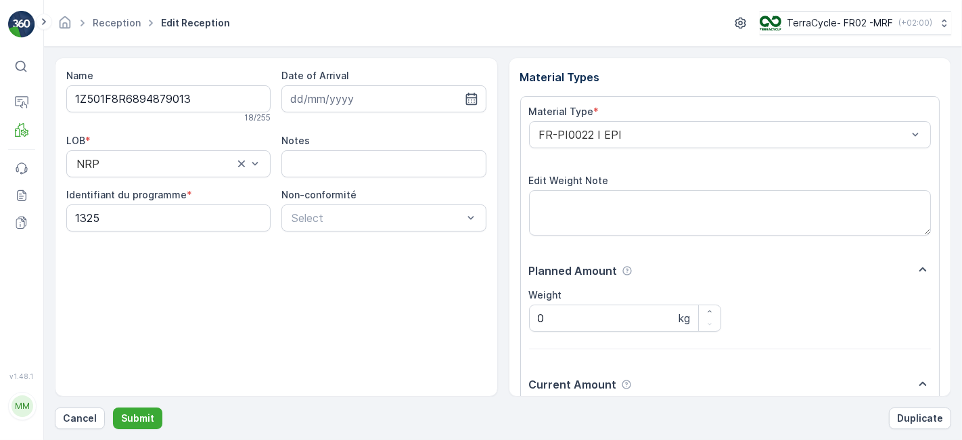
scroll to position [166, 0]
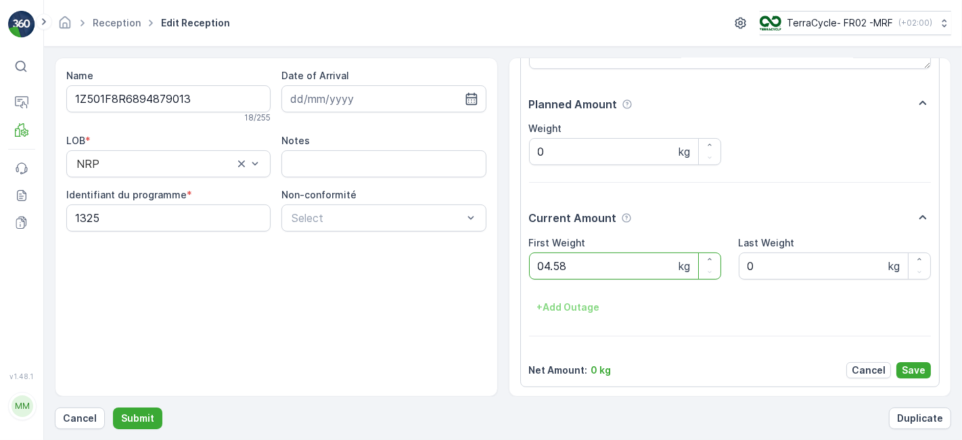
click at [113, 407] on button "Submit" at bounding box center [137, 418] width 49 height 22
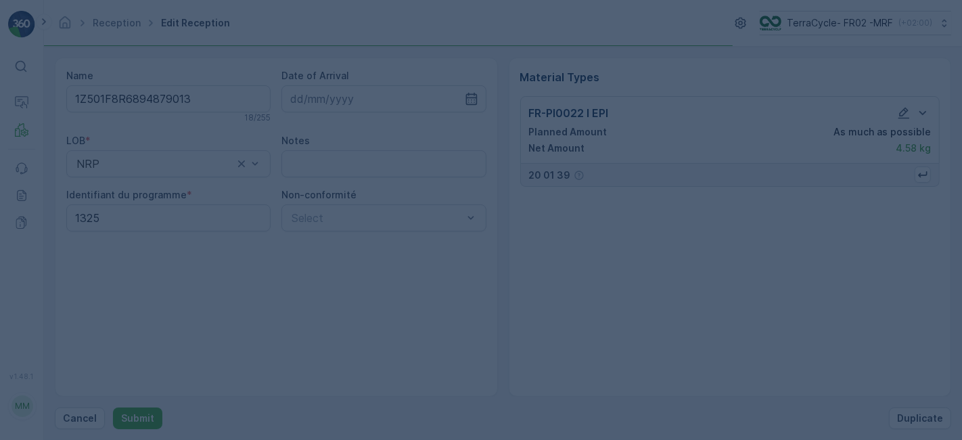
scroll to position [0, 0]
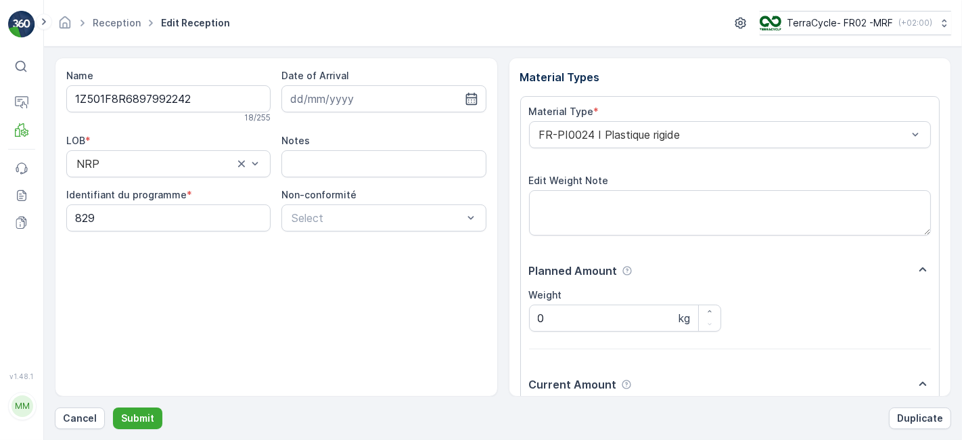
scroll to position [166, 0]
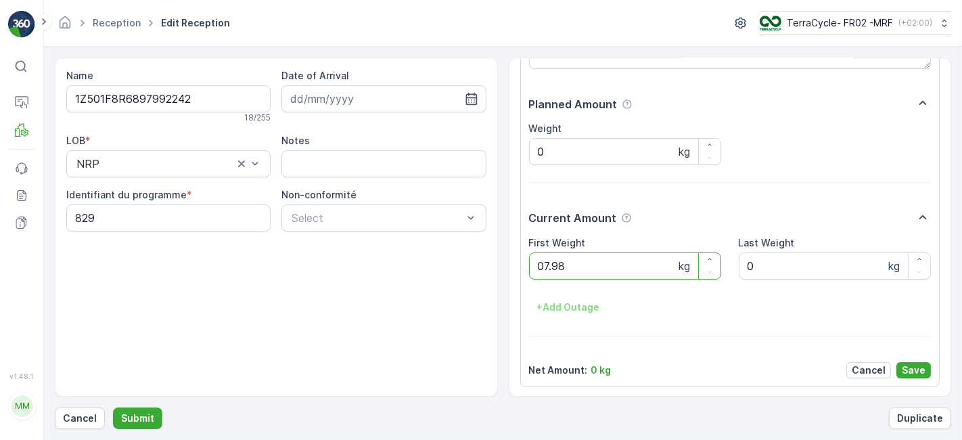
click at [113, 407] on button "Submit" at bounding box center [137, 418] width 49 height 22
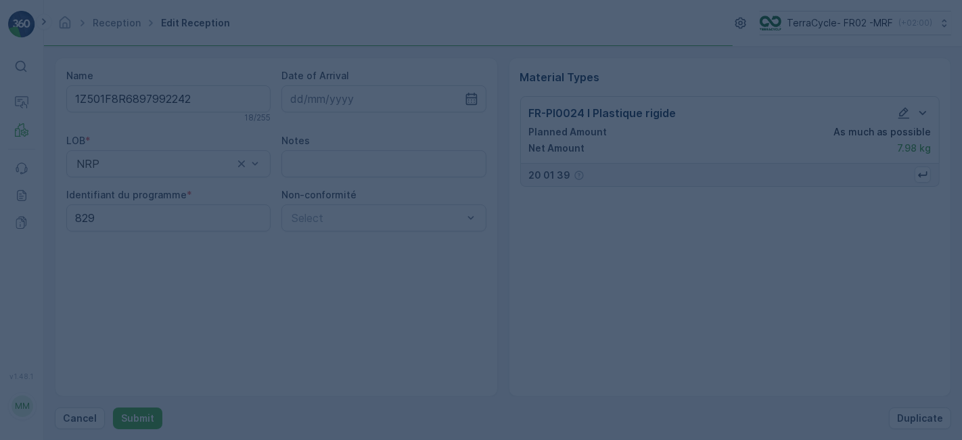
scroll to position [0, 0]
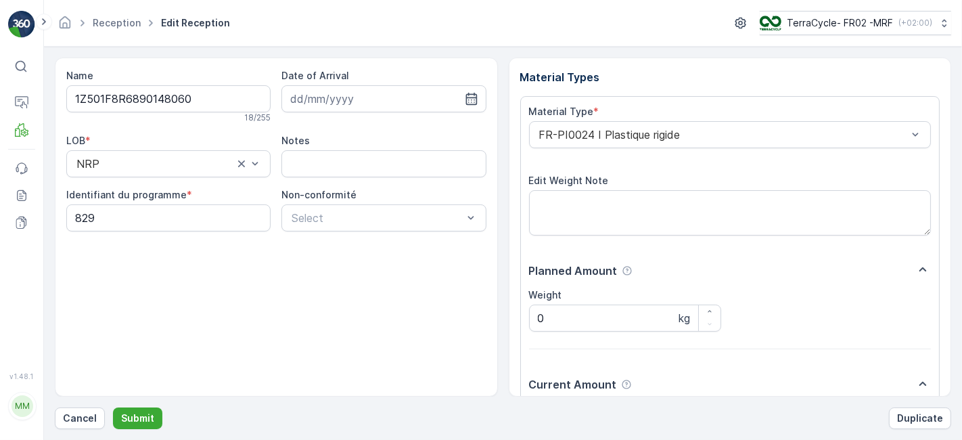
scroll to position [166, 0]
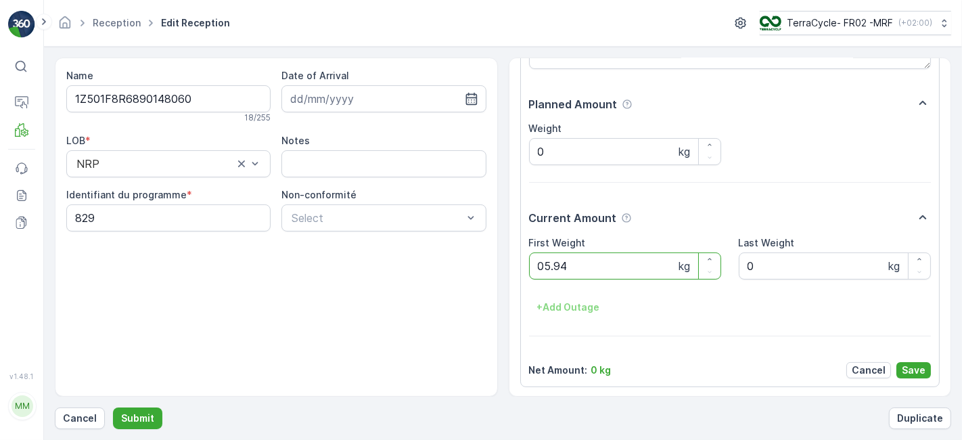
click at [113, 407] on button "Submit" at bounding box center [137, 418] width 49 height 22
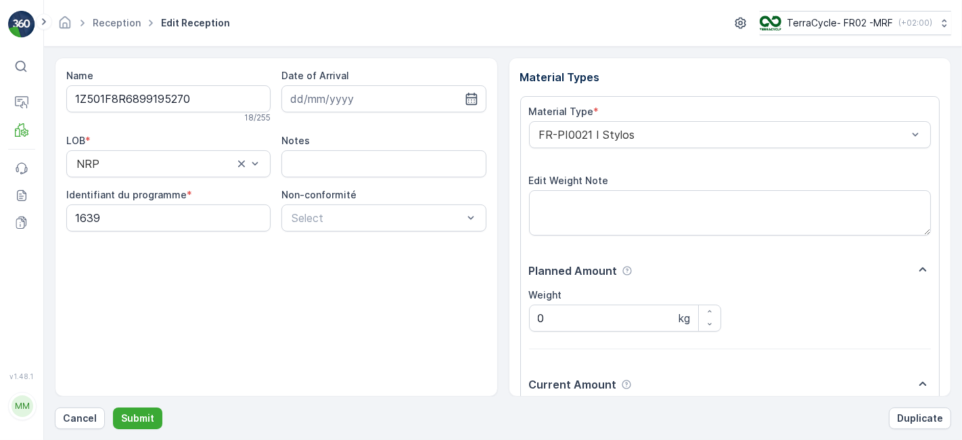
scroll to position [166, 0]
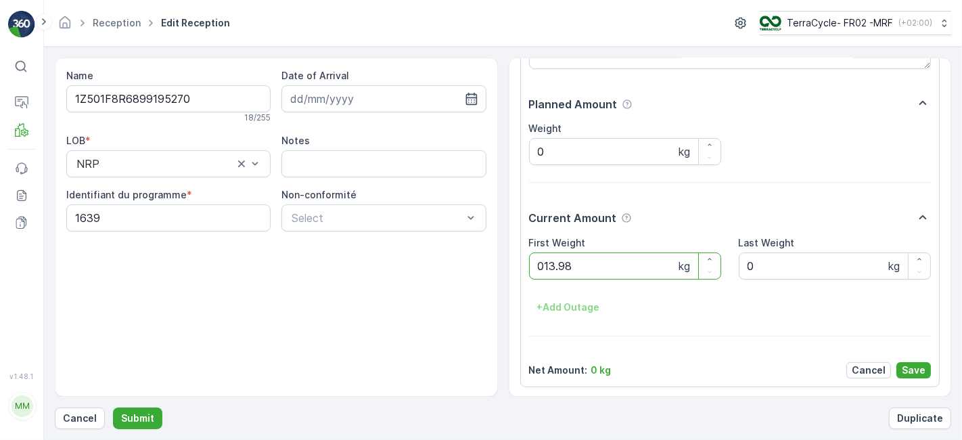
click at [113, 407] on button "Submit" at bounding box center [137, 418] width 49 height 22
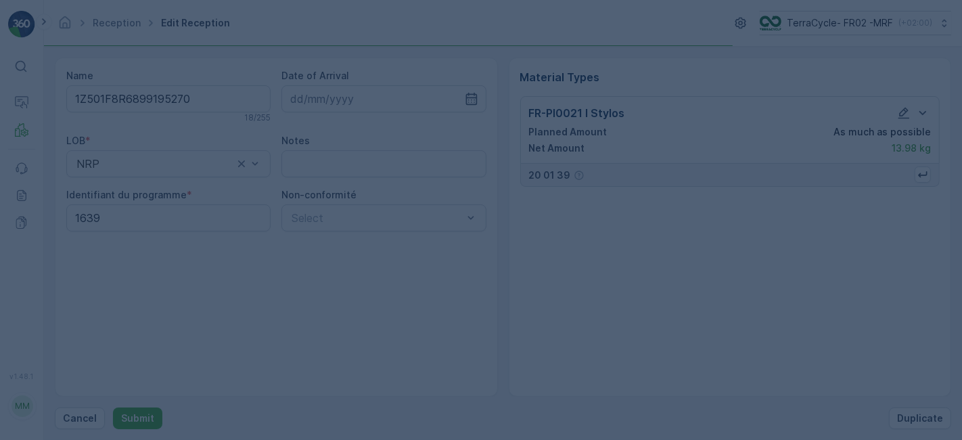
scroll to position [0, 0]
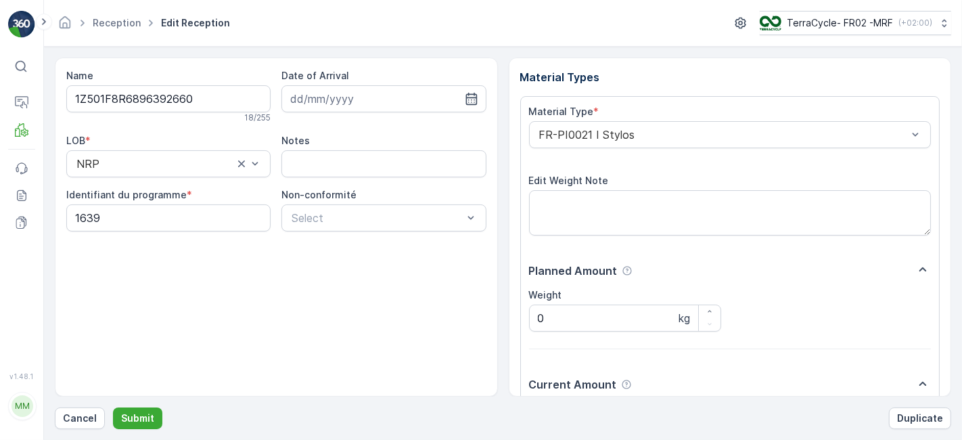
scroll to position [166, 0]
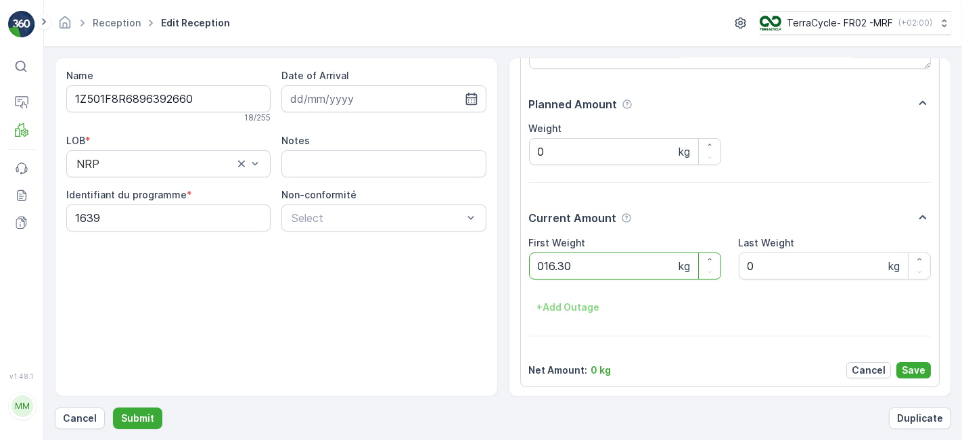
click at [113, 407] on button "Submit" at bounding box center [137, 418] width 49 height 22
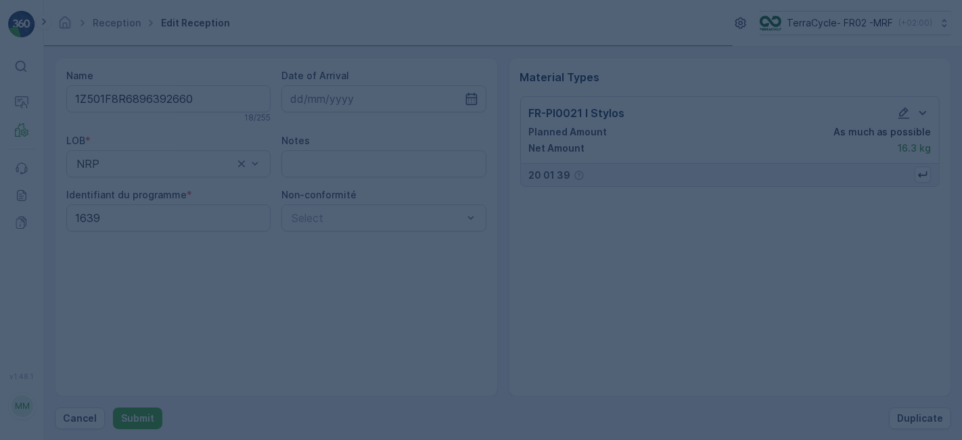
scroll to position [0, 0]
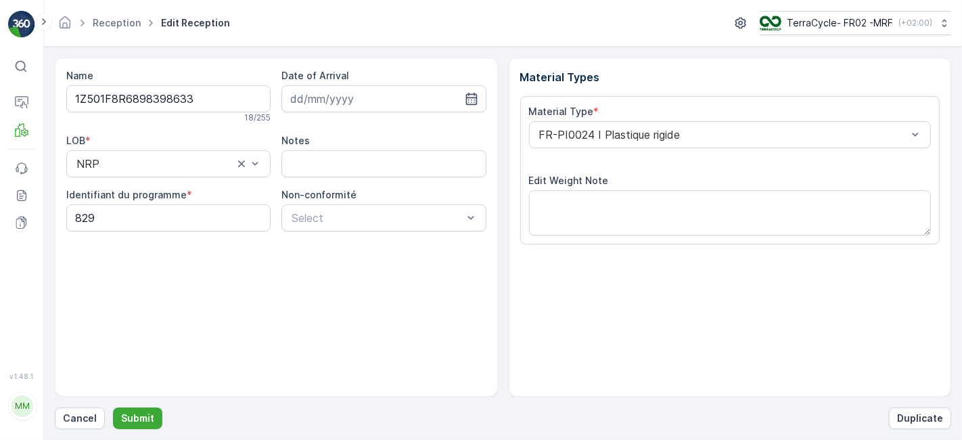
scroll to position [166, 0]
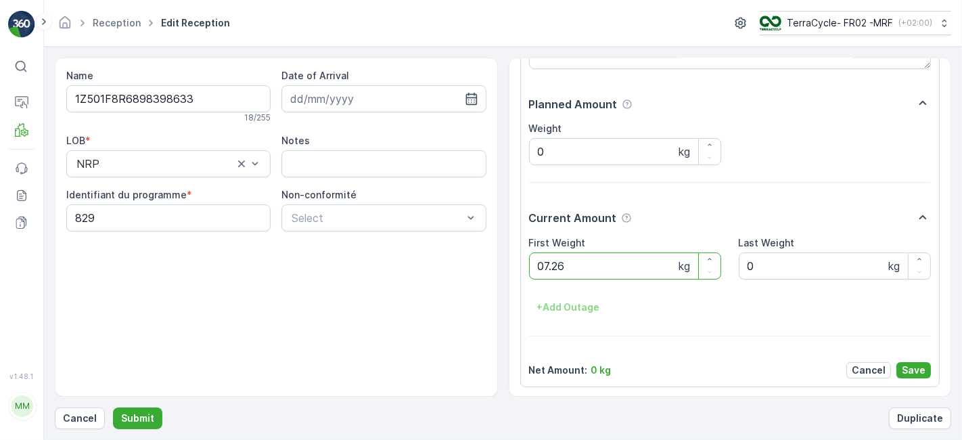
click at [113, 407] on button "Submit" at bounding box center [137, 418] width 49 height 22
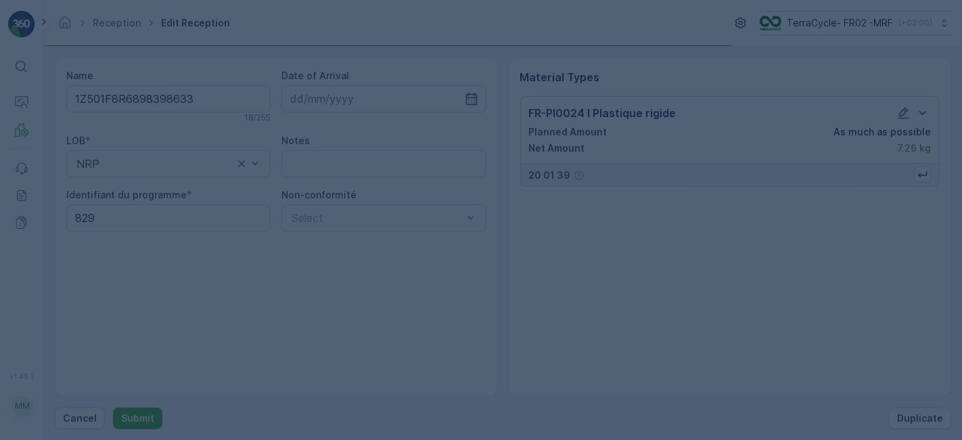
scroll to position [0, 0]
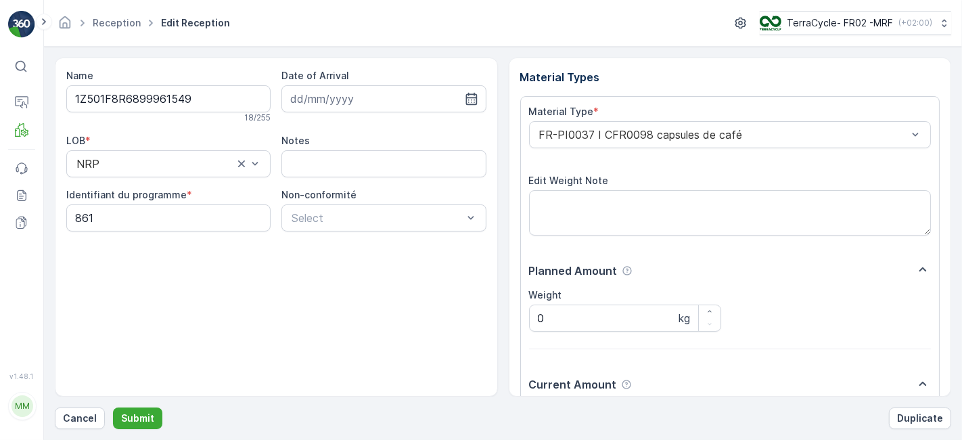
scroll to position [166, 0]
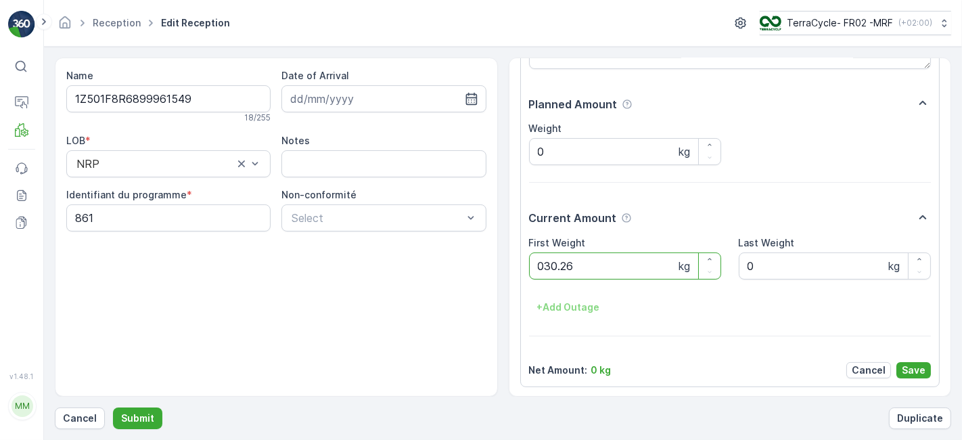
click at [113, 407] on button "Submit" at bounding box center [137, 418] width 49 height 22
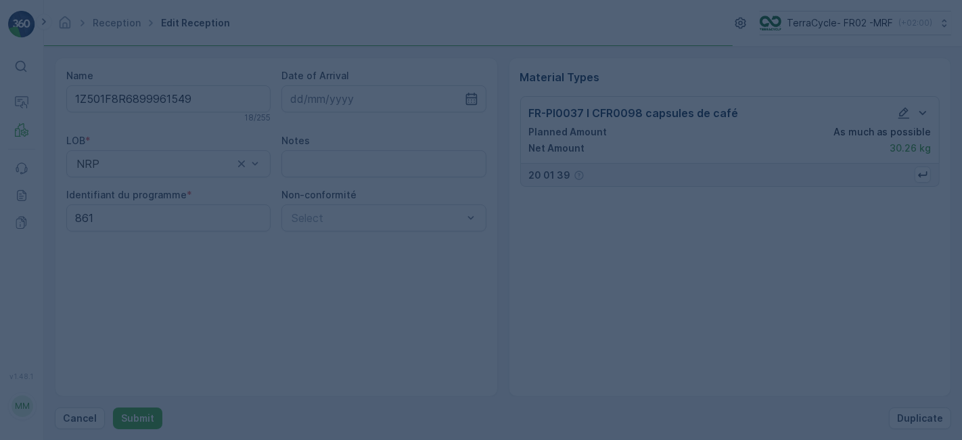
scroll to position [0, 0]
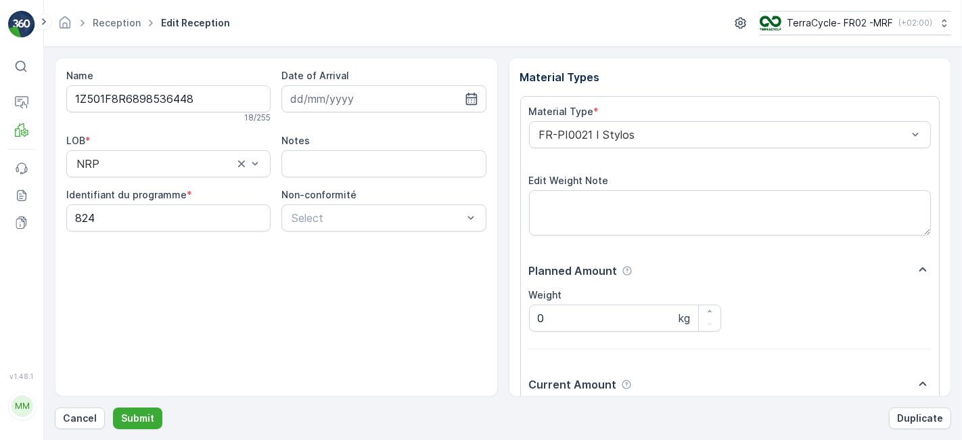
scroll to position [166, 0]
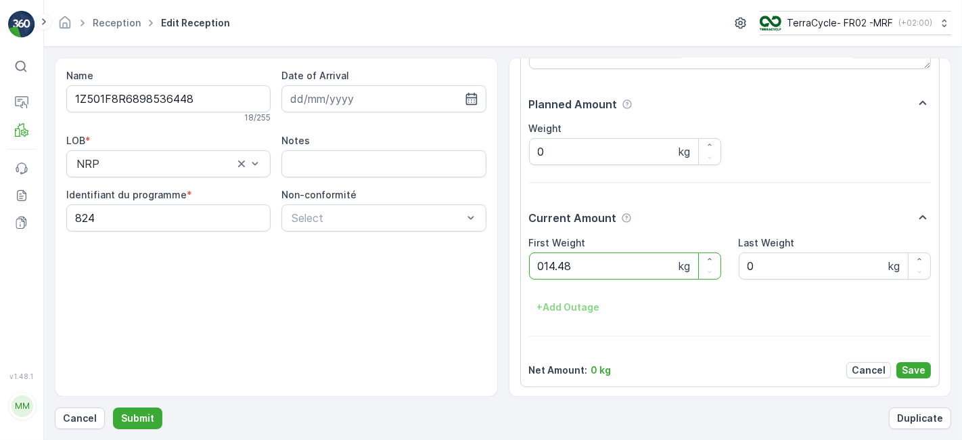
click at [113, 407] on button "Submit" at bounding box center [137, 418] width 49 height 22
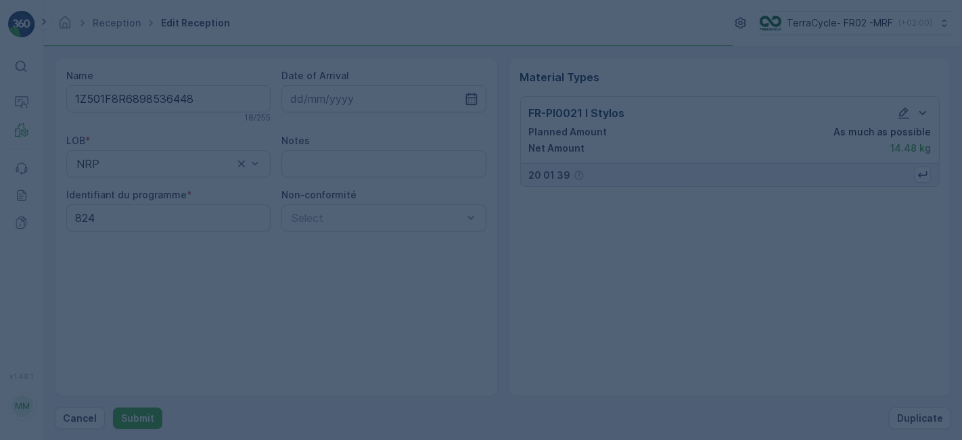
scroll to position [0, 0]
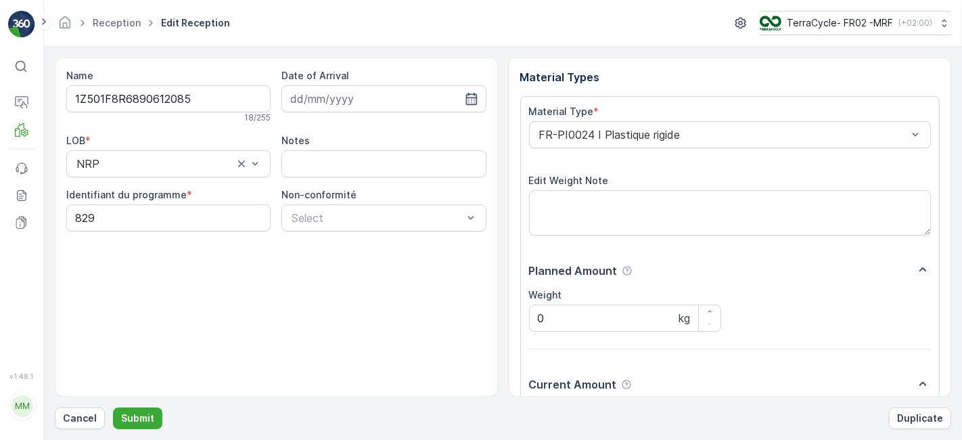
scroll to position [166, 0]
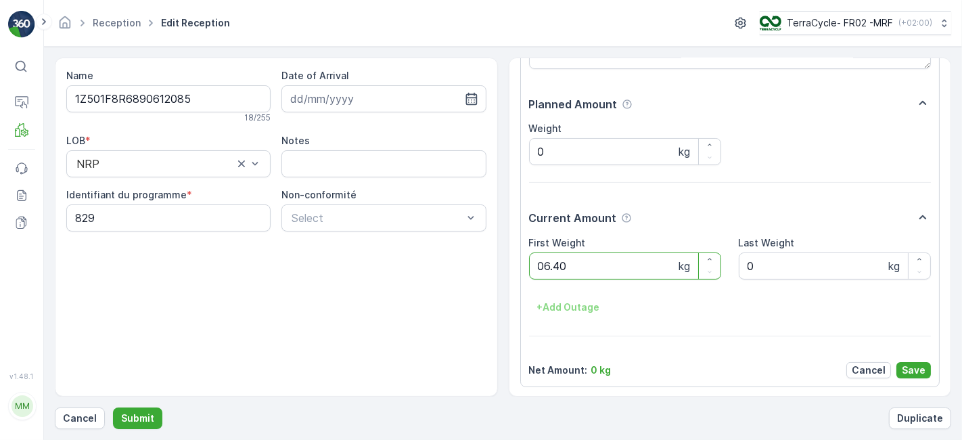
click at [113, 407] on button "Submit" at bounding box center [137, 418] width 49 height 22
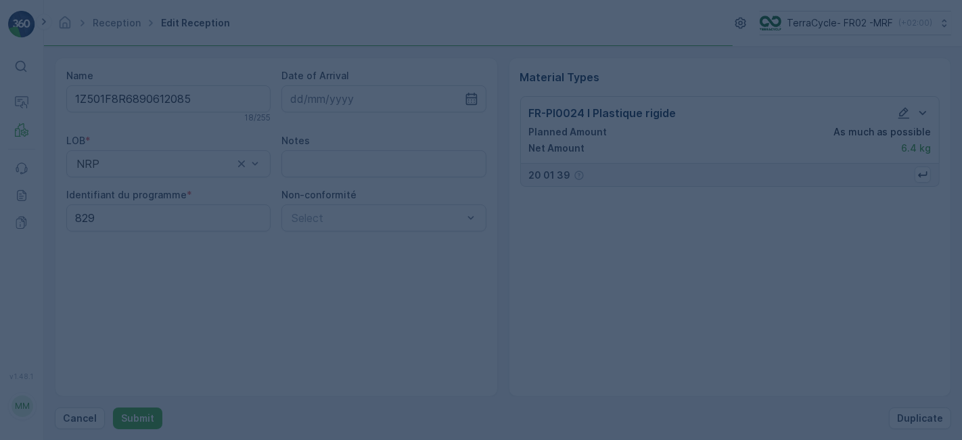
scroll to position [0, 0]
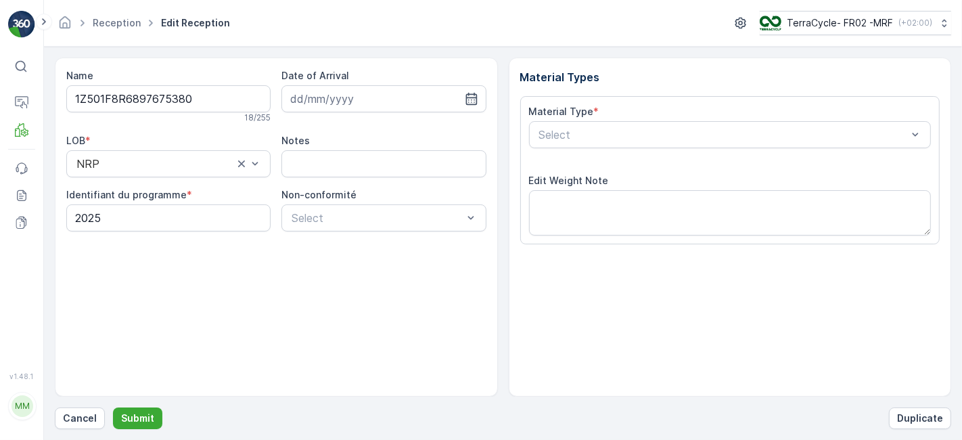
scroll to position [166, 0]
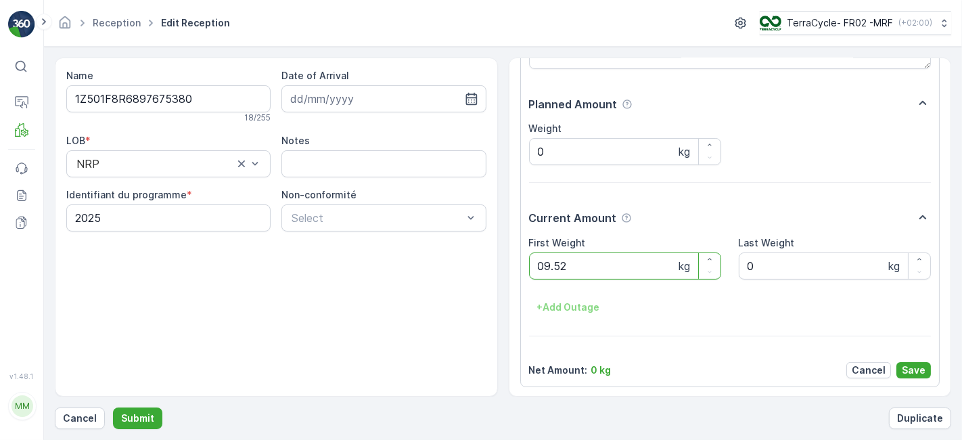
click at [113, 407] on button "Submit" at bounding box center [137, 418] width 49 height 22
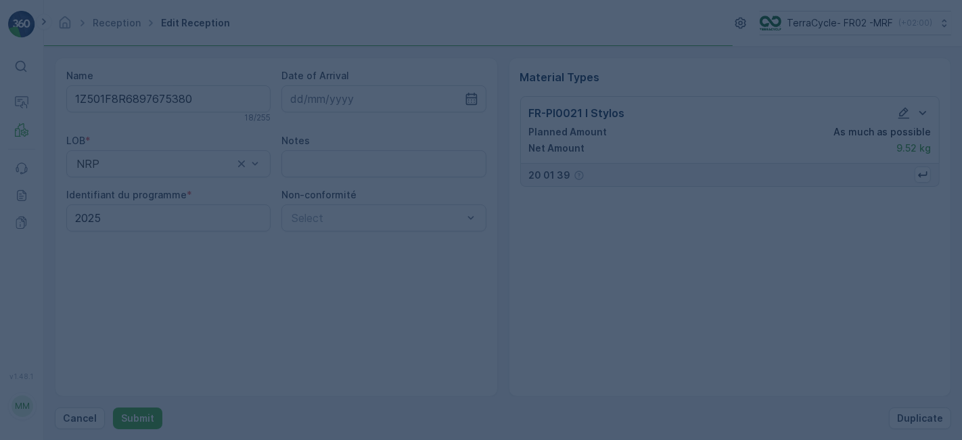
scroll to position [0, 0]
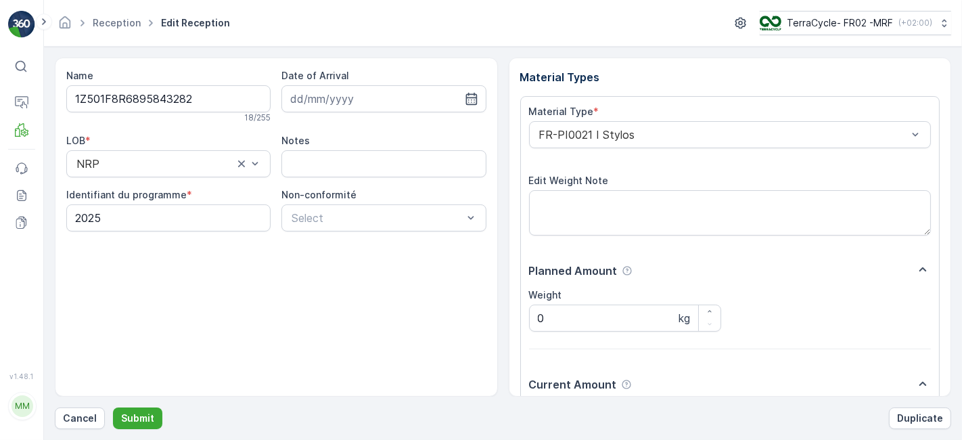
scroll to position [166, 0]
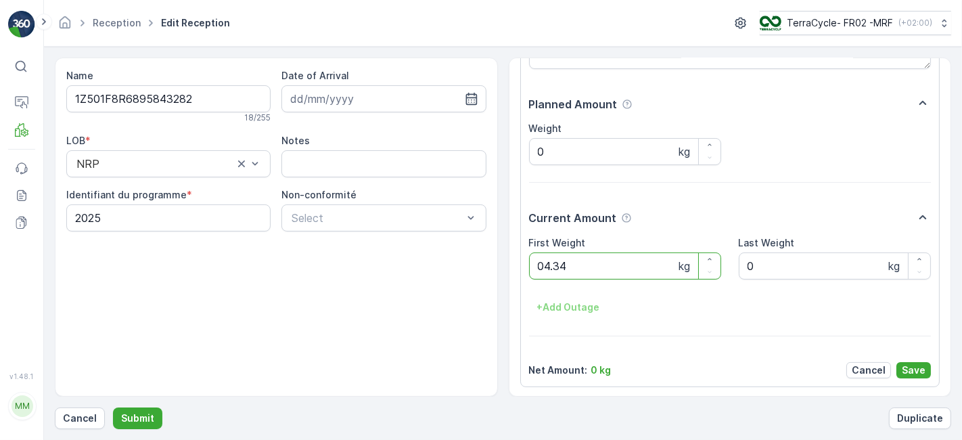
click at [113, 407] on button "Submit" at bounding box center [137, 418] width 49 height 22
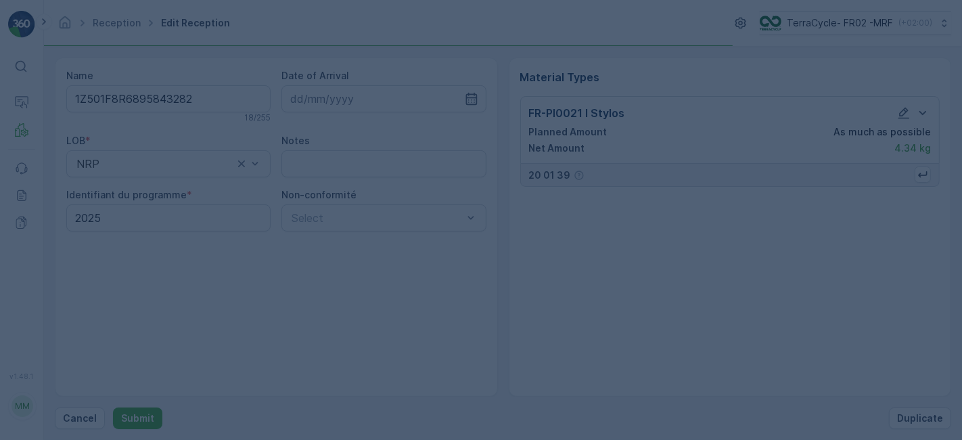
scroll to position [0, 0]
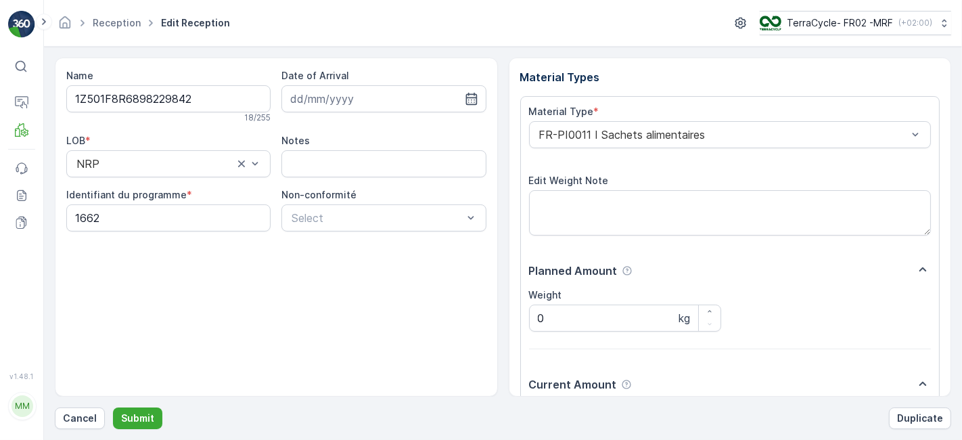
scroll to position [166, 0]
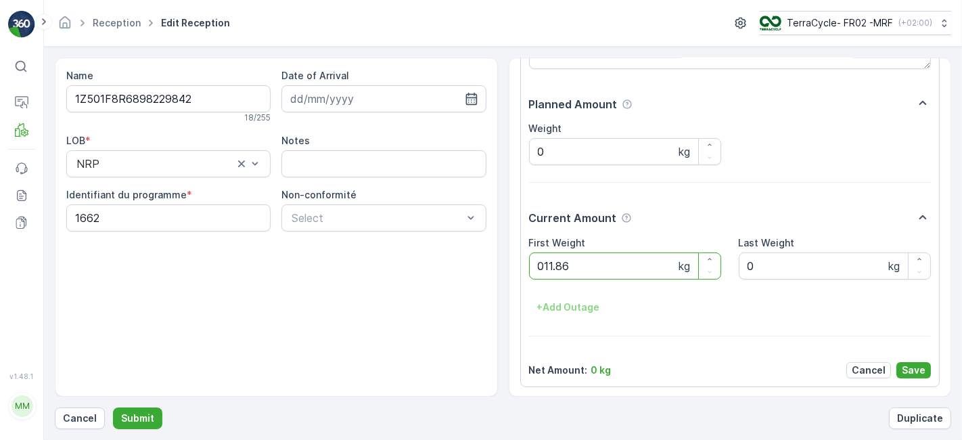
click at [113, 407] on button "Submit" at bounding box center [137, 418] width 49 height 22
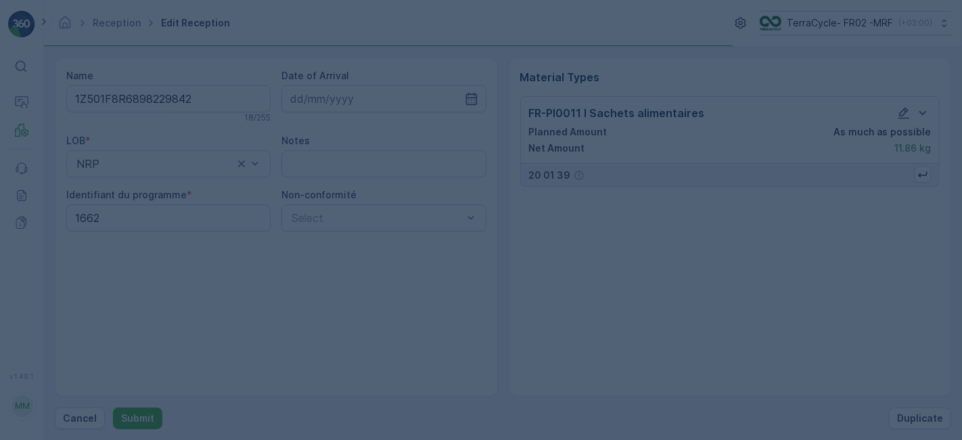
scroll to position [0, 0]
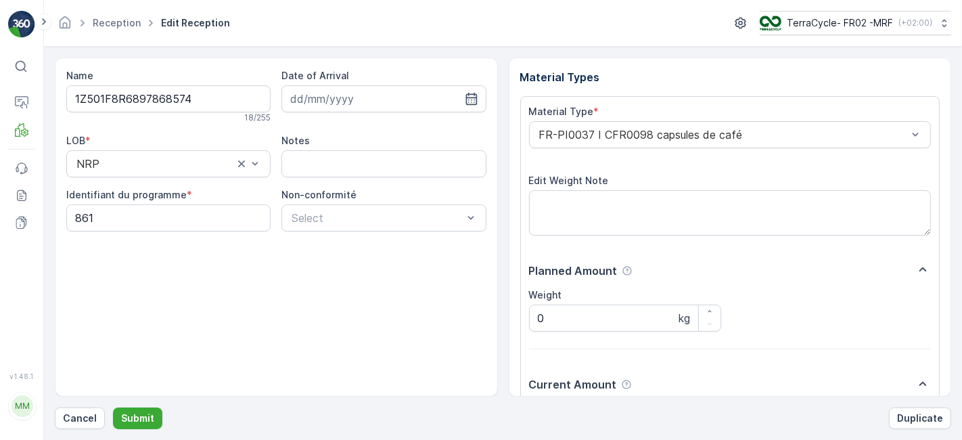
scroll to position [166, 0]
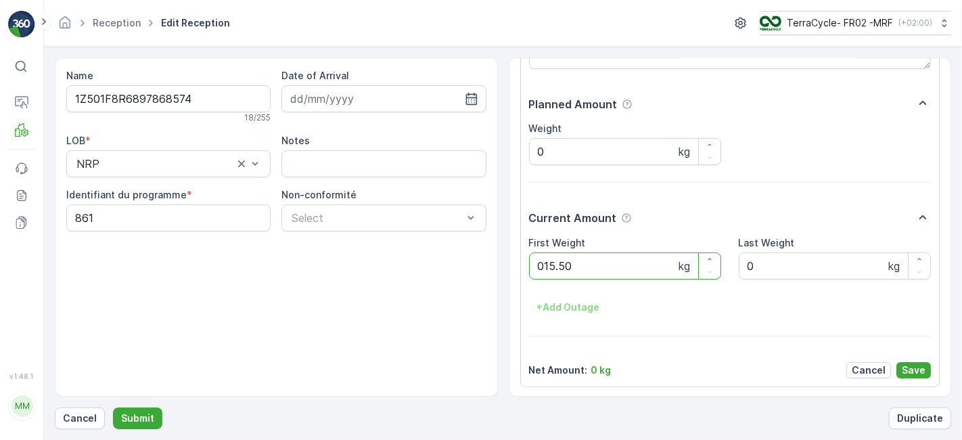
click at [113, 407] on button "Submit" at bounding box center [137, 418] width 49 height 22
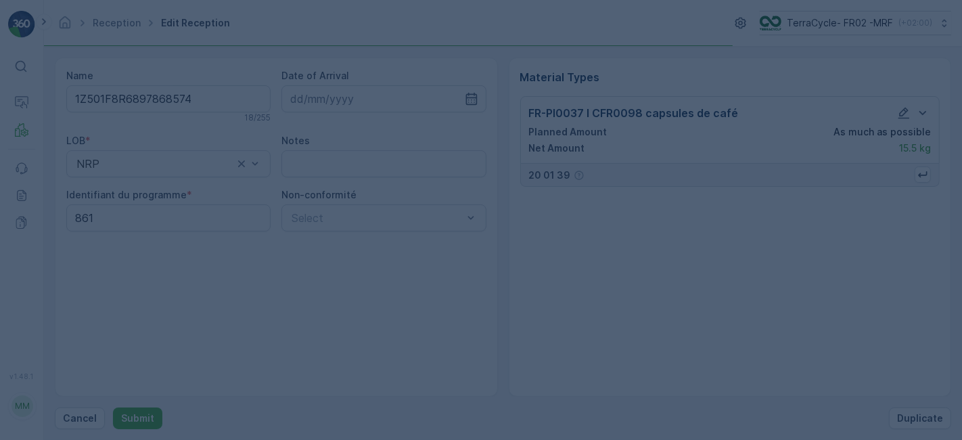
scroll to position [0, 0]
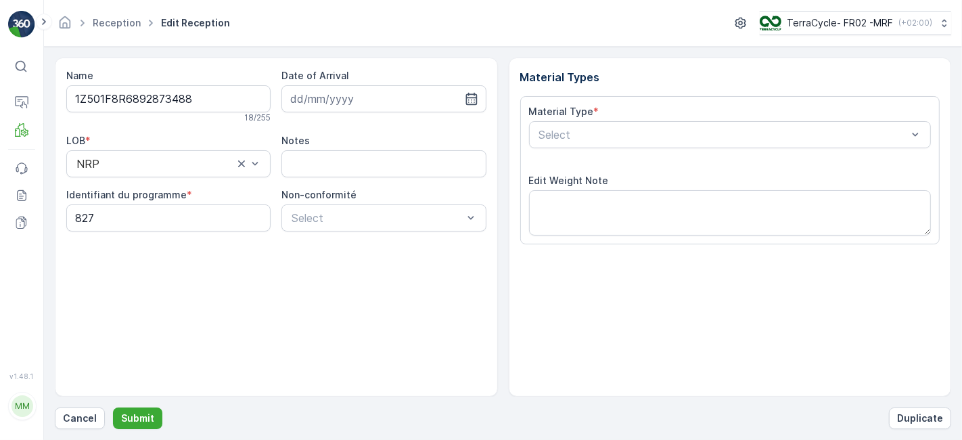
scroll to position [166, 0]
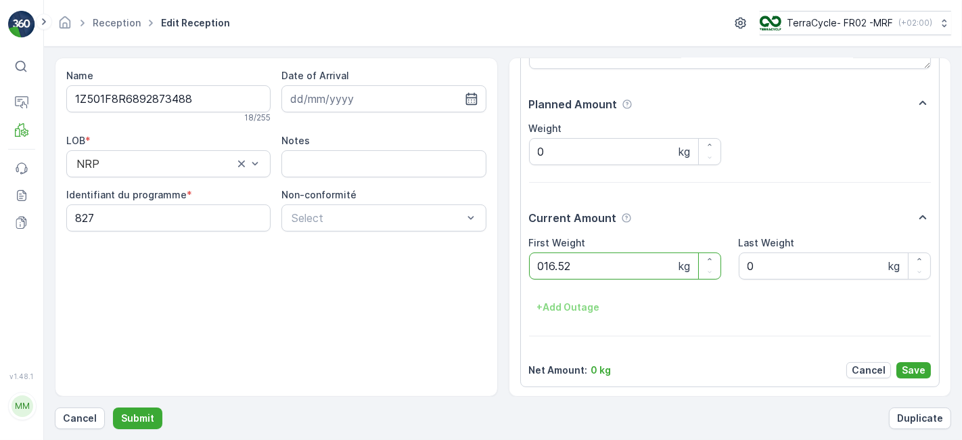
click at [113, 407] on button "Submit" at bounding box center [137, 418] width 49 height 22
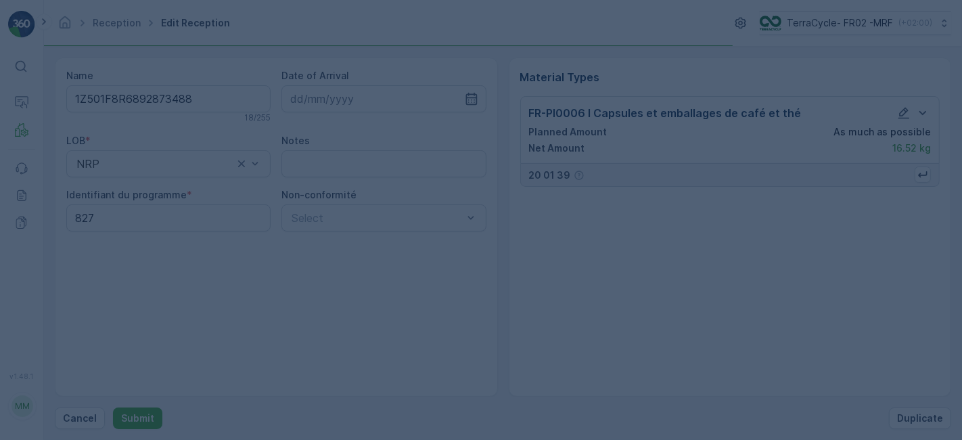
scroll to position [0, 0]
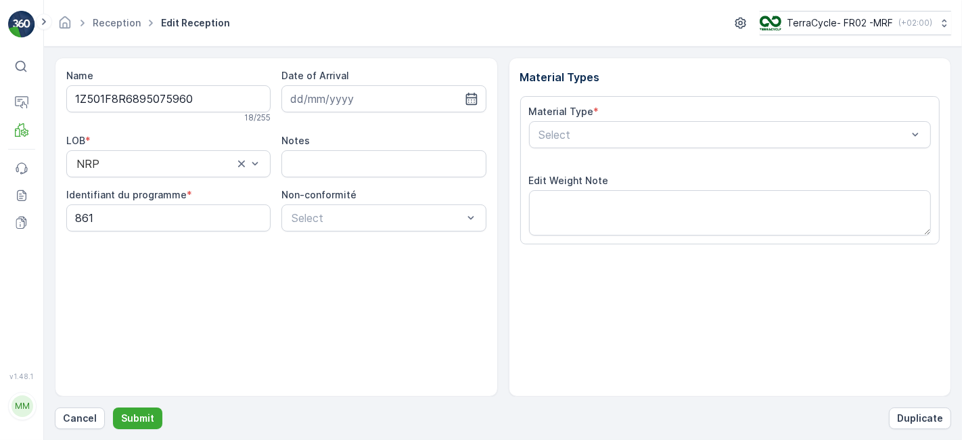
scroll to position [166, 0]
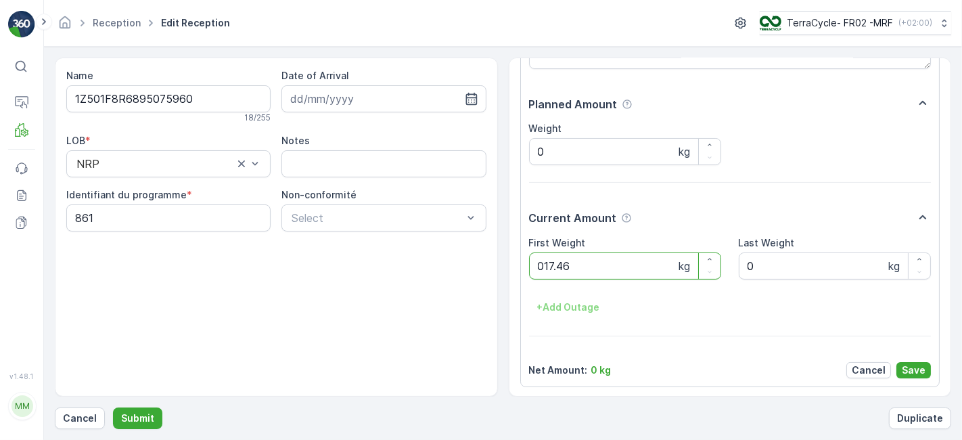
click at [113, 407] on button "Submit" at bounding box center [137, 418] width 49 height 22
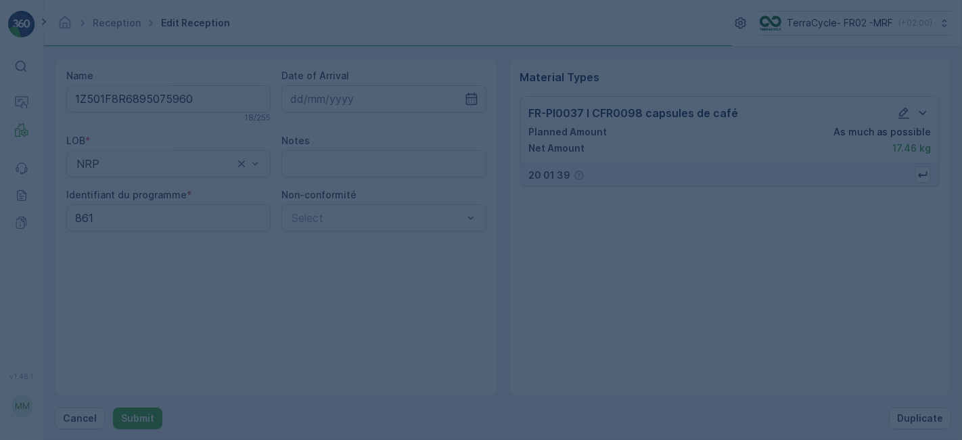
scroll to position [0, 0]
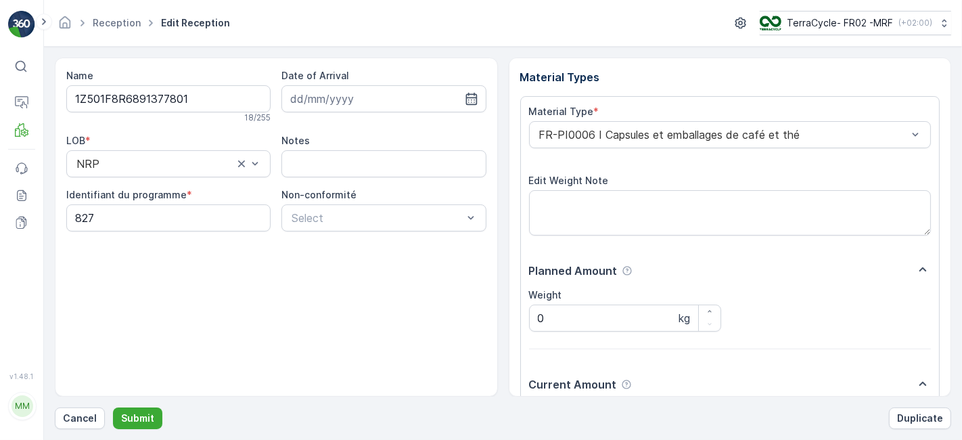
scroll to position [166, 0]
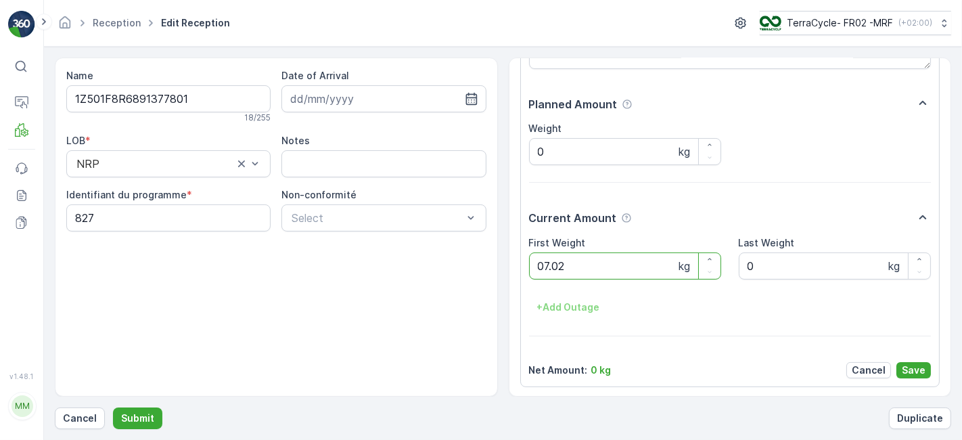
click at [113, 407] on button "Submit" at bounding box center [137, 418] width 49 height 22
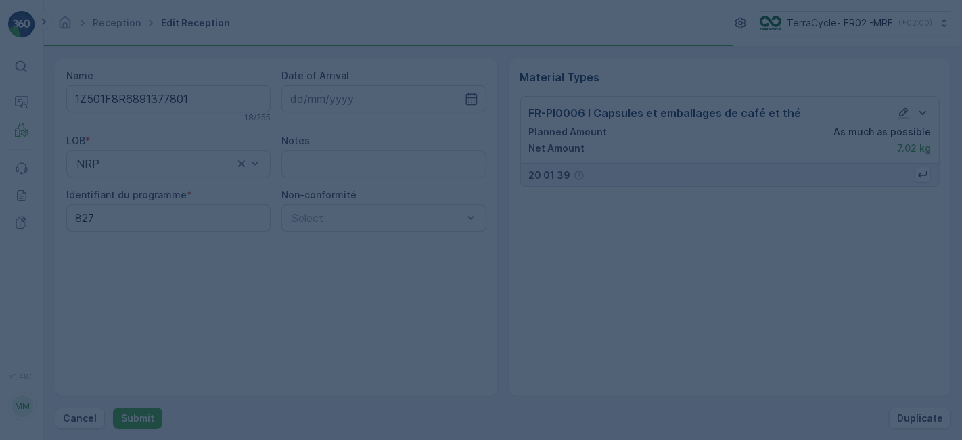
scroll to position [0, 0]
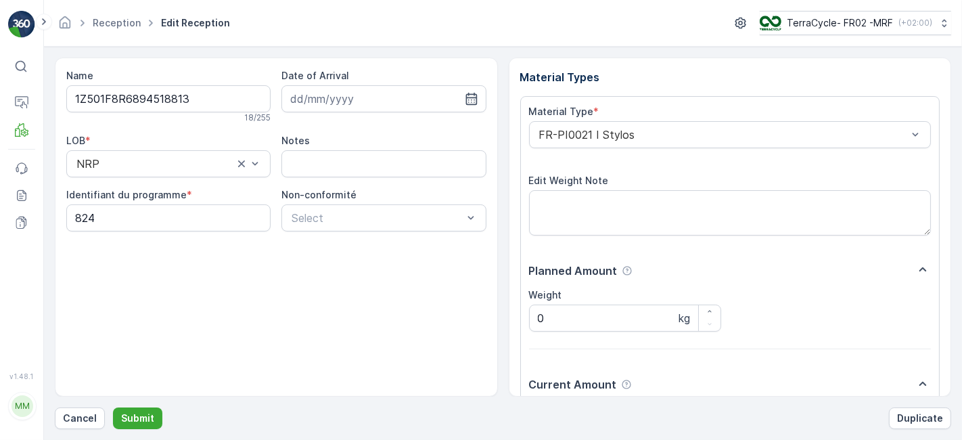
scroll to position [166, 0]
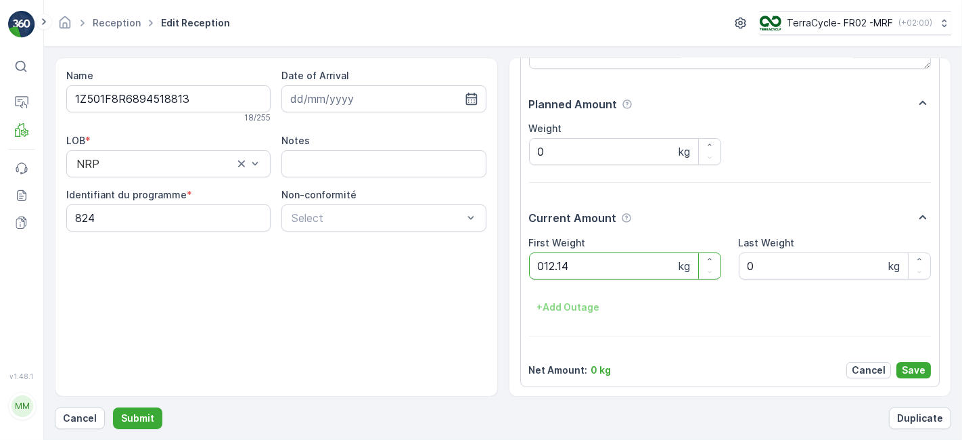
click at [113, 407] on button "Submit" at bounding box center [137, 418] width 49 height 22
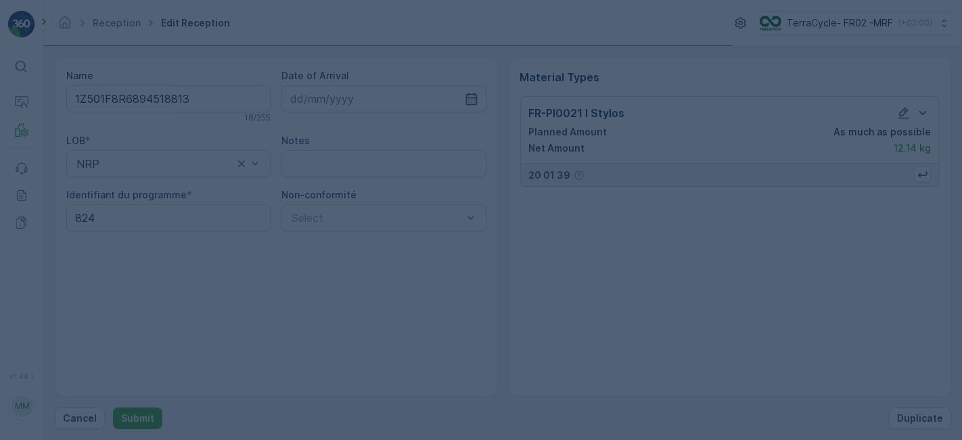
scroll to position [0, 0]
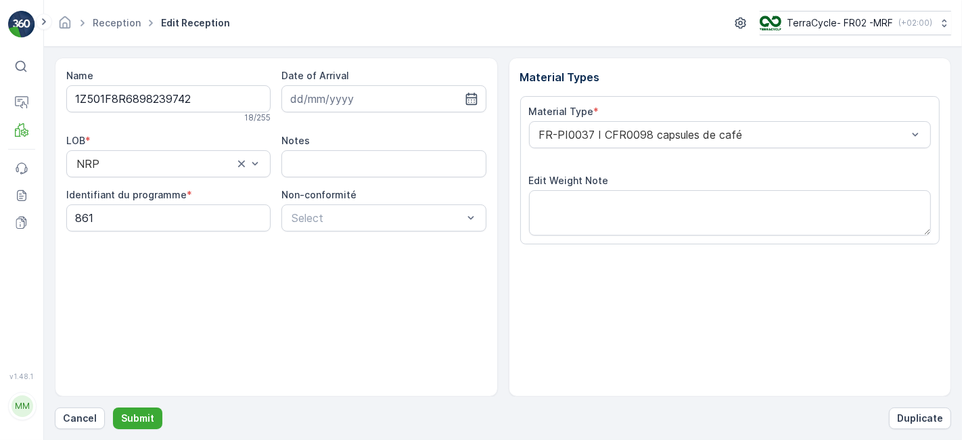
scroll to position [166, 0]
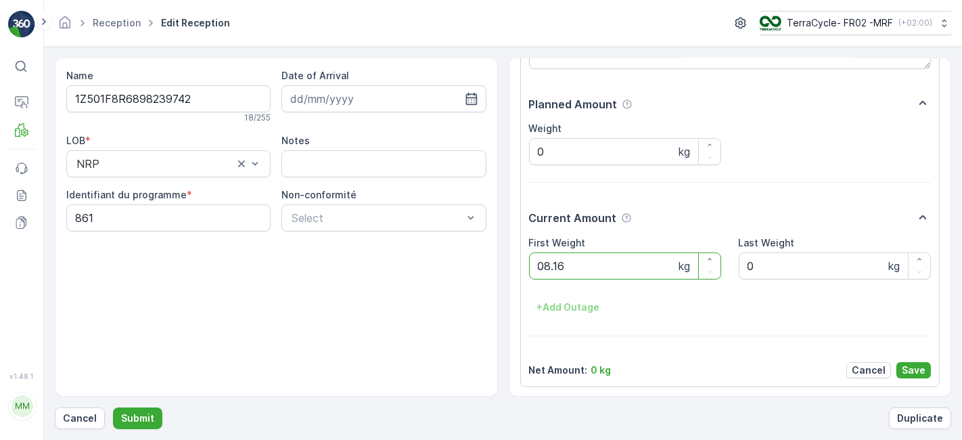
click at [113, 407] on button "Submit" at bounding box center [137, 418] width 49 height 22
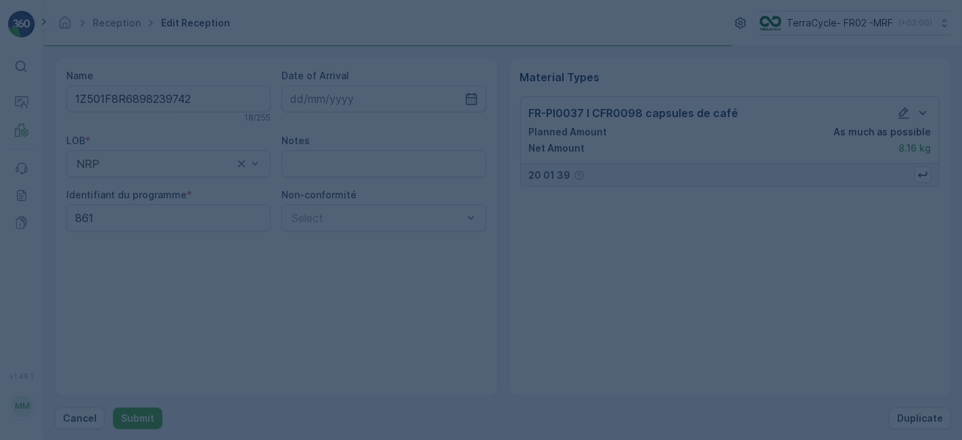
scroll to position [0, 0]
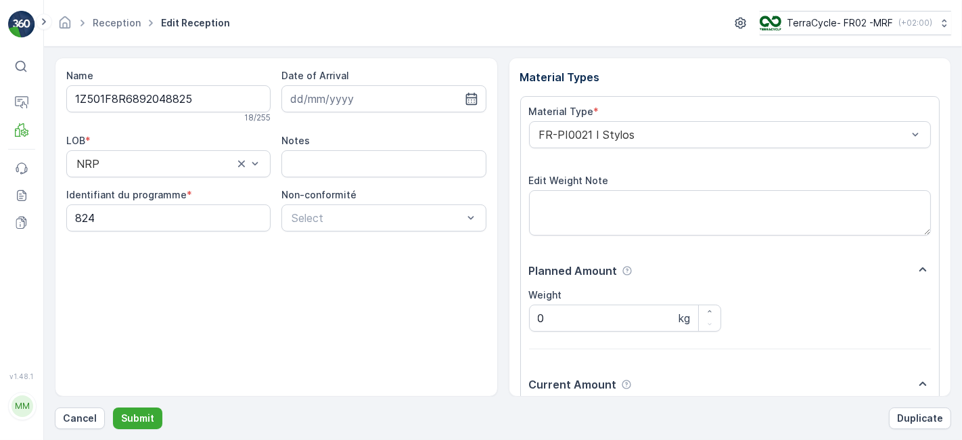
scroll to position [166, 0]
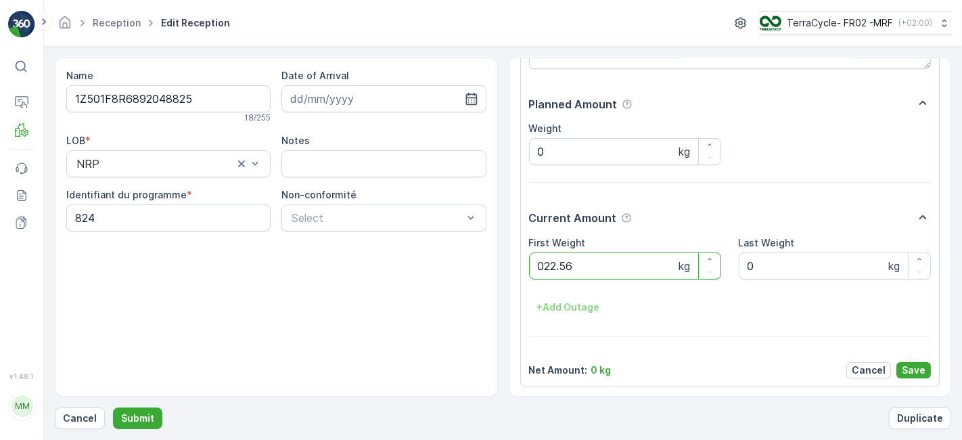
click at [113, 407] on button "Submit" at bounding box center [137, 418] width 49 height 22
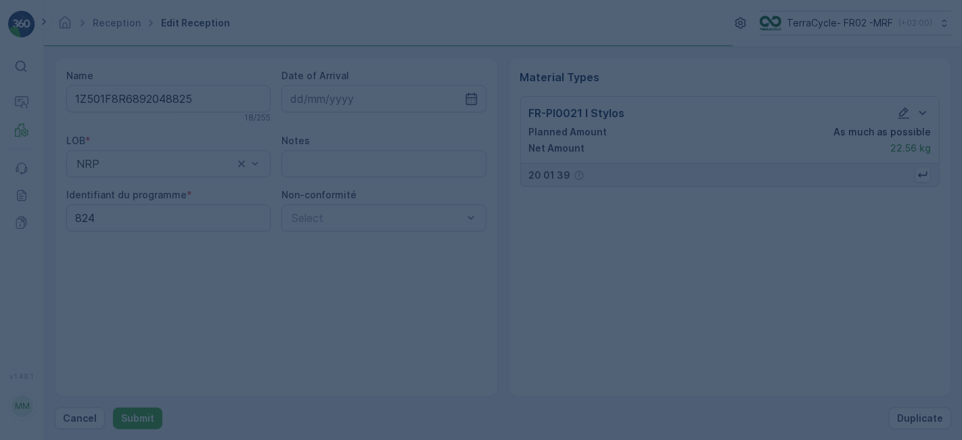
scroll to position [0, 0]
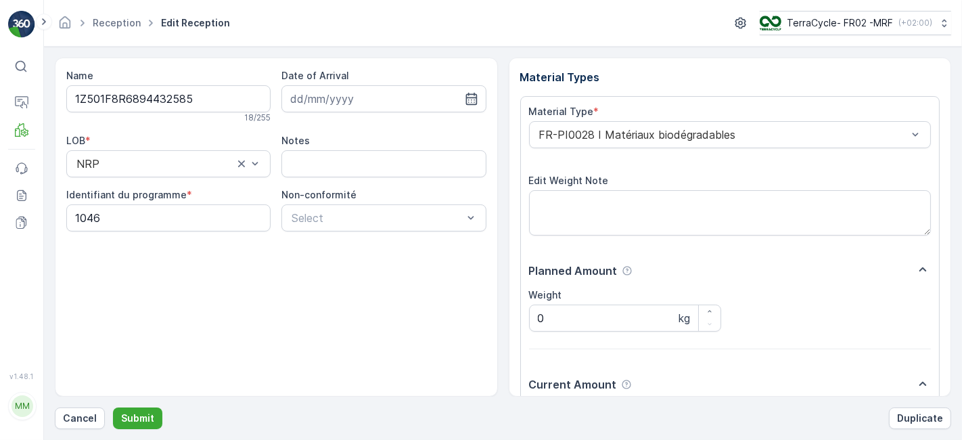
scroll to position [166, 0]
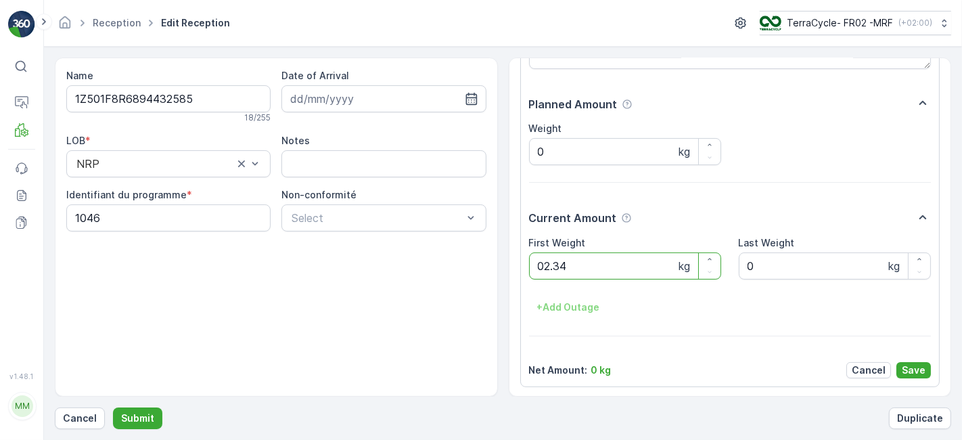
click at [113, 407] on button "Submit" at bounding box center [137, 418] width 49 height 22
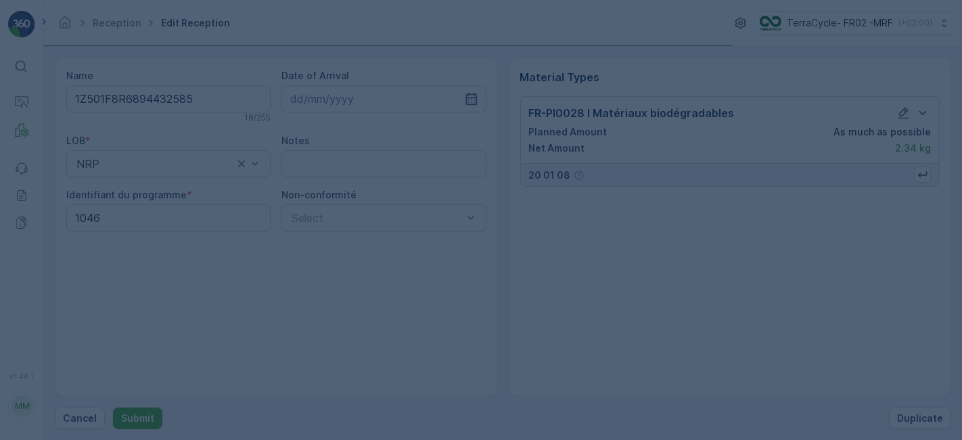
scroll to position [0, 0]
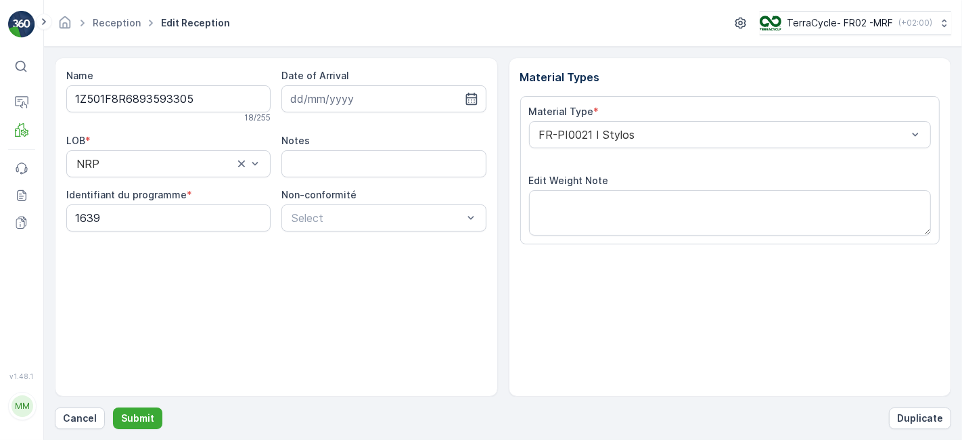
scroll to position [166, 0]
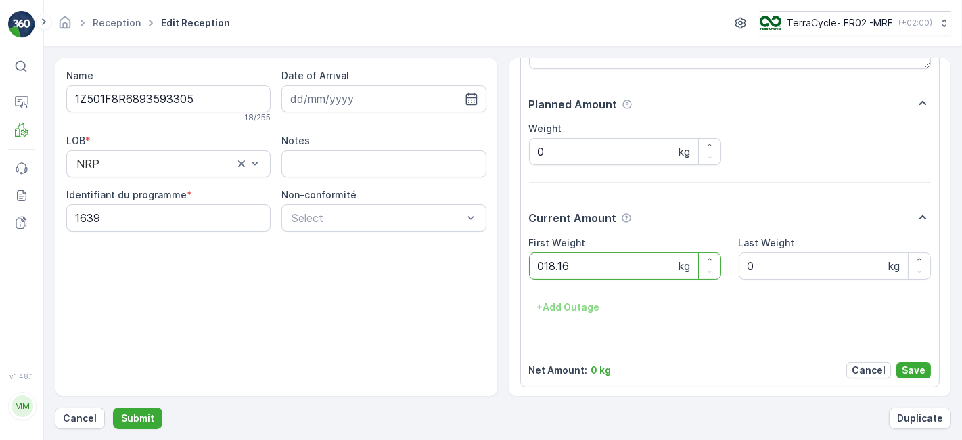
click at [113, 407] on button "Submit" at bounding box center [137, 418] width 49 height 22
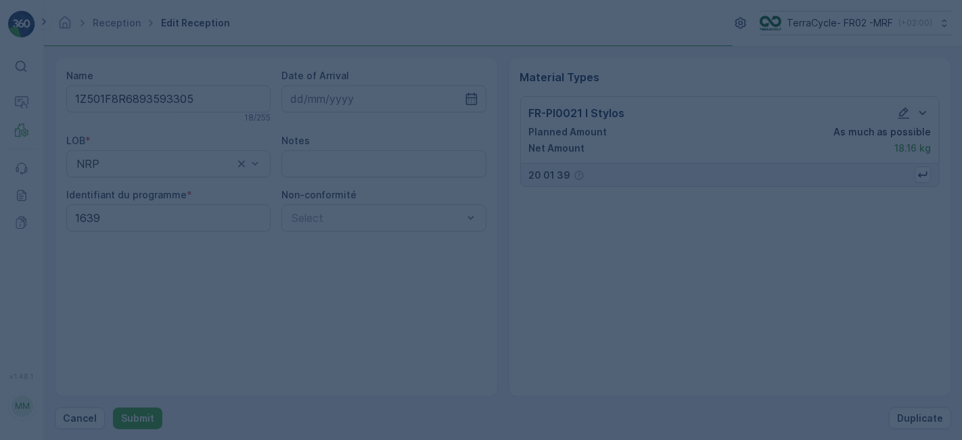
scroll to position [0, 0]
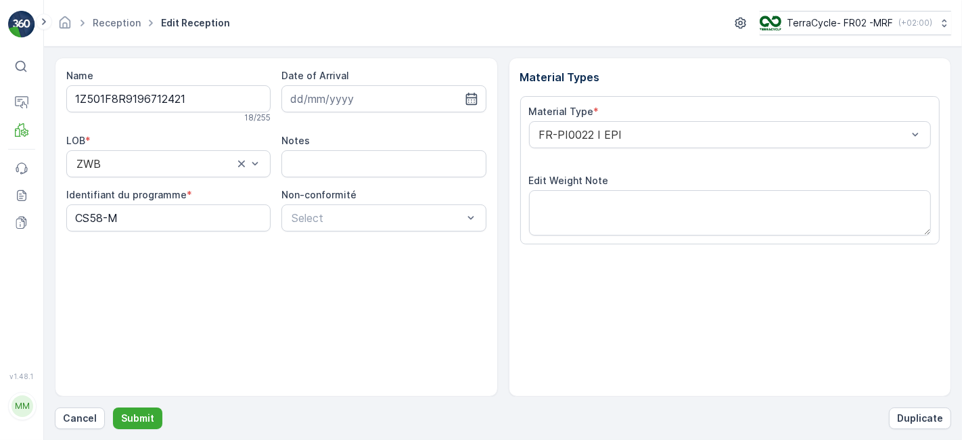
scroll to position [166, 0]
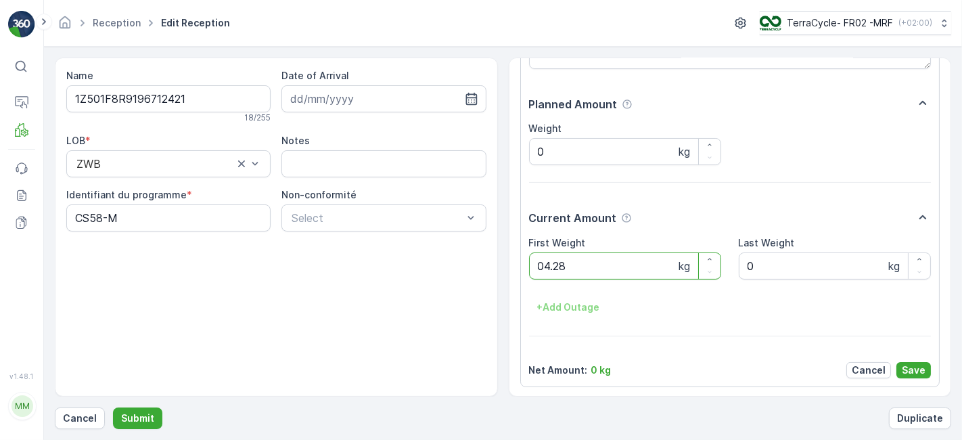
click at [113, 407] on button "Submit" at bounding box center [137, 418] width 49 height 22
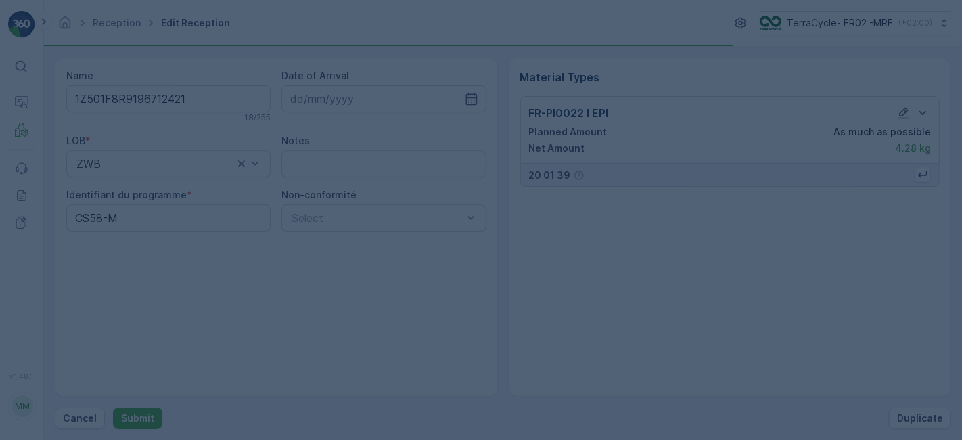
scroll to position [0, 0]
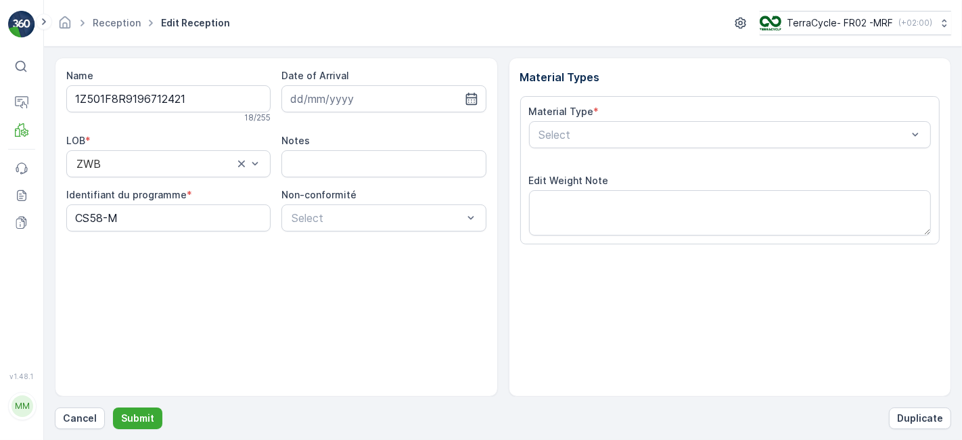
type input "[DATE]"
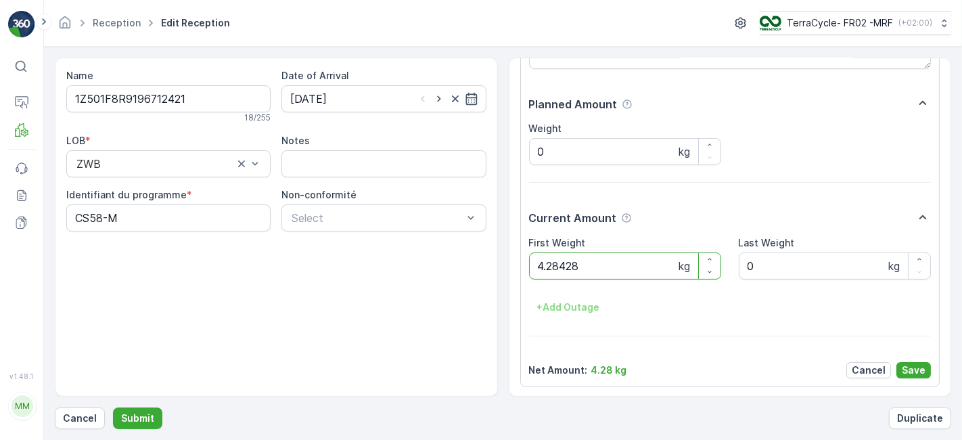
click at [113, 407] on button "Submit" at bounding box center [137, 418] width 49 height 22
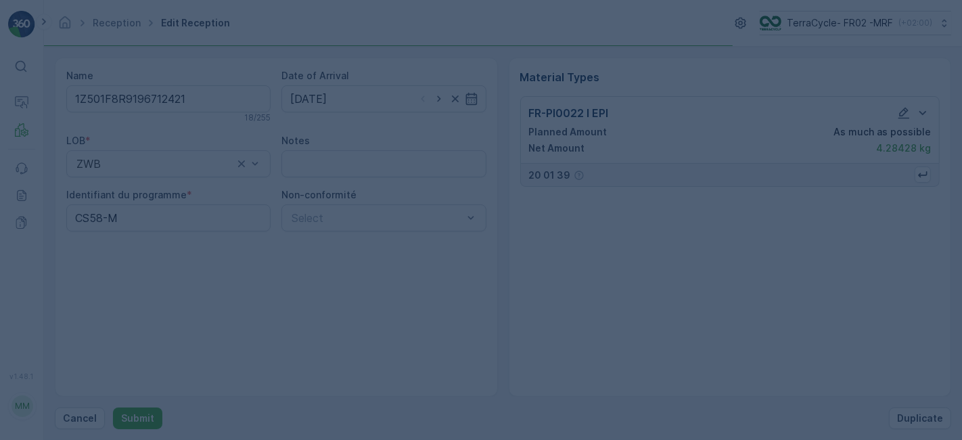
scroll to position [0, 0]
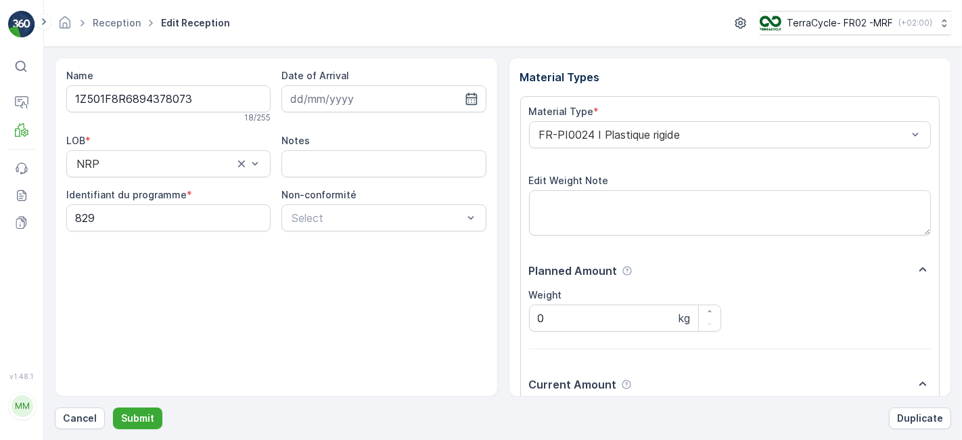
scroll to position [166, 0]
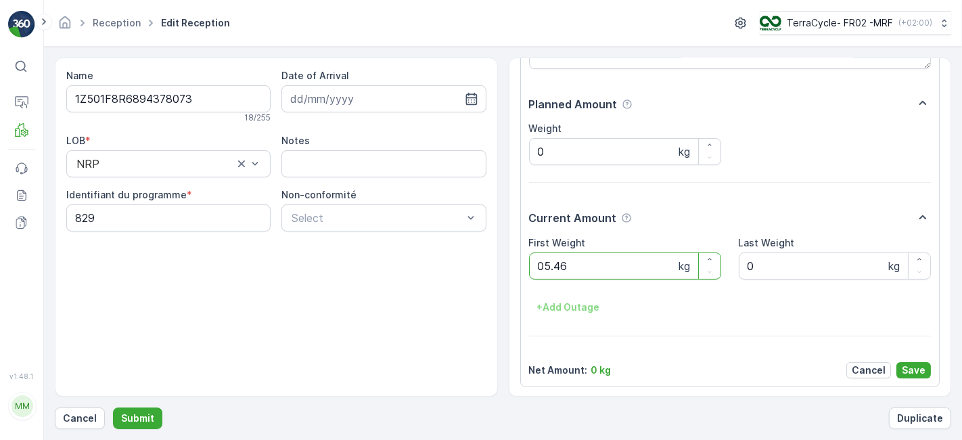
click at [113, 407] on button "Submit" at bounding box center [137, 418] width 49 height 22
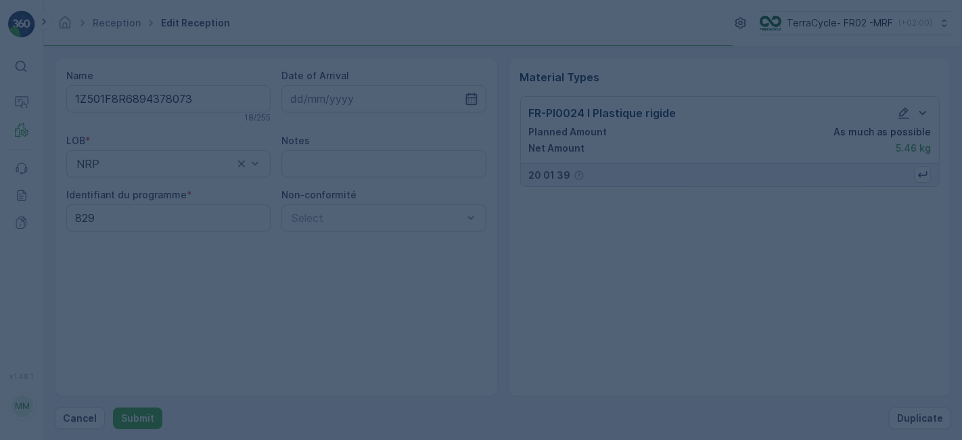
scroll to position [0, 0]
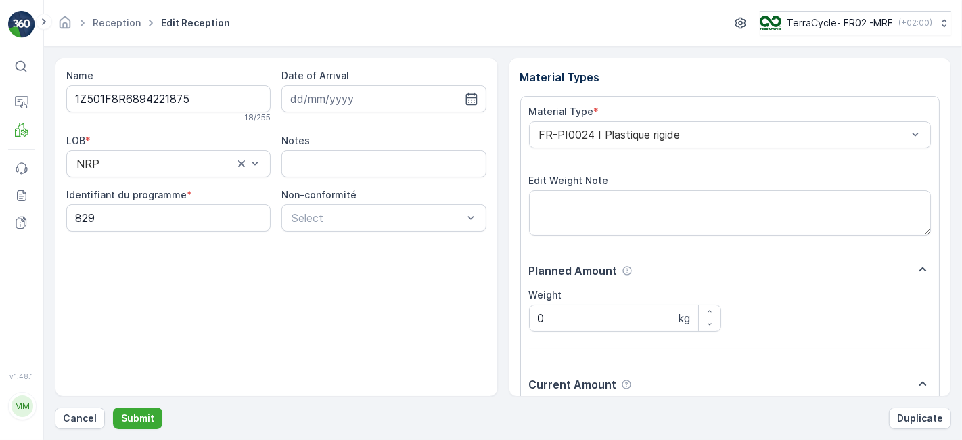
scroll to position [166, 0]
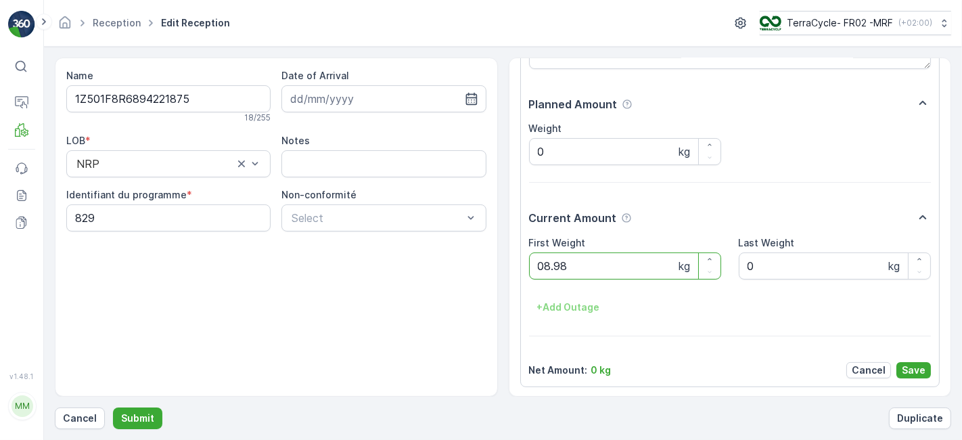
click at [113, 407] on button "Submit" at bounding box center [137, 418] width 49 height 22
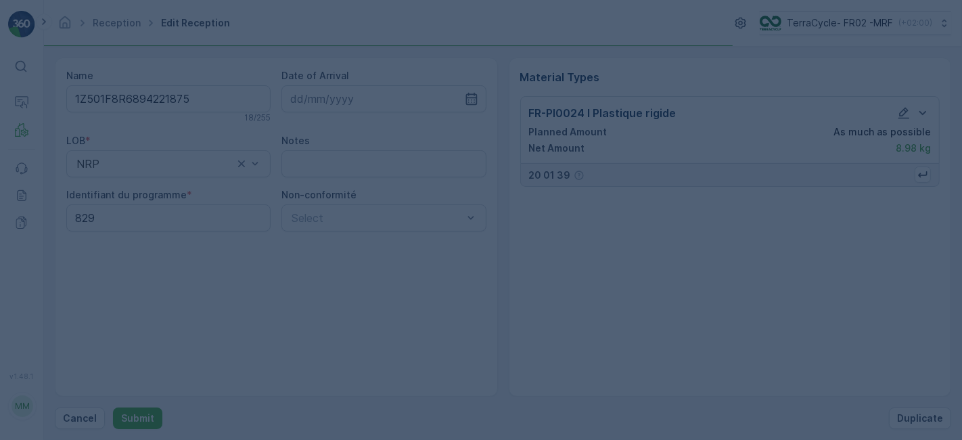
scroll to position [0, 0]
